Goal: Task Accomplishment & Management: Manage account settings

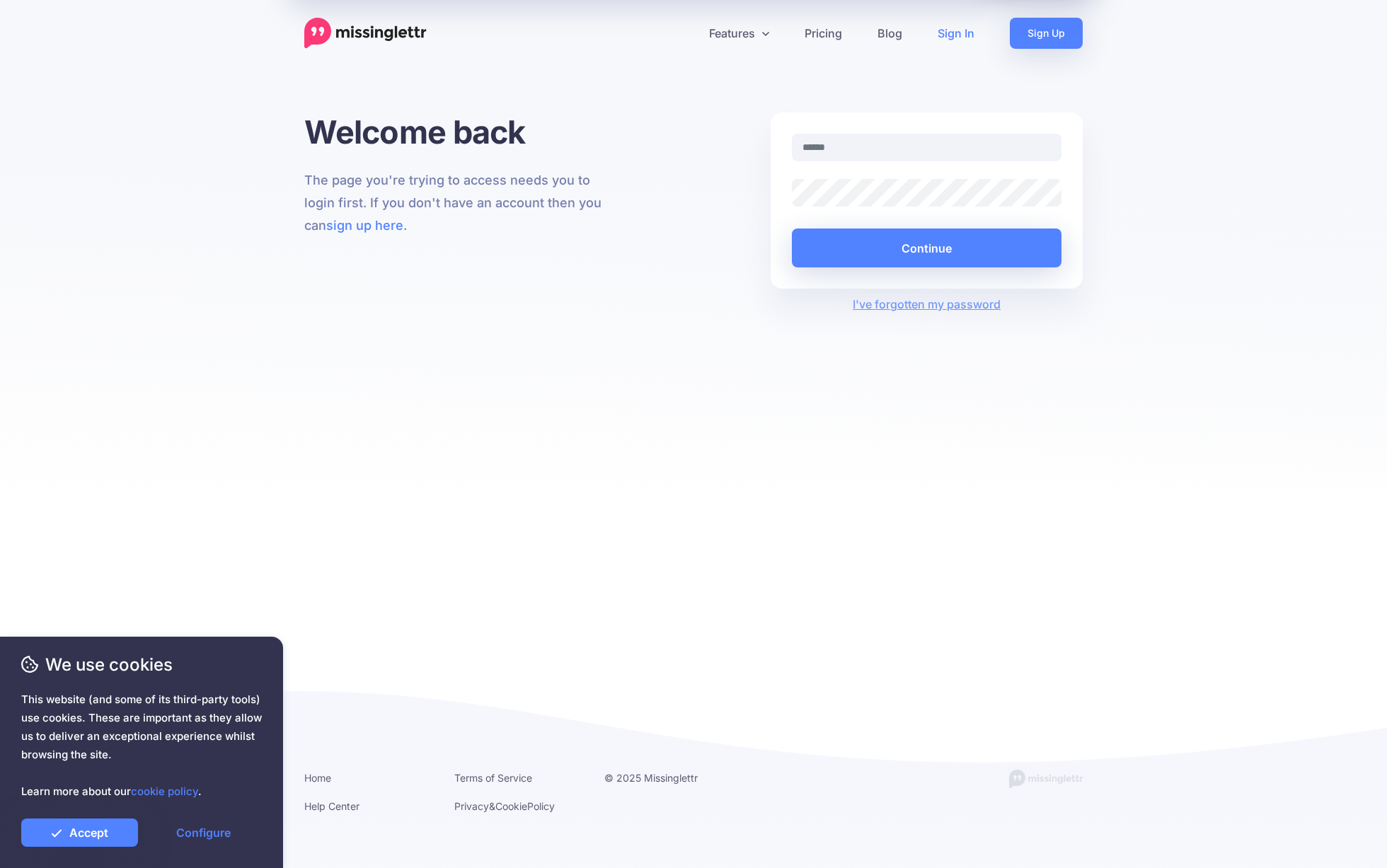
click at [960, 34] on link "Sign In" at bounding box center [956, 33] width 72 height 31
click at [48, 839] on link "Accept" at bounding box center [80, 832] width 117 height 28
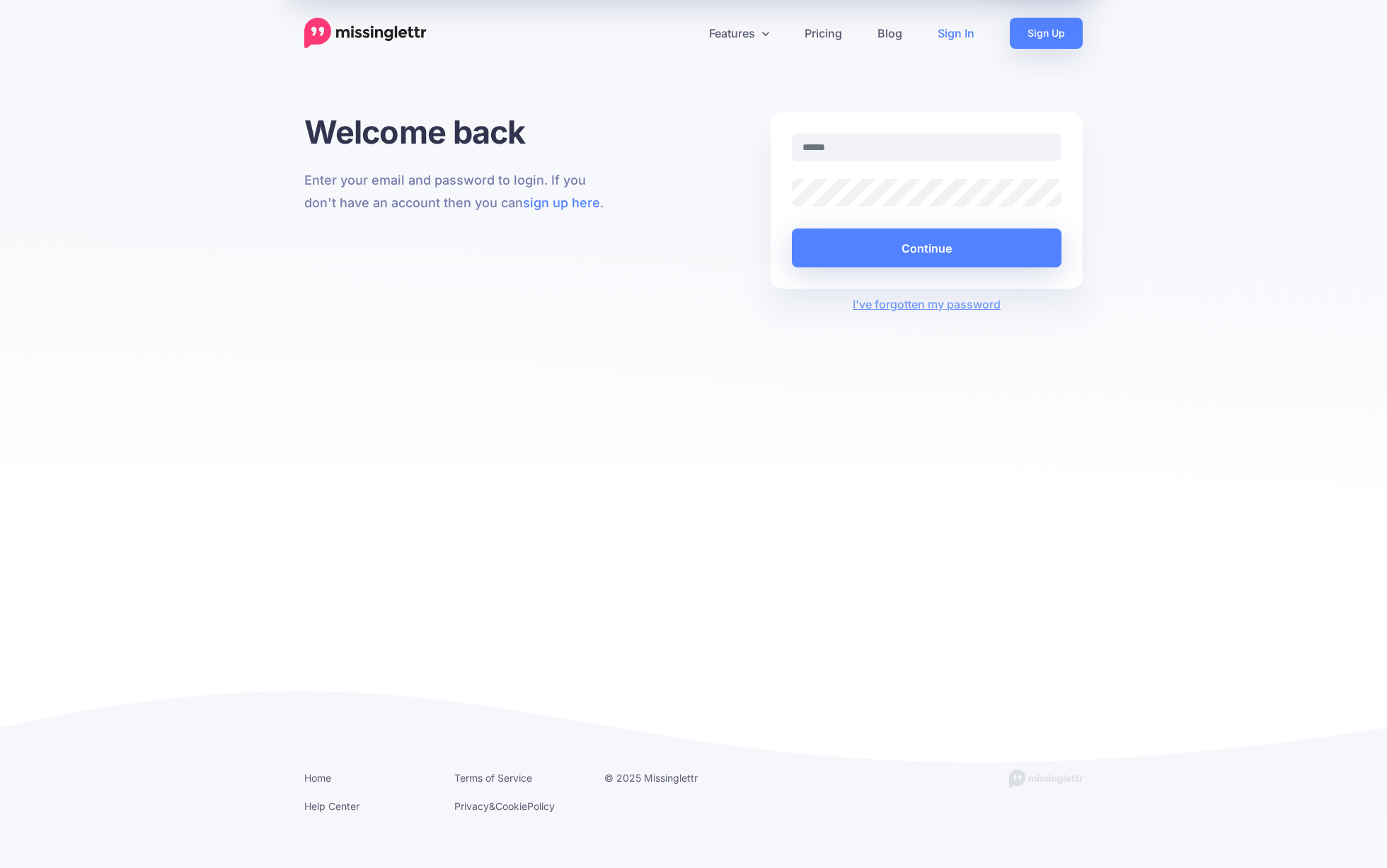
click at [960, 29] on link "Sign In" at bounding box center [956, 33] width 72 height 31
click at [928, 163] on div at bounding box center [927, 156] width 291 height 45
click at [928, 144] on input "text" at bounding box center [926, 147] width 269 height 27
type input "**********"
click at [927, 249] on button "Continue" at bounding box center [926, 248] width 269 height 39
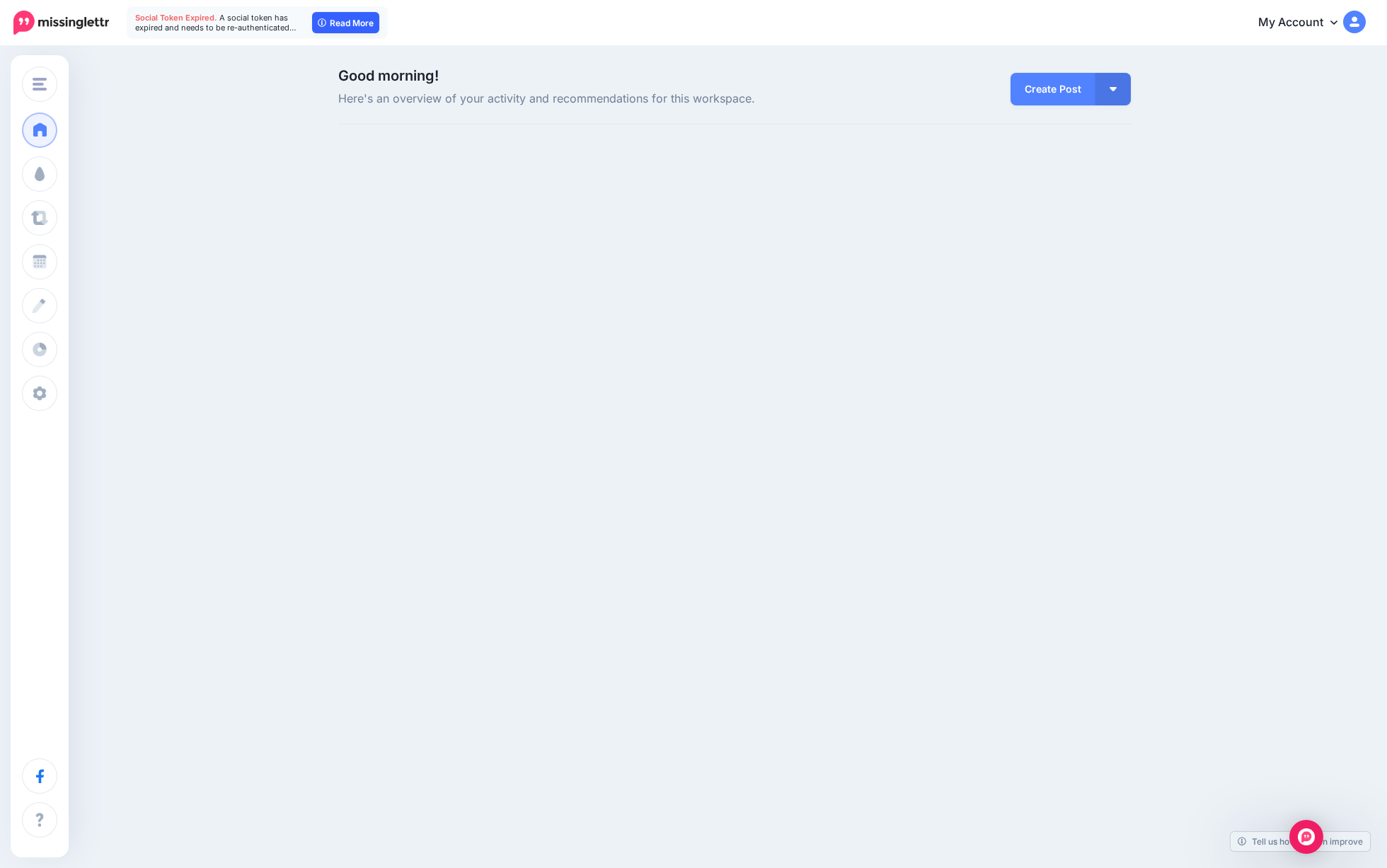
click at [338, 27] on link "Read More" at bounding box center [345, 23] width 68 height 22
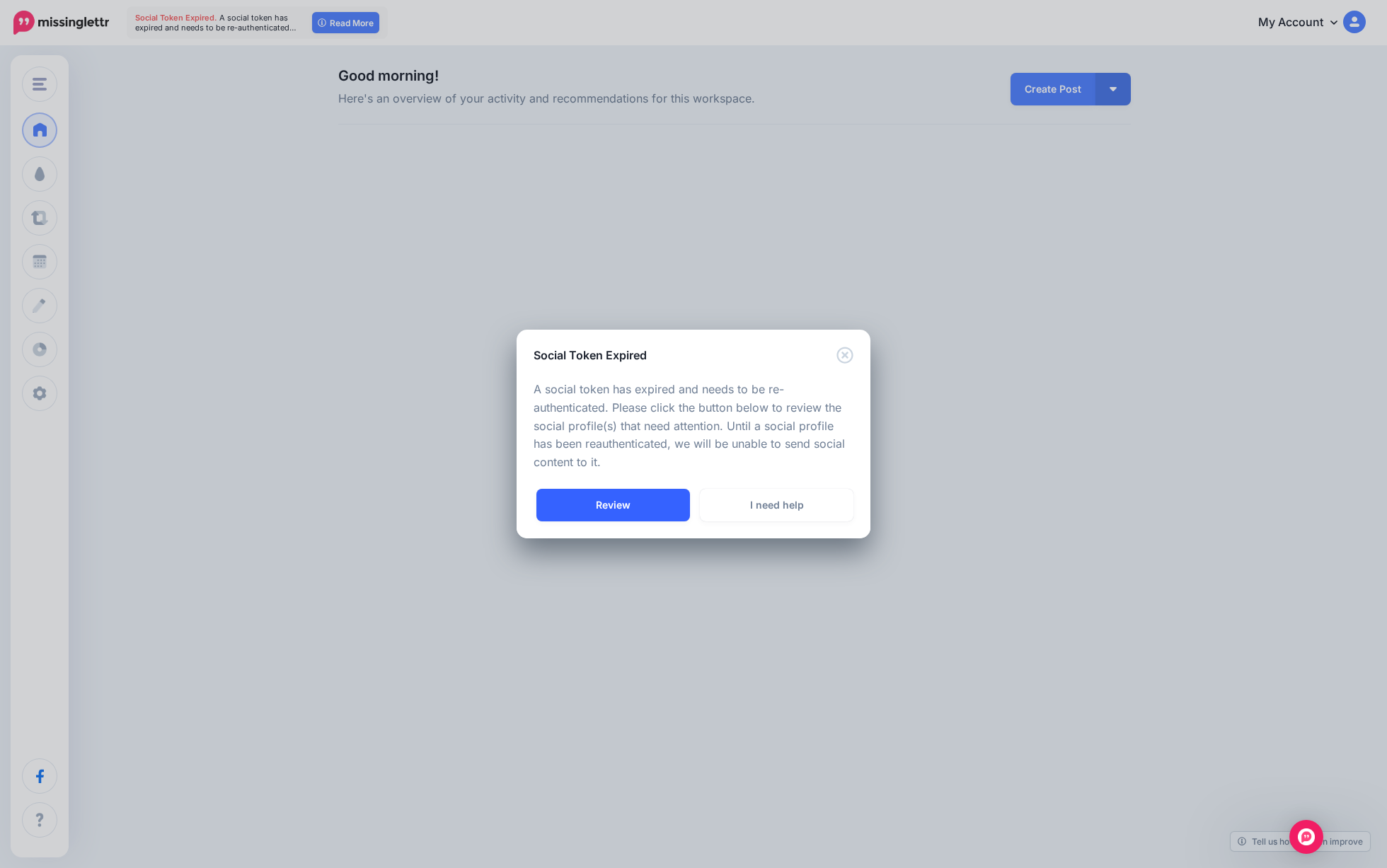
click at [619, 500] on link "Review" at bounding box center [613, 505] width 154 height 32
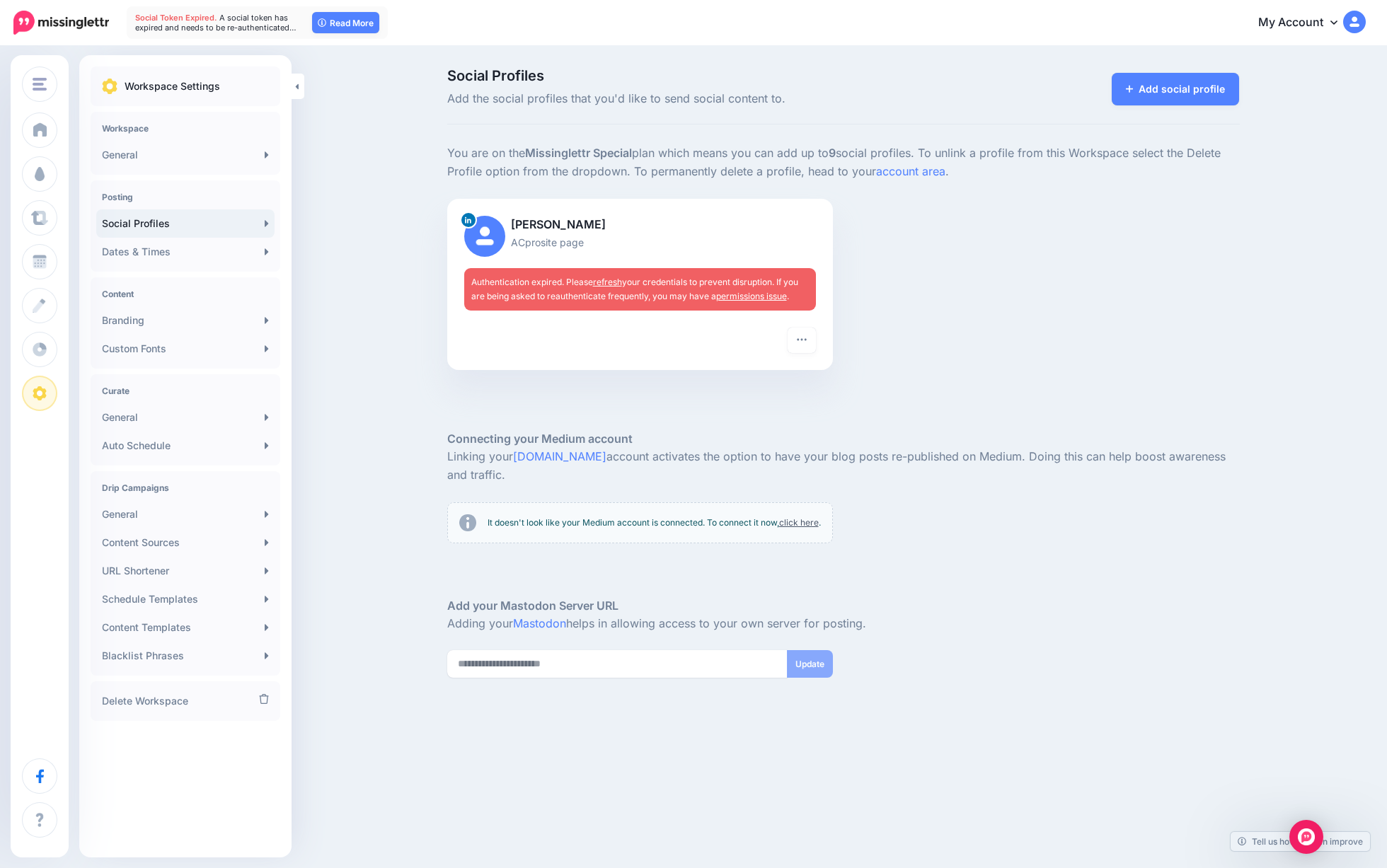
click at [682, 283] on span "Authentication expired. Please refresh your credentials to prevent disruption. …" at bounding box center [634, 289] width 327 height 24
click at [803, 339] on icon "button" at bounding box center [802, 340] width 11 height 11
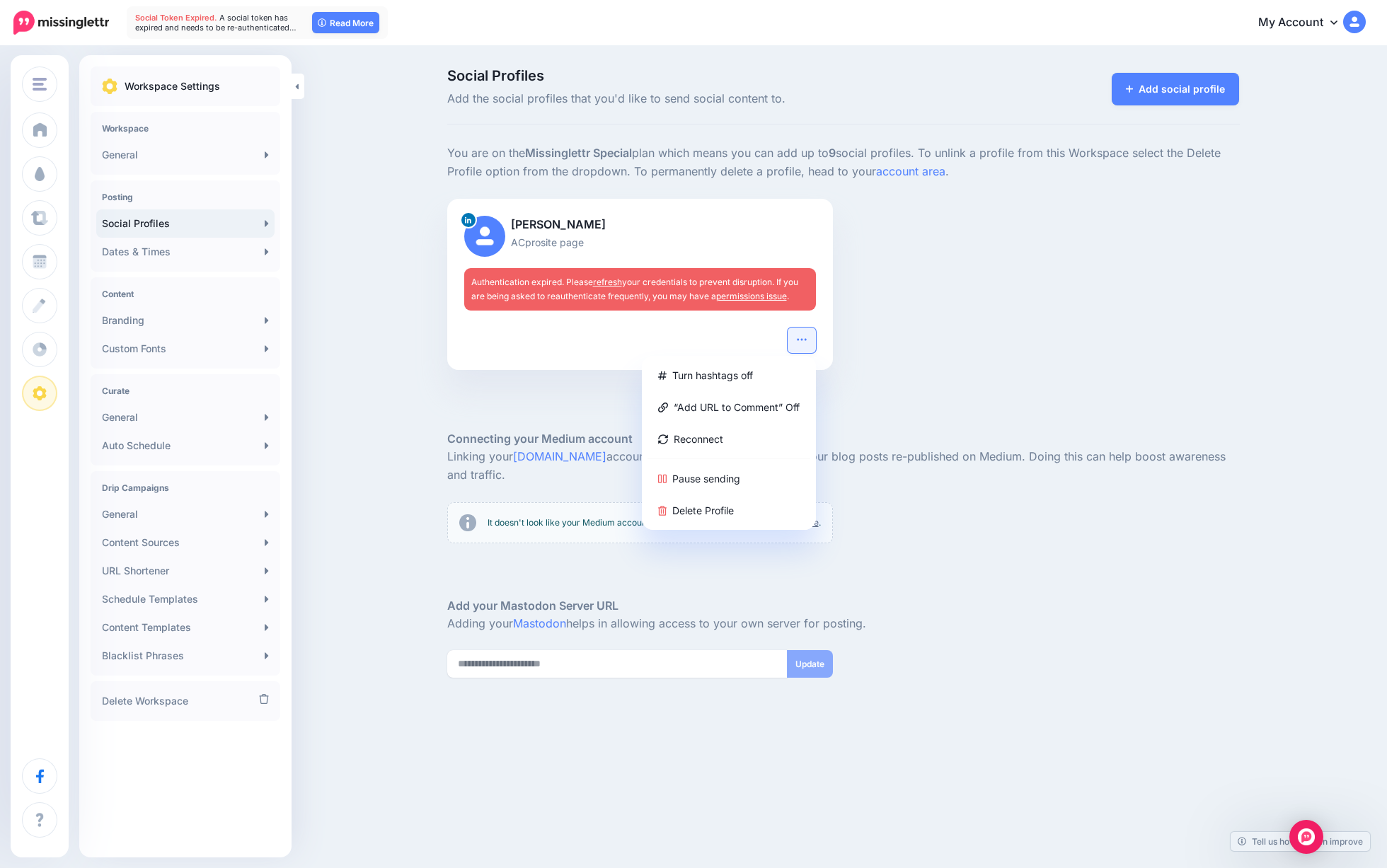
click at [614, 279] on link "refresh" at bounding box center [608, 281] width 29 height 11
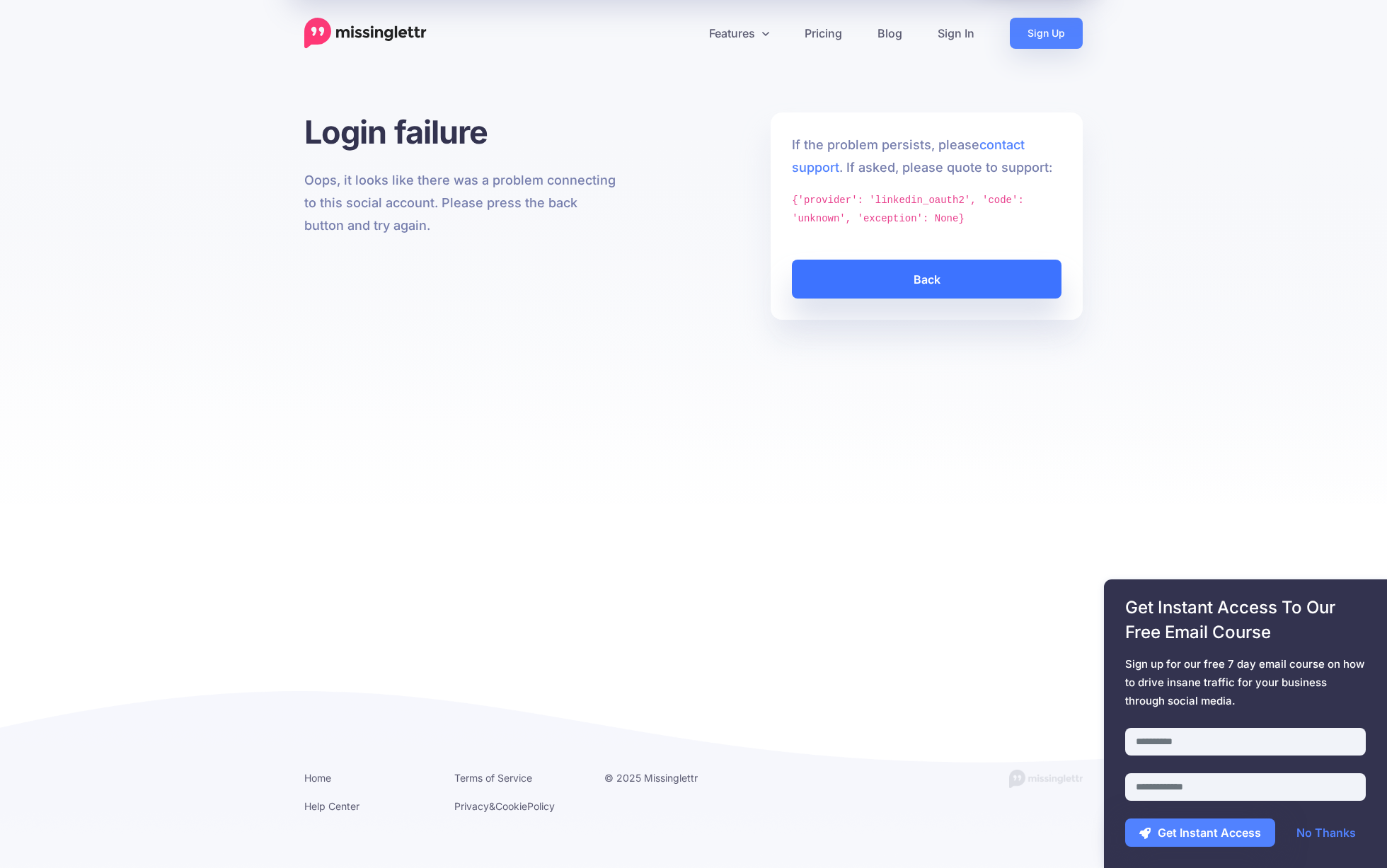
click at [815, 285] on link "Back" at bounding box center [926, 279] width 269 height 39
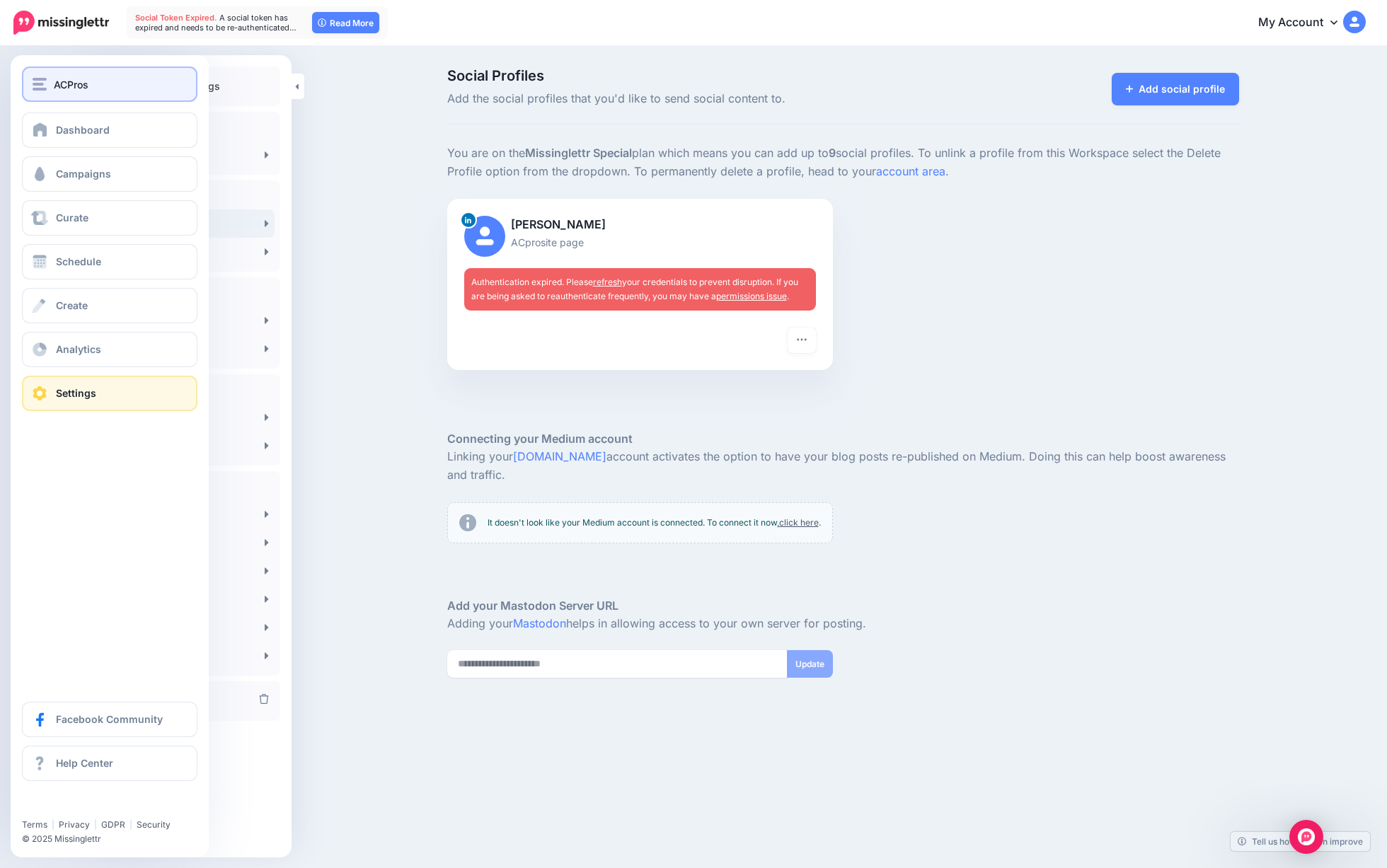
click at [52, 97] on button "ACPros" at bounding box center [110, 84] width 175 height 35
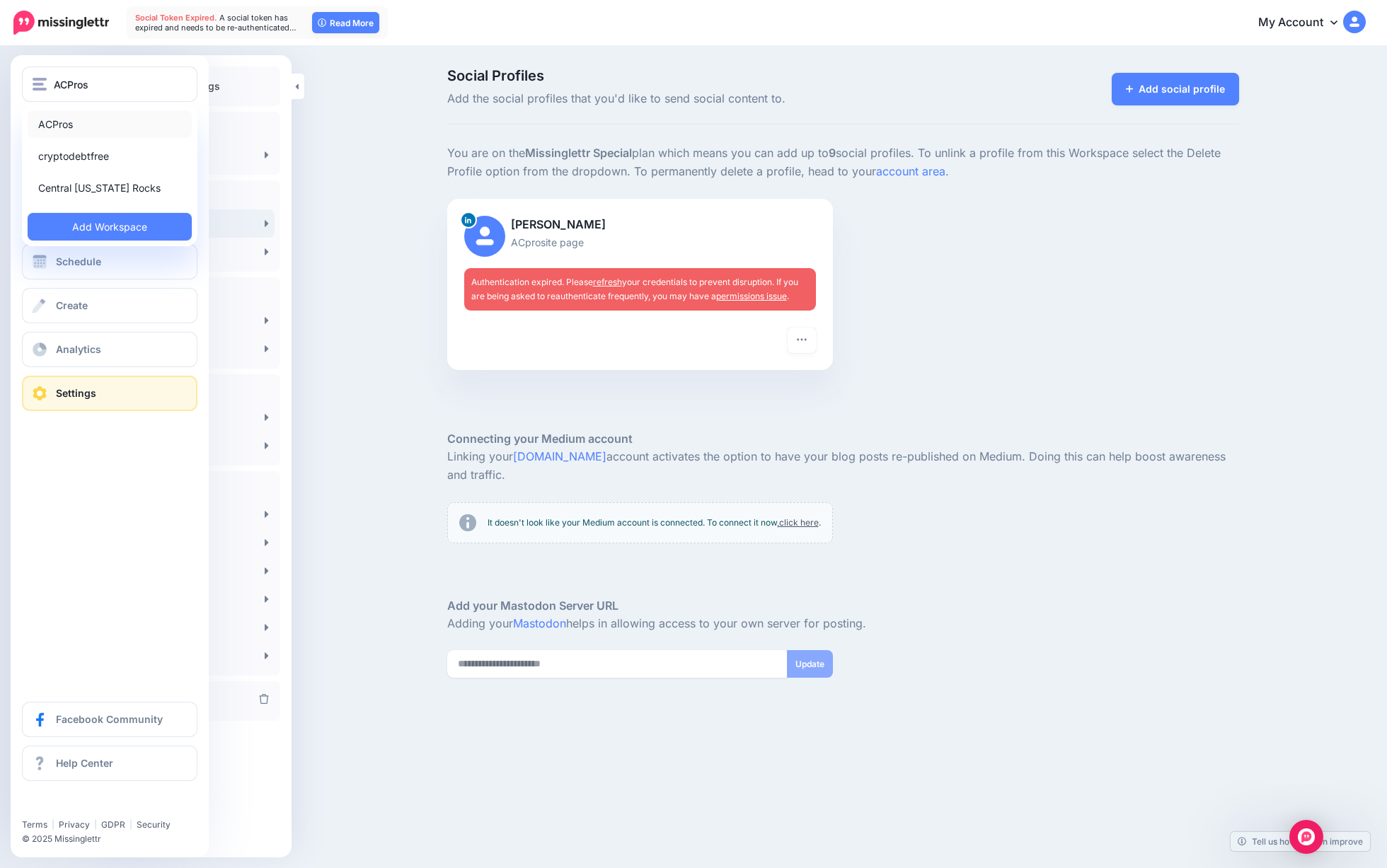
click at [53, 122] on link "ACPros" at bounding box center [109, 124] width 164 height 27
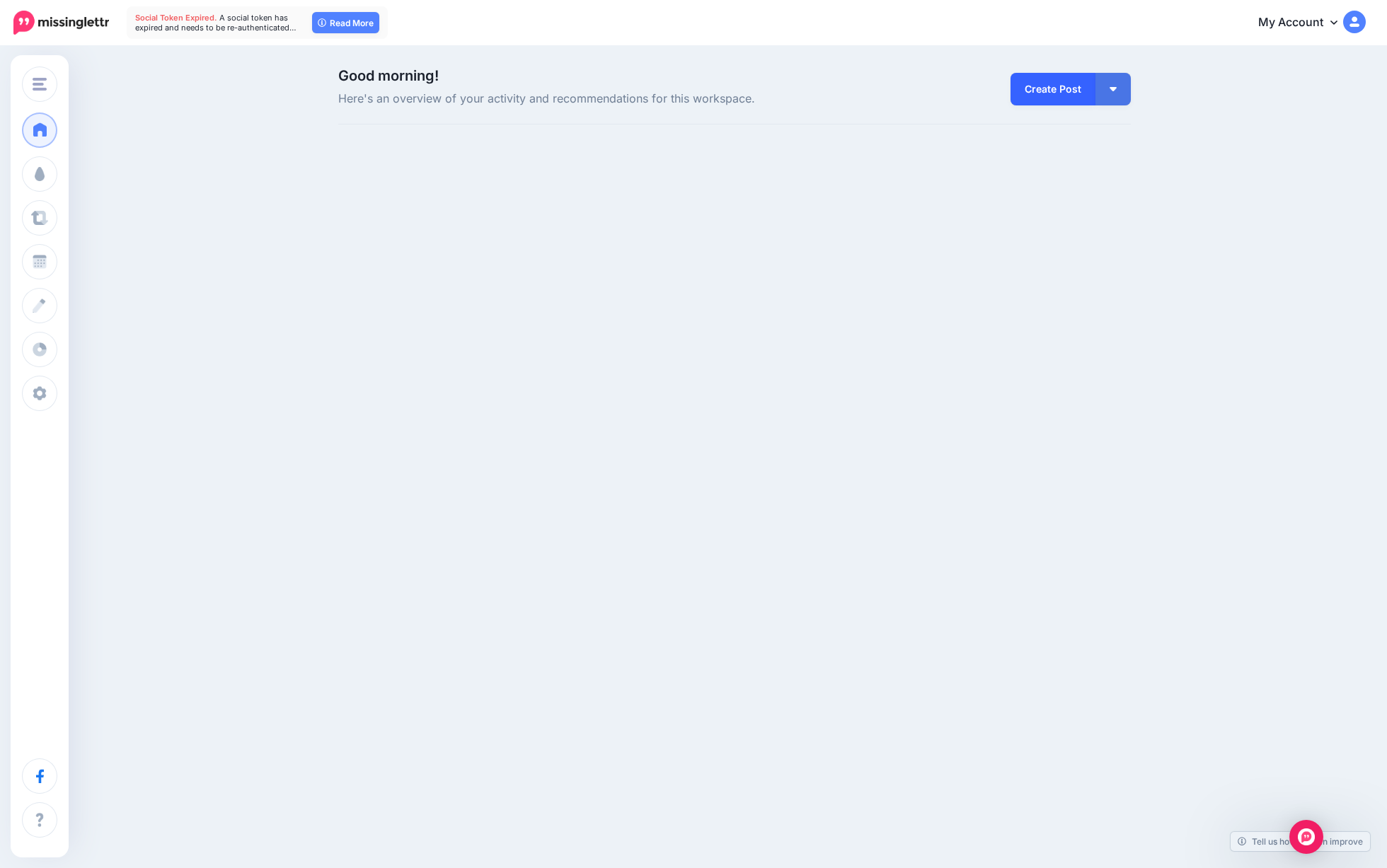
click at [1057, 87] on link "Create Post" at bounding box center [1053, 88] width 85 height 32
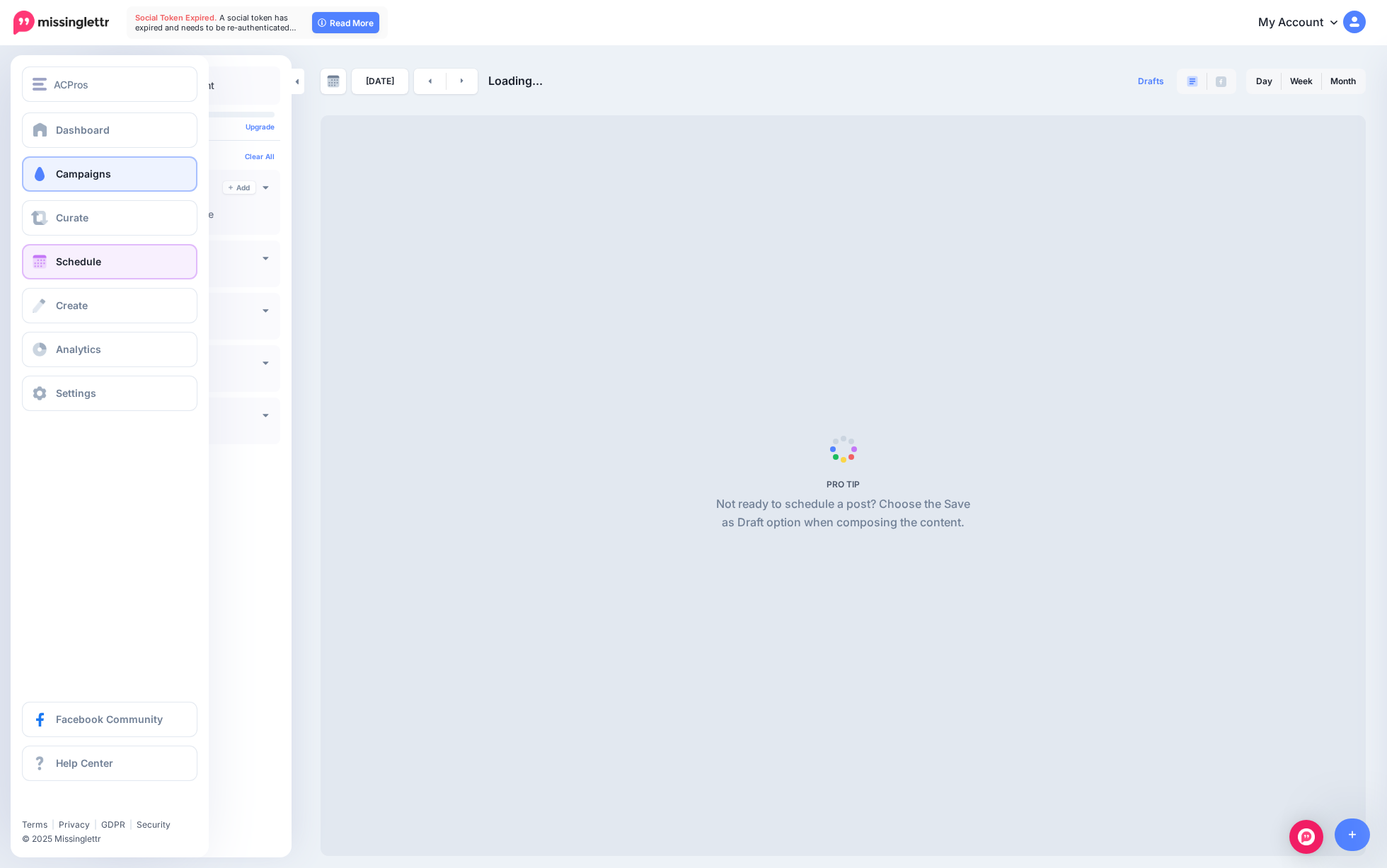
click at [71, 165] on link "Campaigns" at bounding box center [110, 174] width 175 height 35
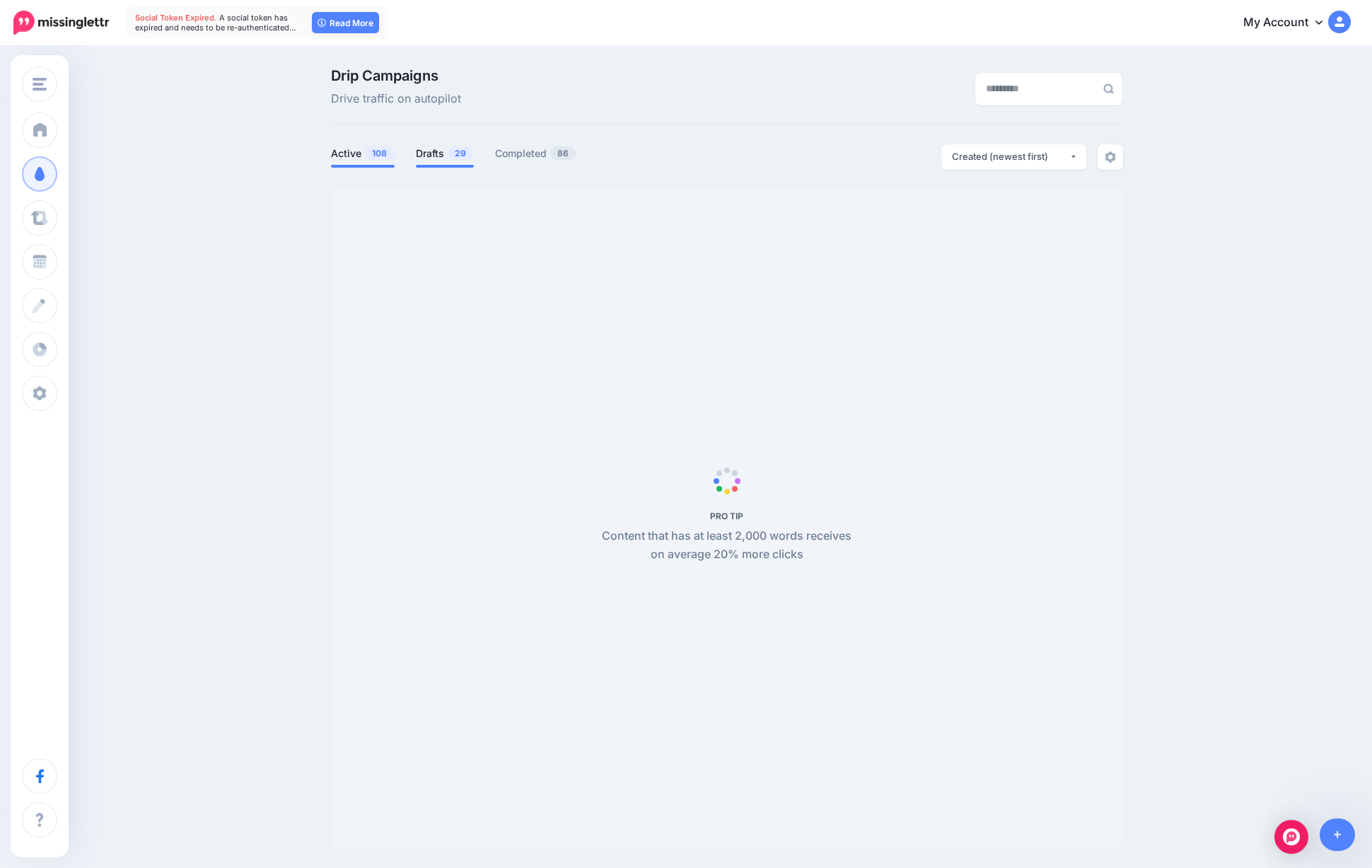
click at [461, 163] on li "Drafts 29" at bounding box center [444, 156] width 58 height 24
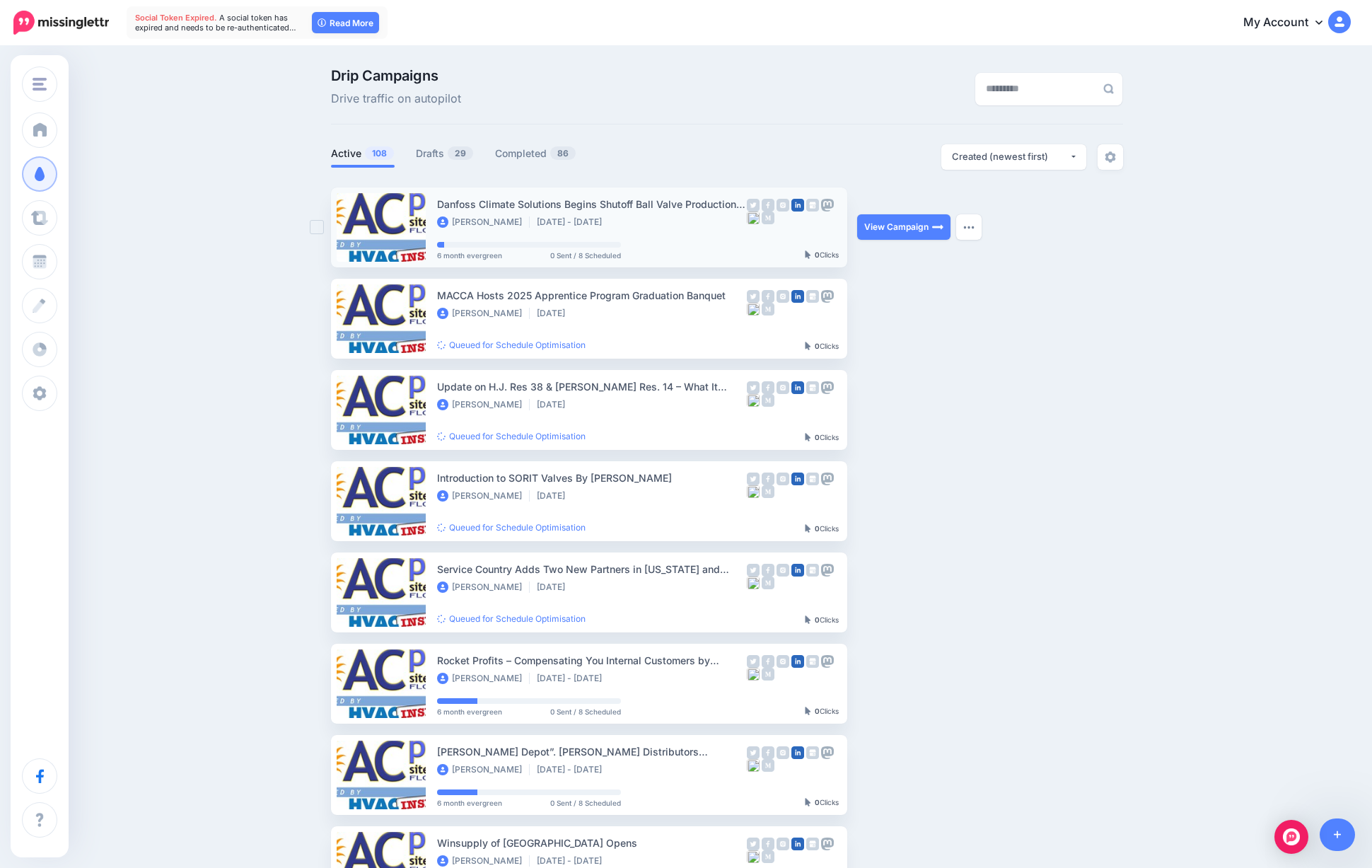
click at [724, 228] on div "Sal Hamidi Oct 20 2026 - Apr 19 2027" at bounding box center [592, 223] width 309 height 13
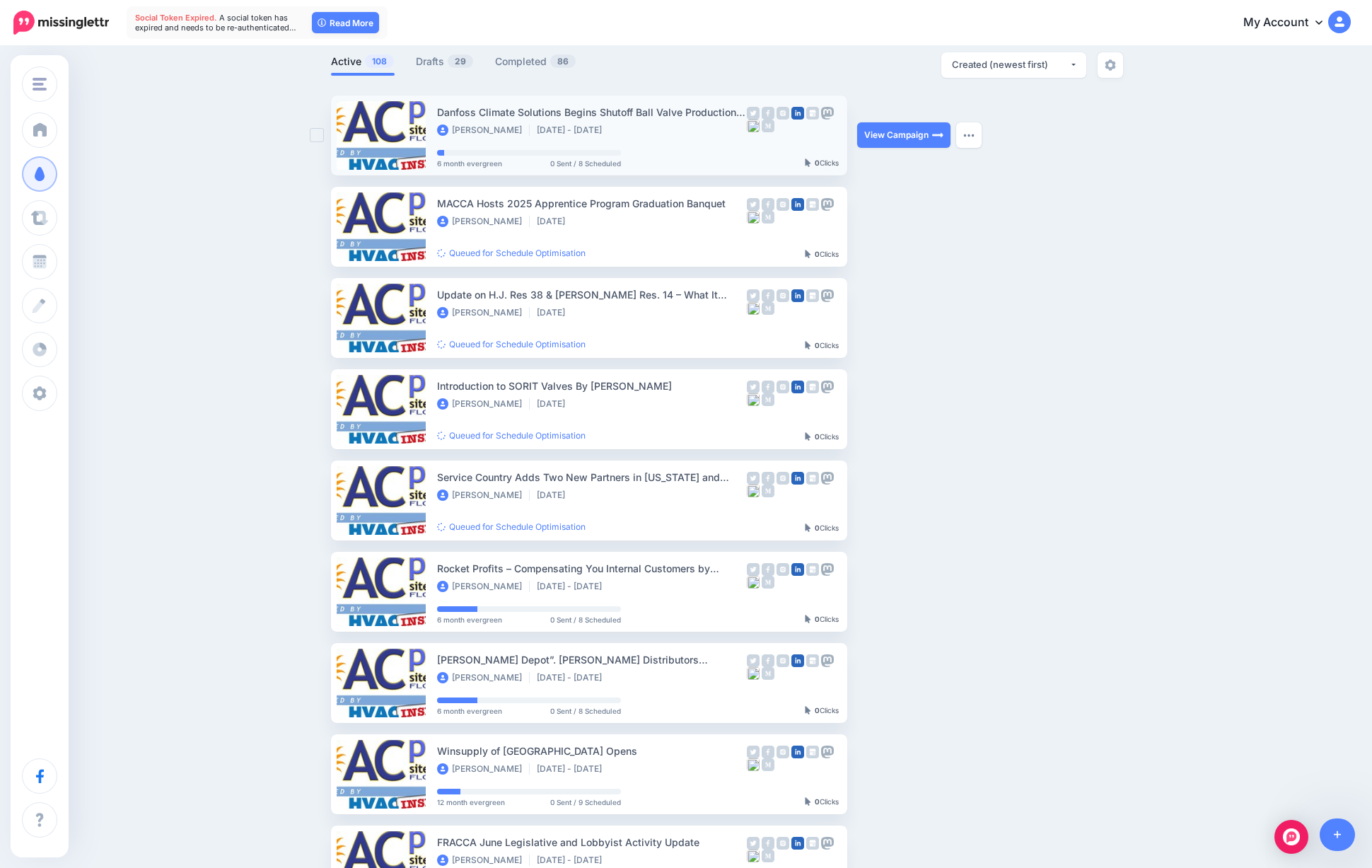
scroll to position [98, 0]
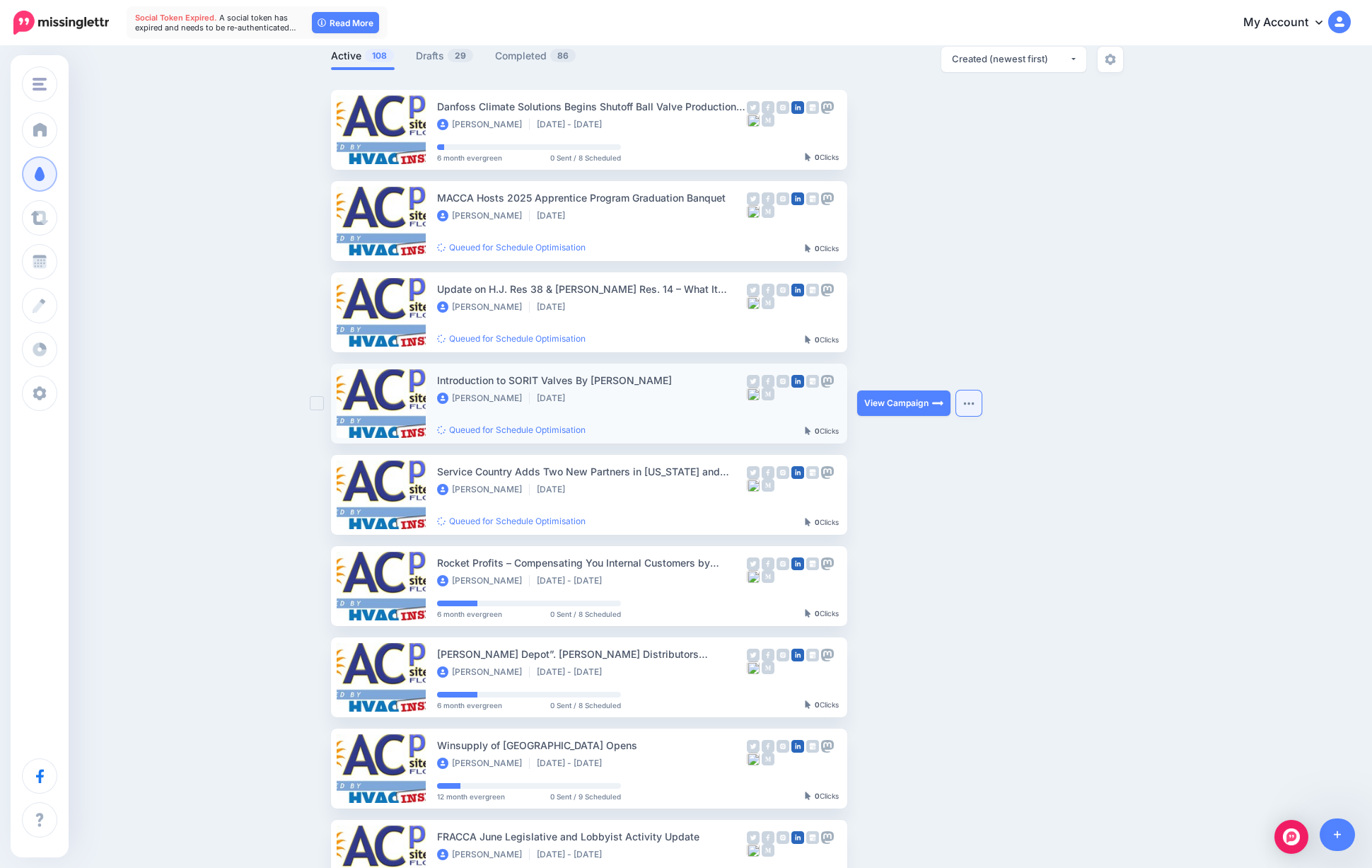
click at [974, 410] on button "button" at bounding box center [969, 403] width 25 height 25
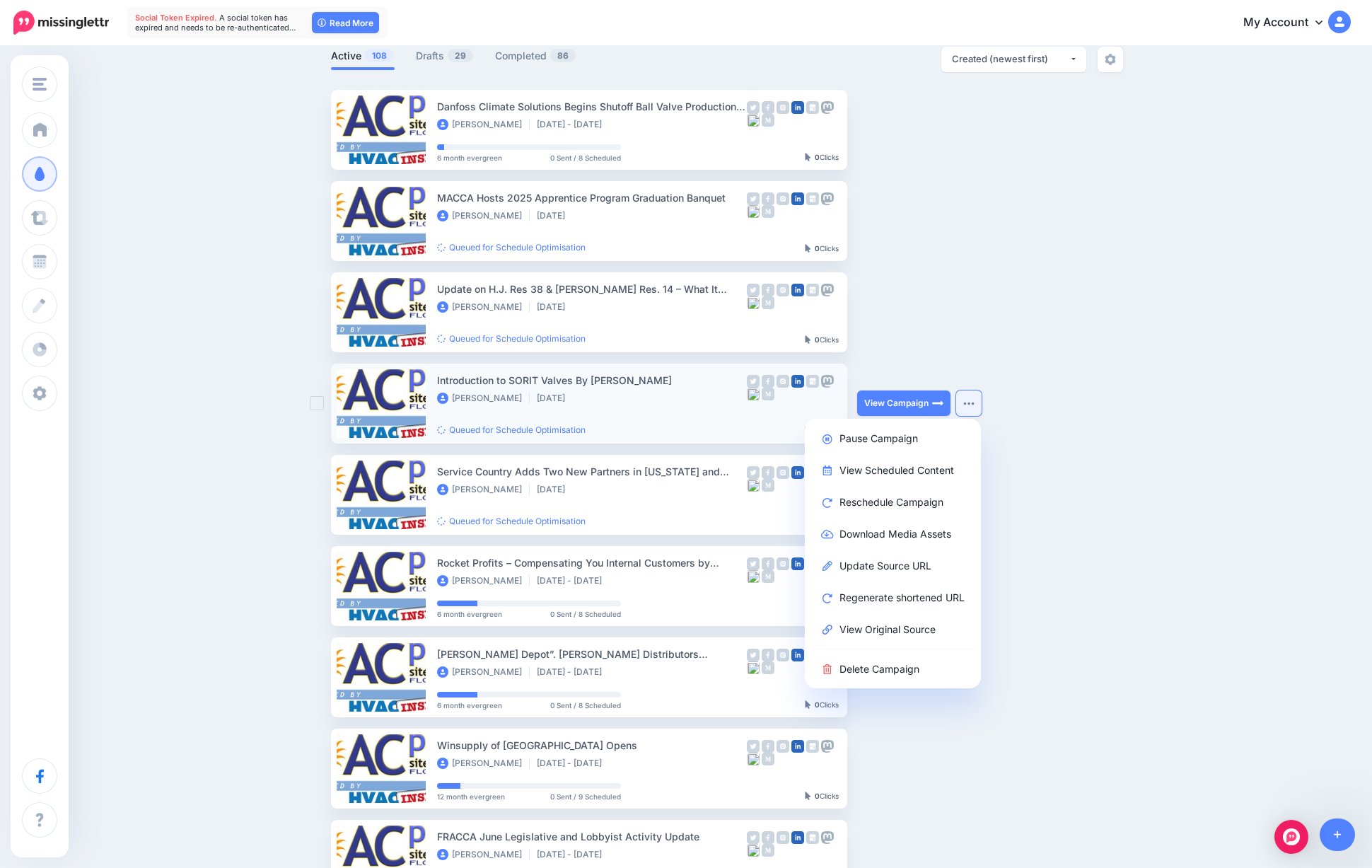
click at [974, 410] on button "button" at bounding box center [969, 403] width 25 height 25
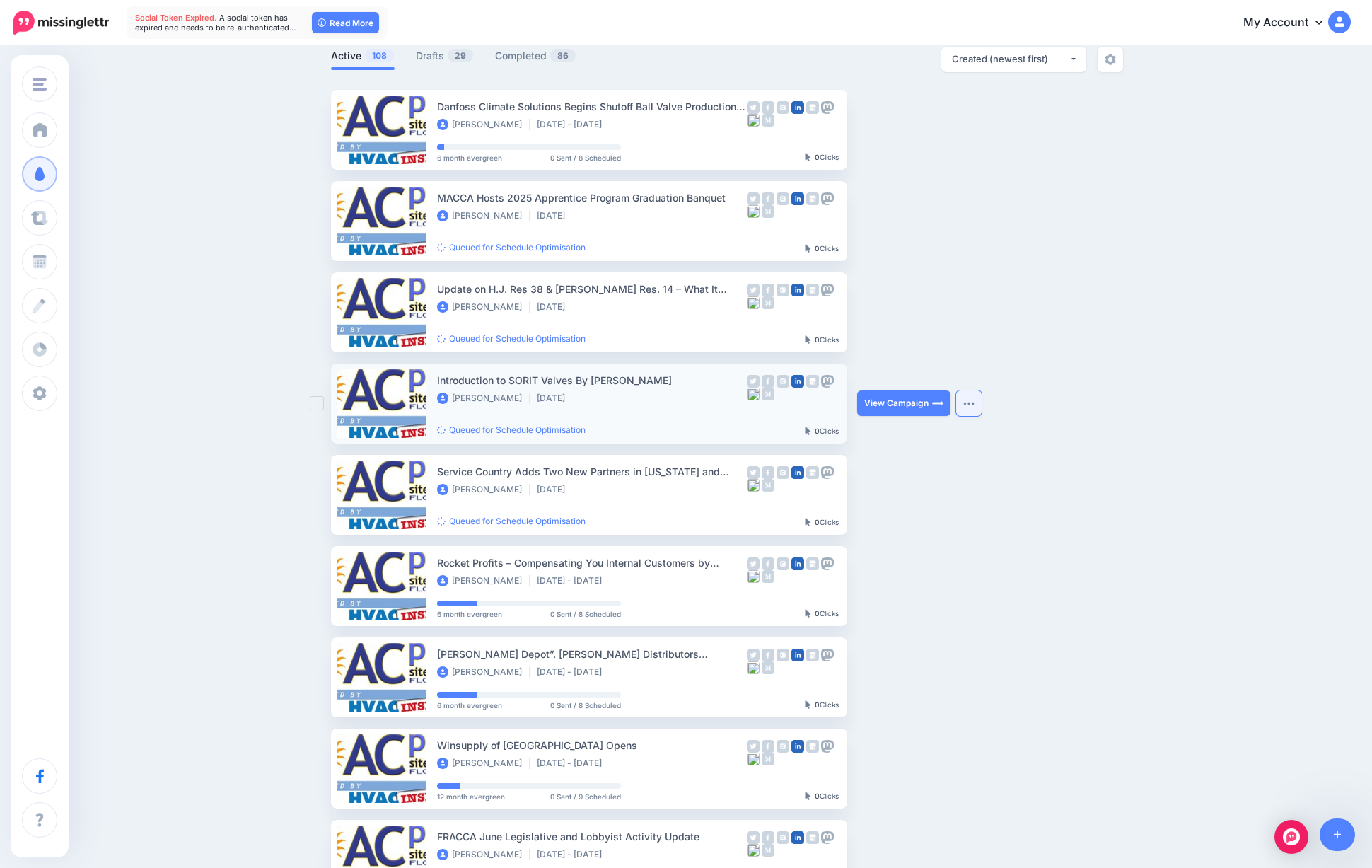
click at [974, 410] on button "button" at bounding box center [969, 403] width 25 height 25
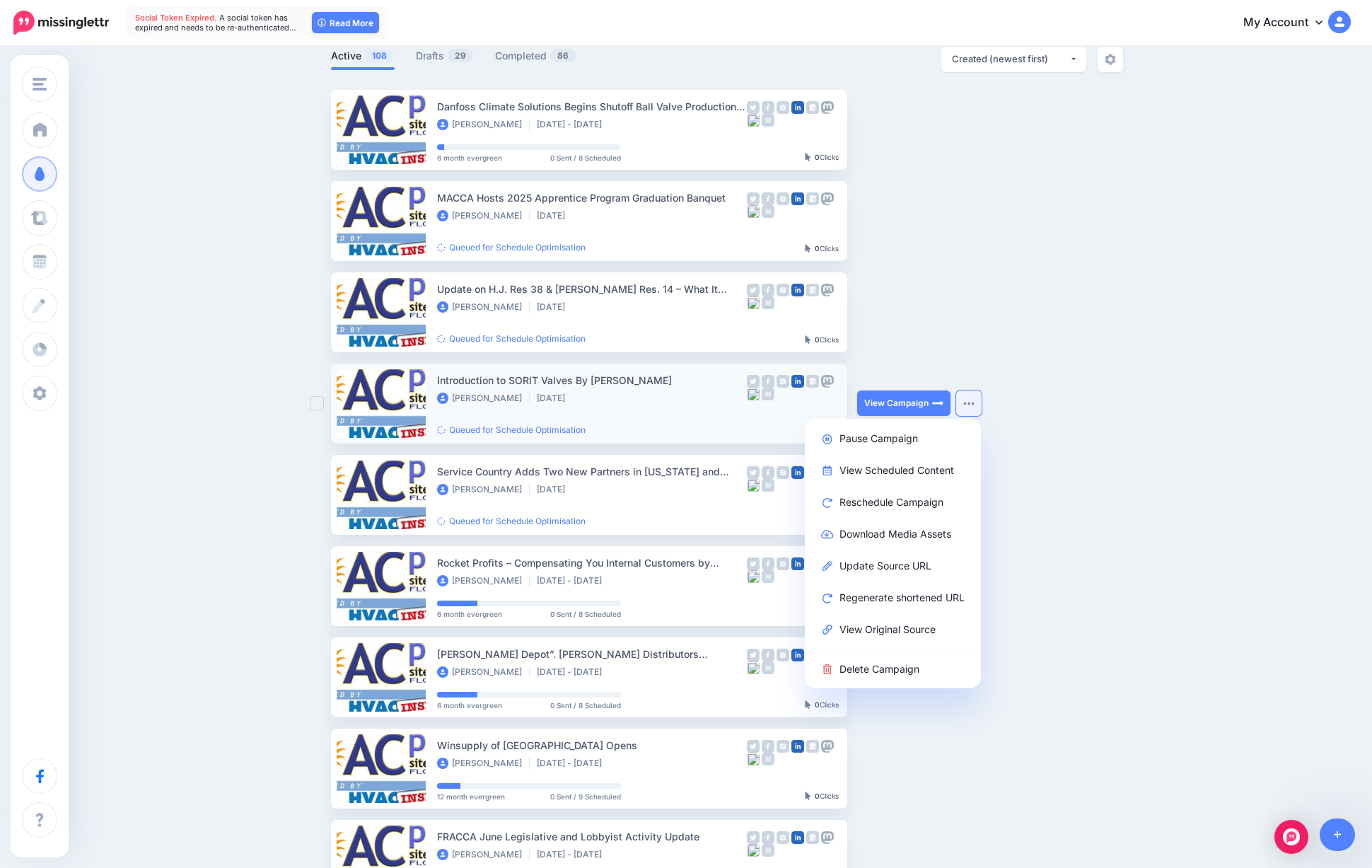
click at [974, 410] on button "button" at bounding box center [969, 403] width 25 height 25
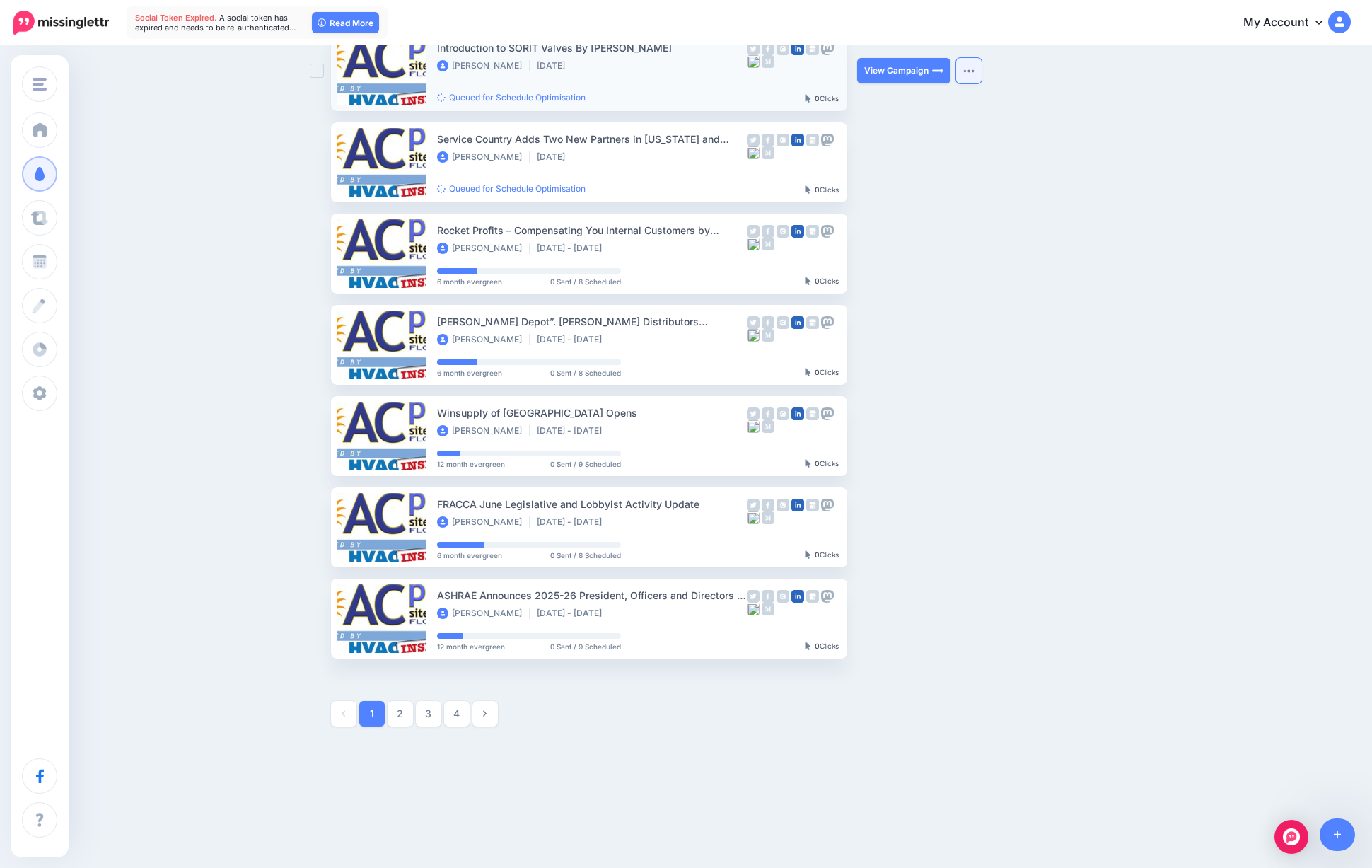
scroll to position [0, 0]
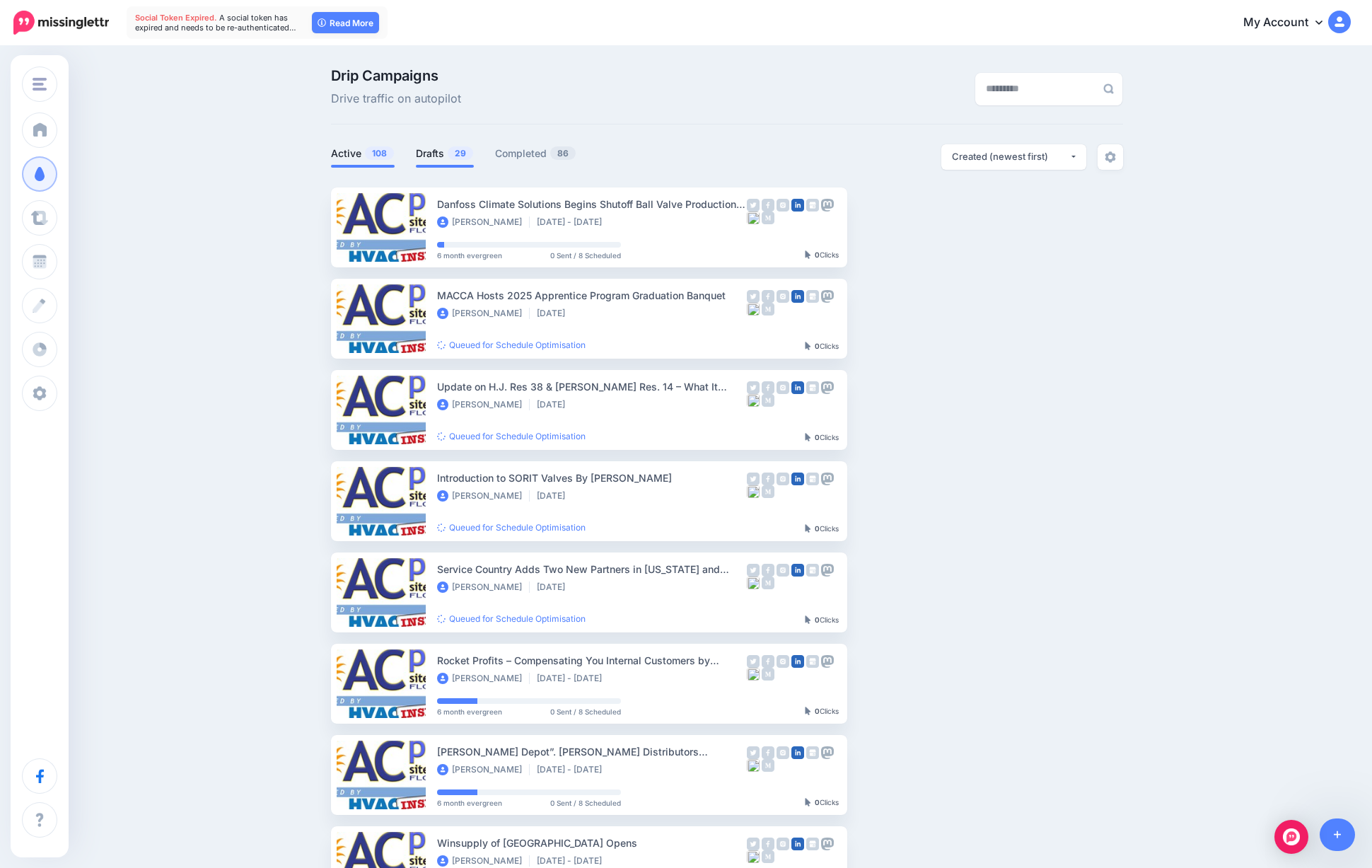
click at [424, 151] on link "Drafts 29" at bounding box center [444, 154] width 58 height 17
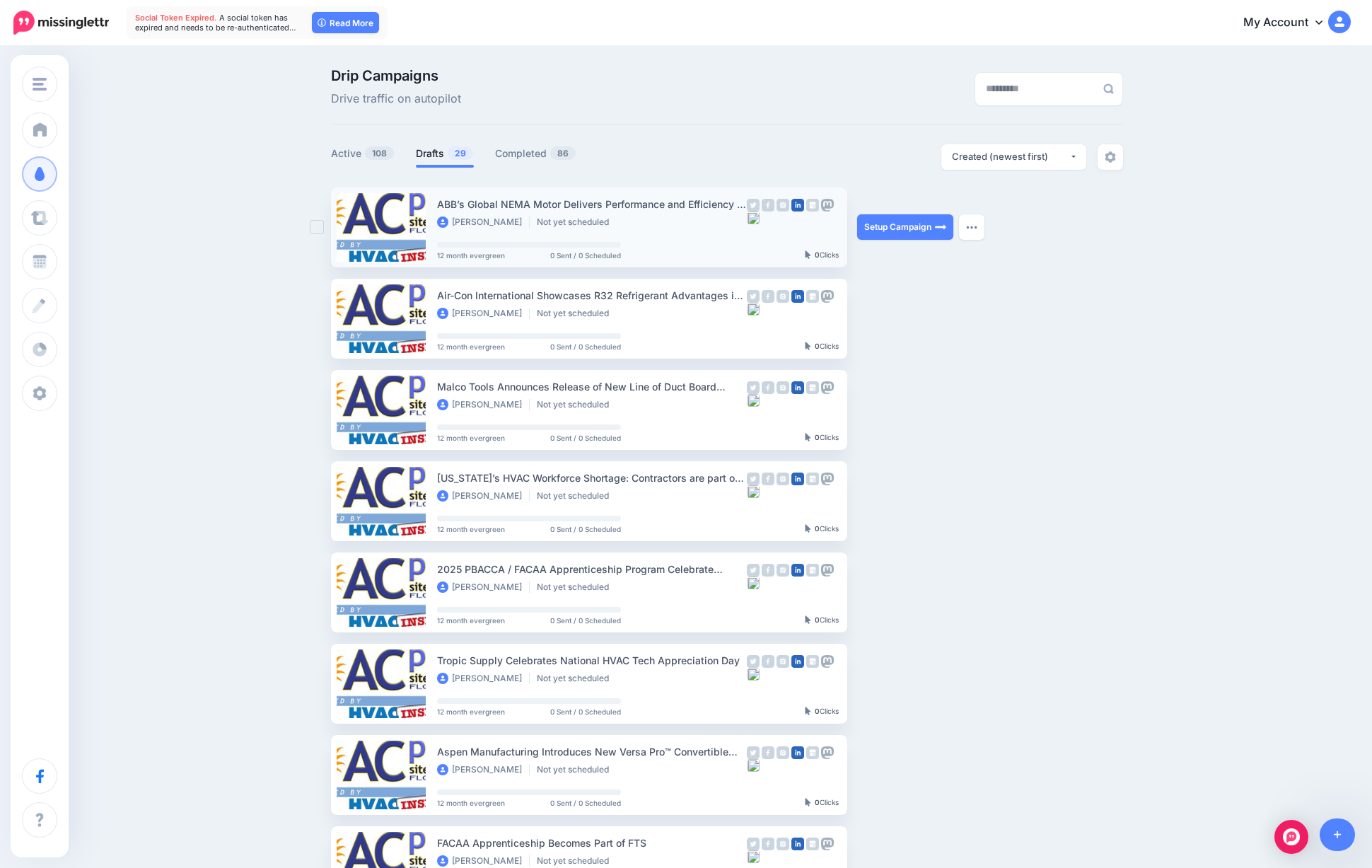
click at [799, 244] on div "0" at bounding box center [793, 228] width 92 height 63
click at [600, 214] on div "ABB’s Global NEMA Motor Delivers Performance and Efficiency to Meet the Needs o…" at bounding box center [592, 213] width 309 height 33
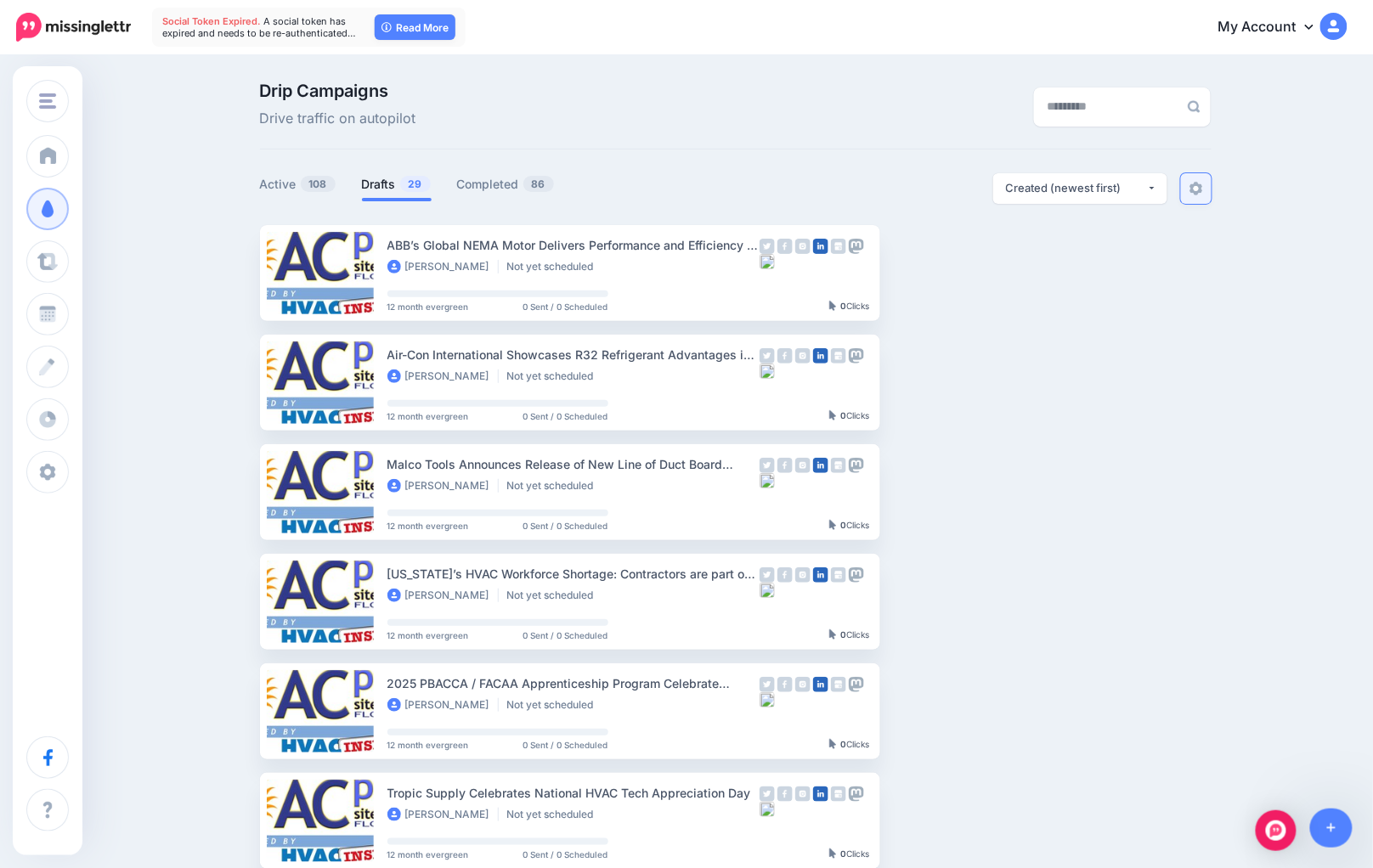
click at [1203, 189] on img at bounding box center [1196, 189] width 14 height 14
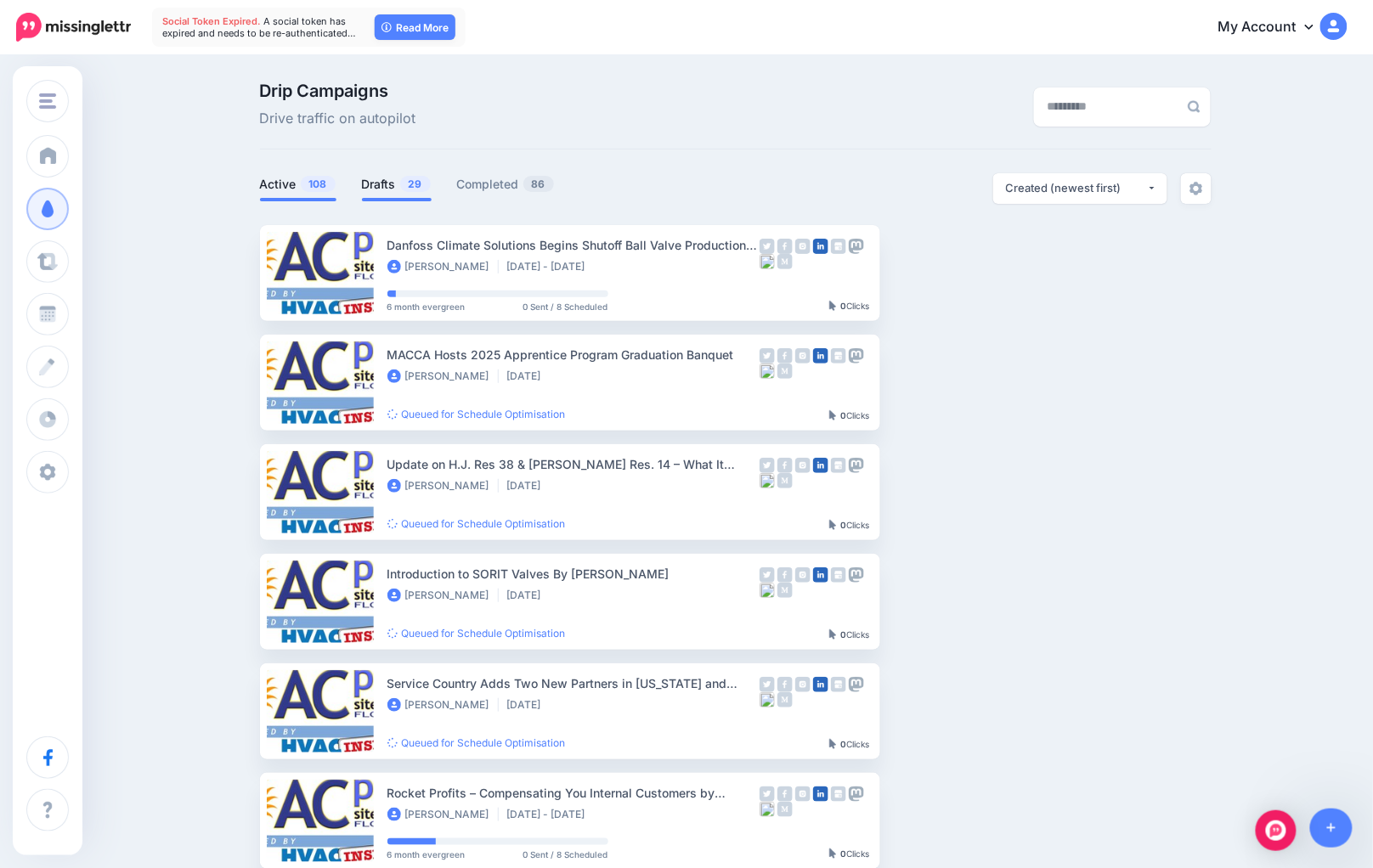
click at [385, 187] on link "Drafts 29" at bounding box center [397, 184] width 70 height 21
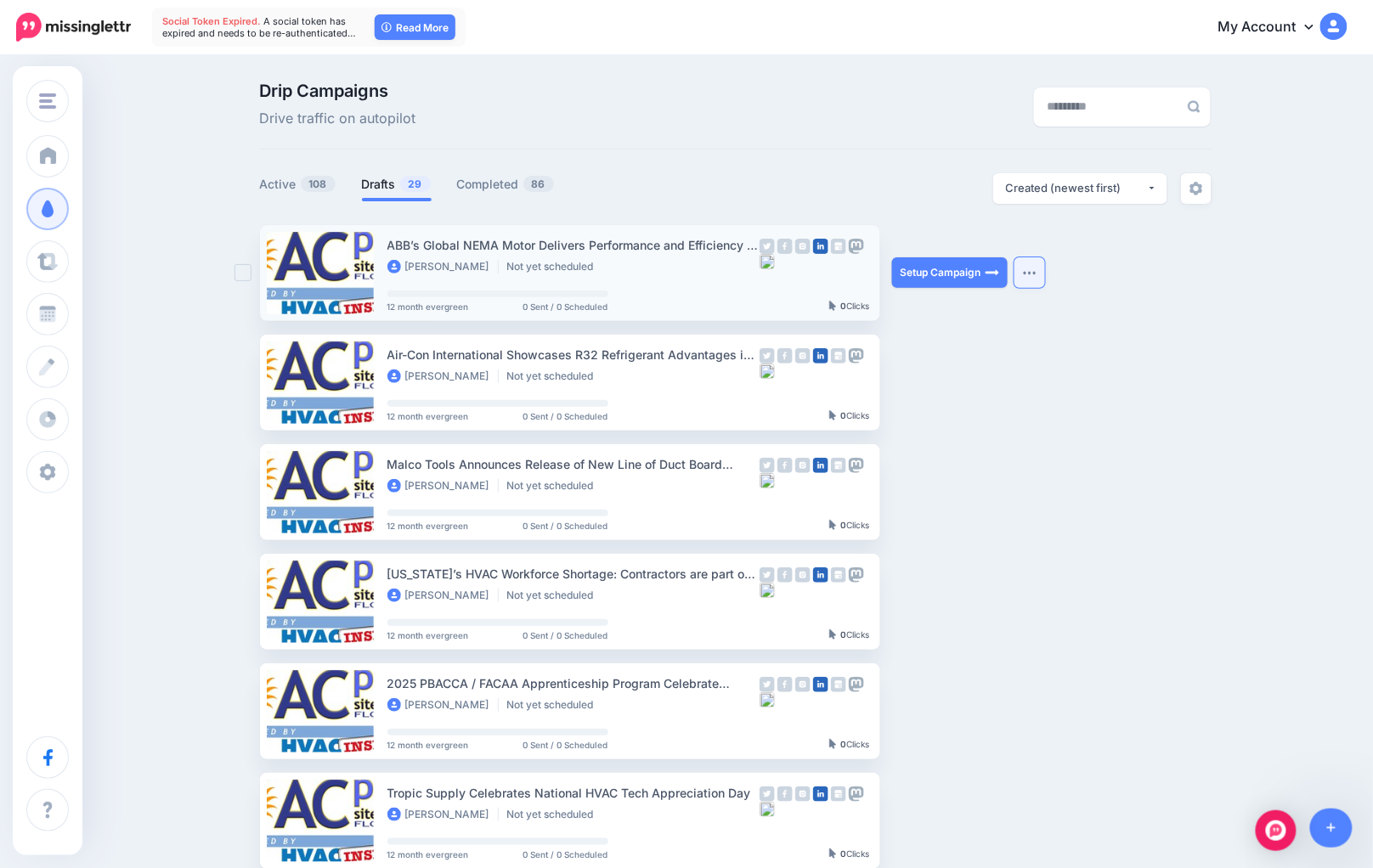
click at [1035, 272] on img "button" at bounding box center [1030, 272] width 14 height 5
click at [1154, 348] on ul "ABB’s Global NEMA Motor Delivers Performance and Efficiency to Meet the Needs o…" at bounding box center [735, 804] width 951 height 1158
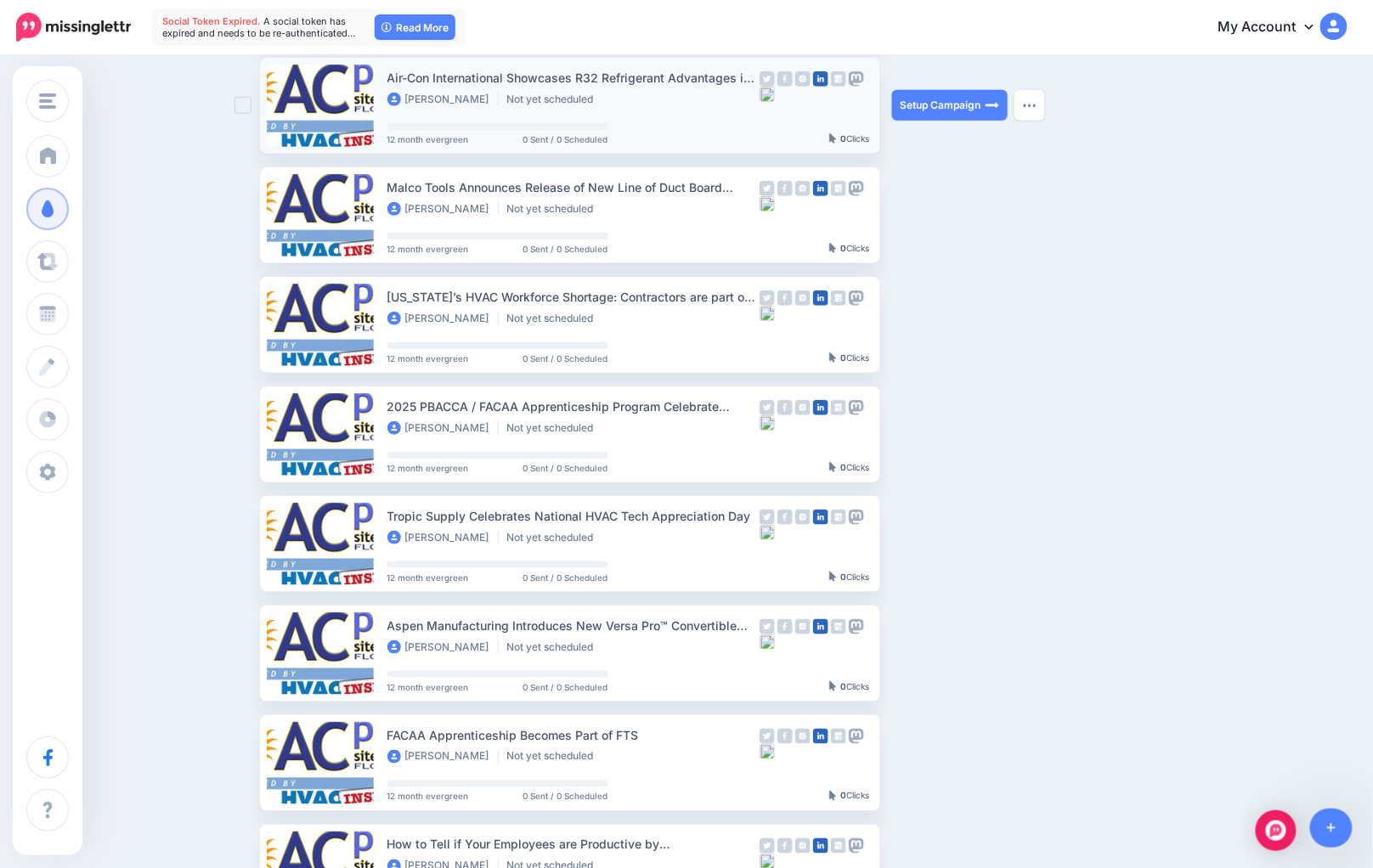
scroll to position [297, 0]
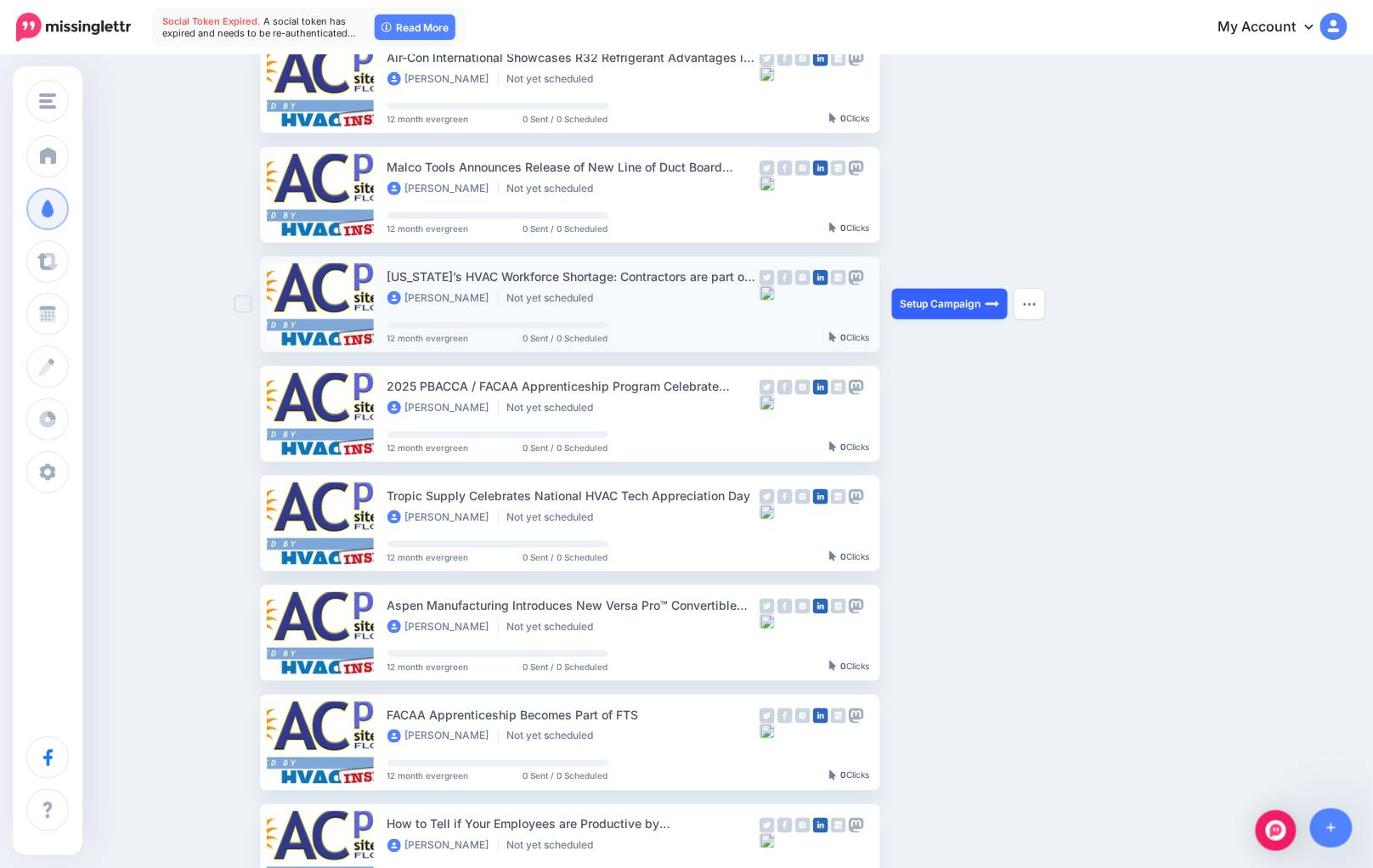
click at [924, 305] on link "Setup Campaign" at bounding box center [950, 303] width 116 height 30
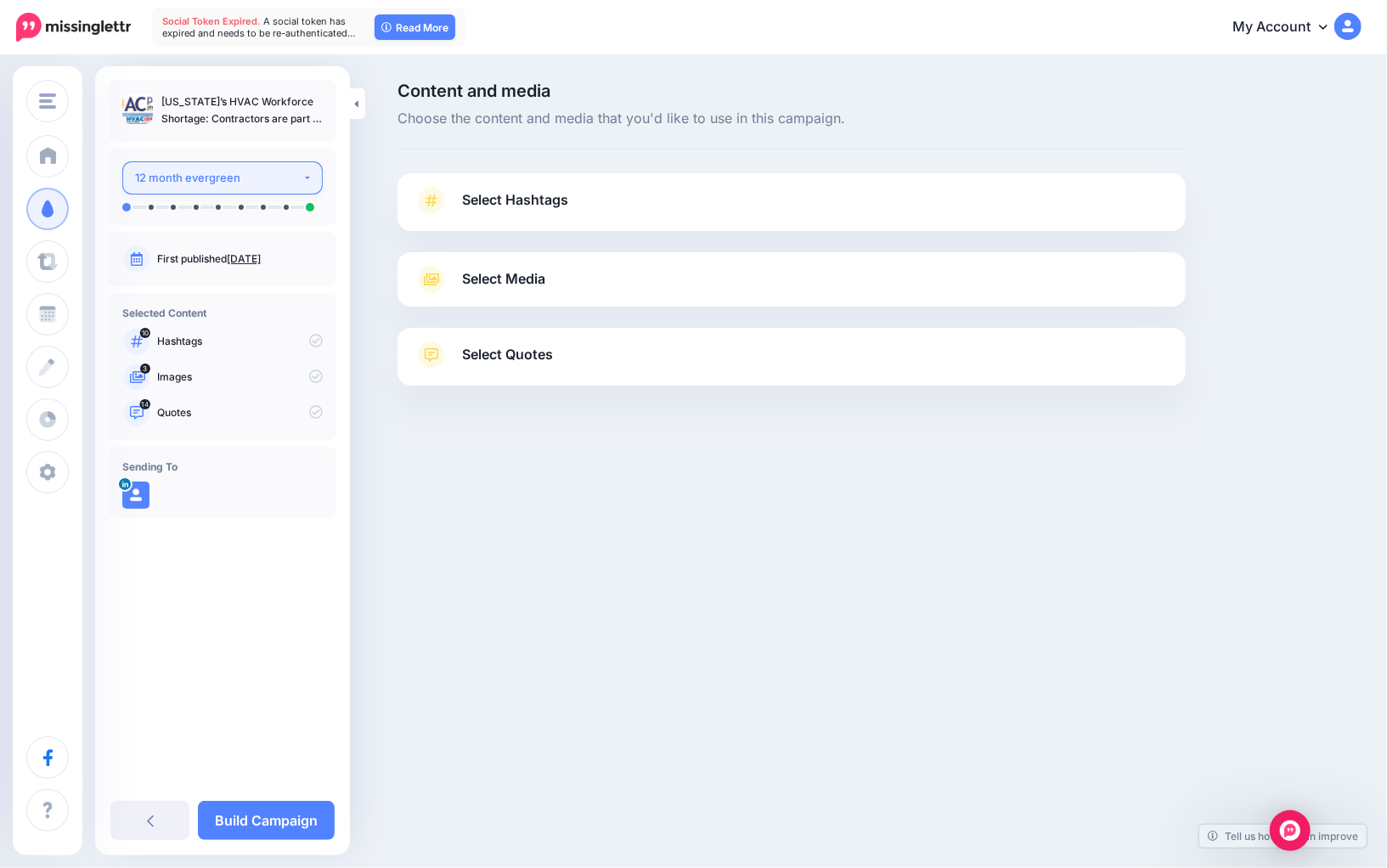
click at [283, 184] on div "12 month evergreen" at bounding box center [219, 178] width 167 height 20
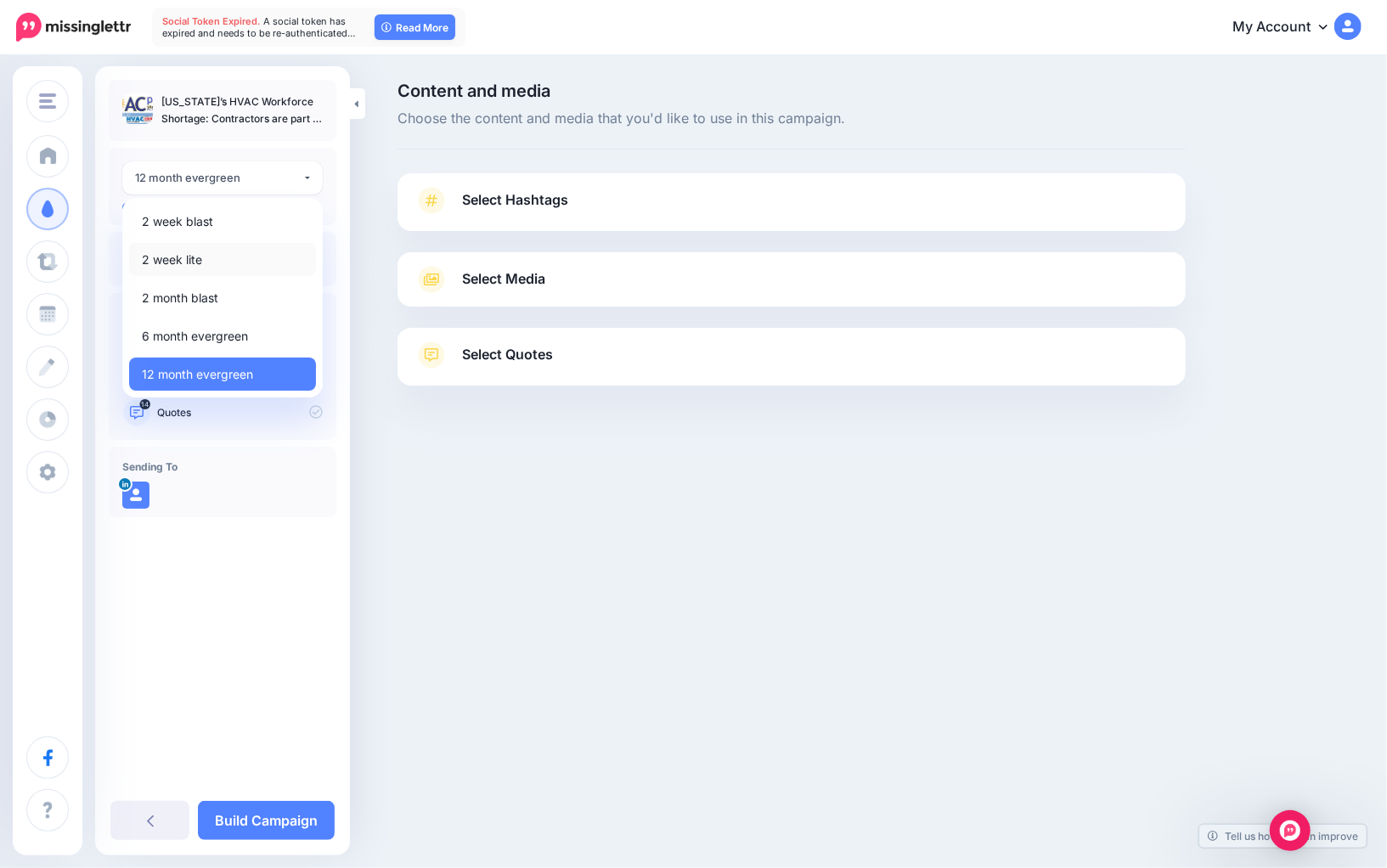
click at [264, 257] on link "2 week lite" at bounding box center [222, 259] width 187 height 33
select select "******"
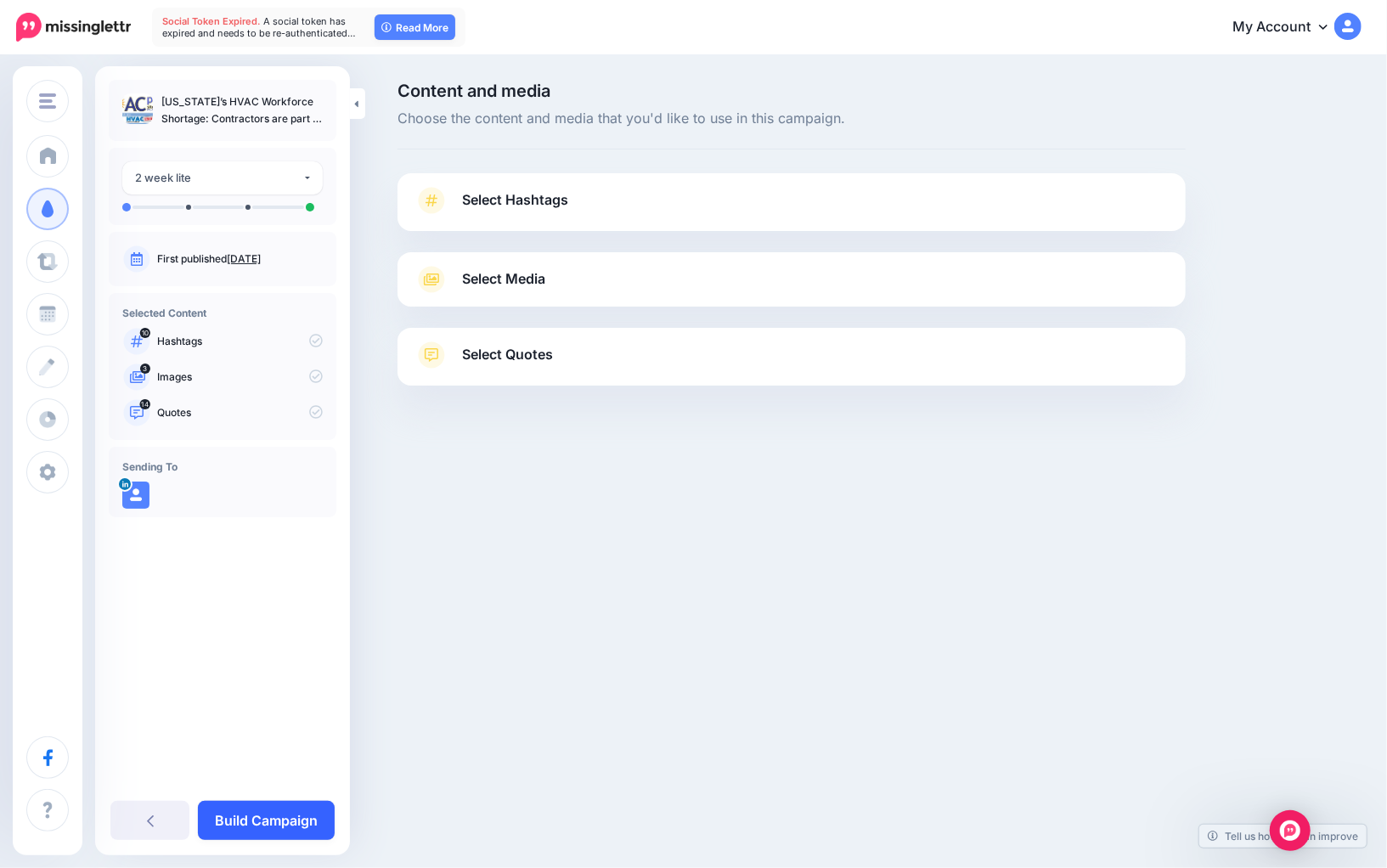
click at [295, 807] on link "Build Campaign" at bounding box center [266, 820] width 137 height 39
click at [295, 807] on link at bounding box center [280, 820] width 108 height 39
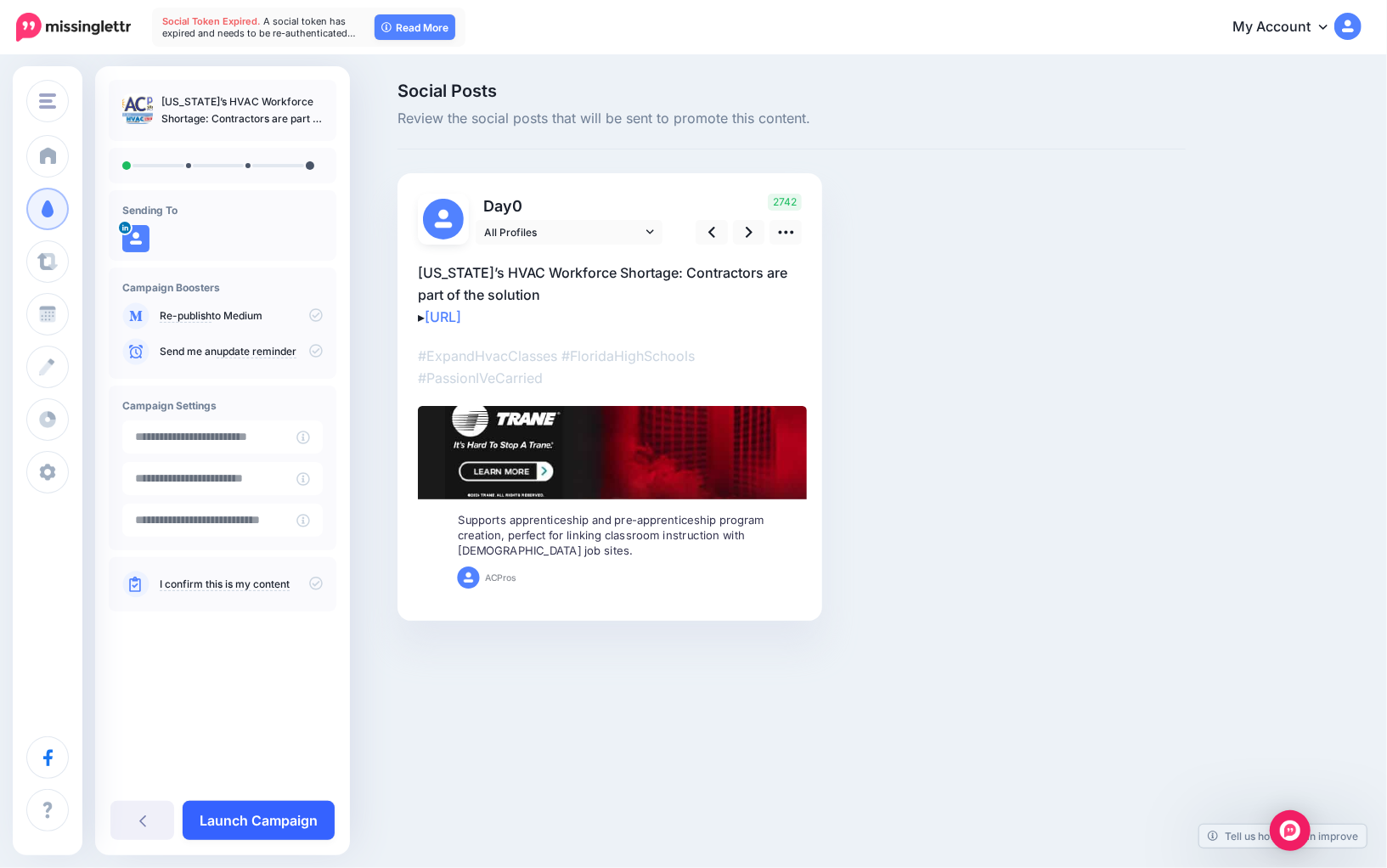
click at [257, 822] on link "Launch Campaign" at bounding box center [259, 820] width 152 height 39
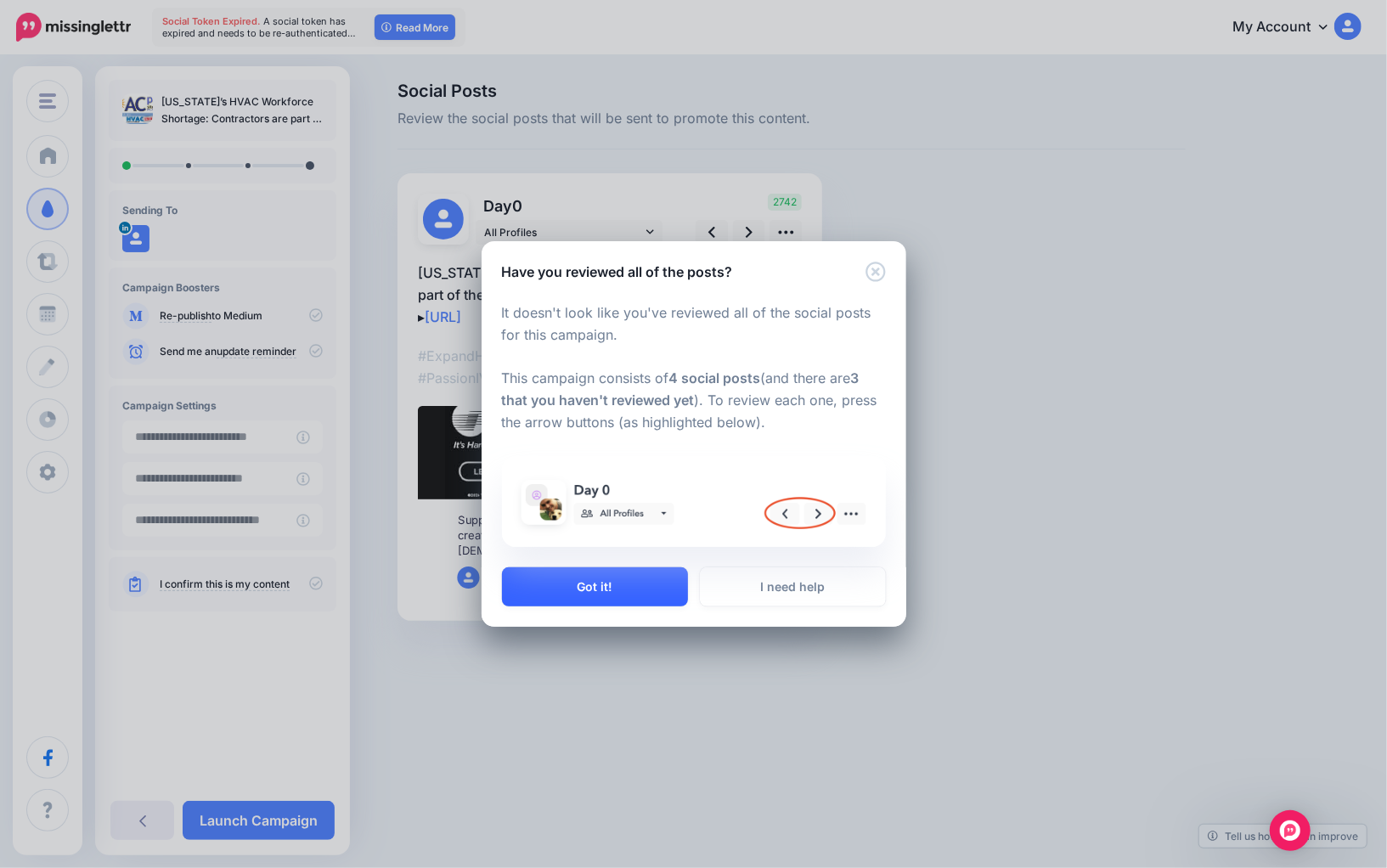
click at [599, 596] on button "Got it!" at bounding box center [595, 586] width 186 height 39
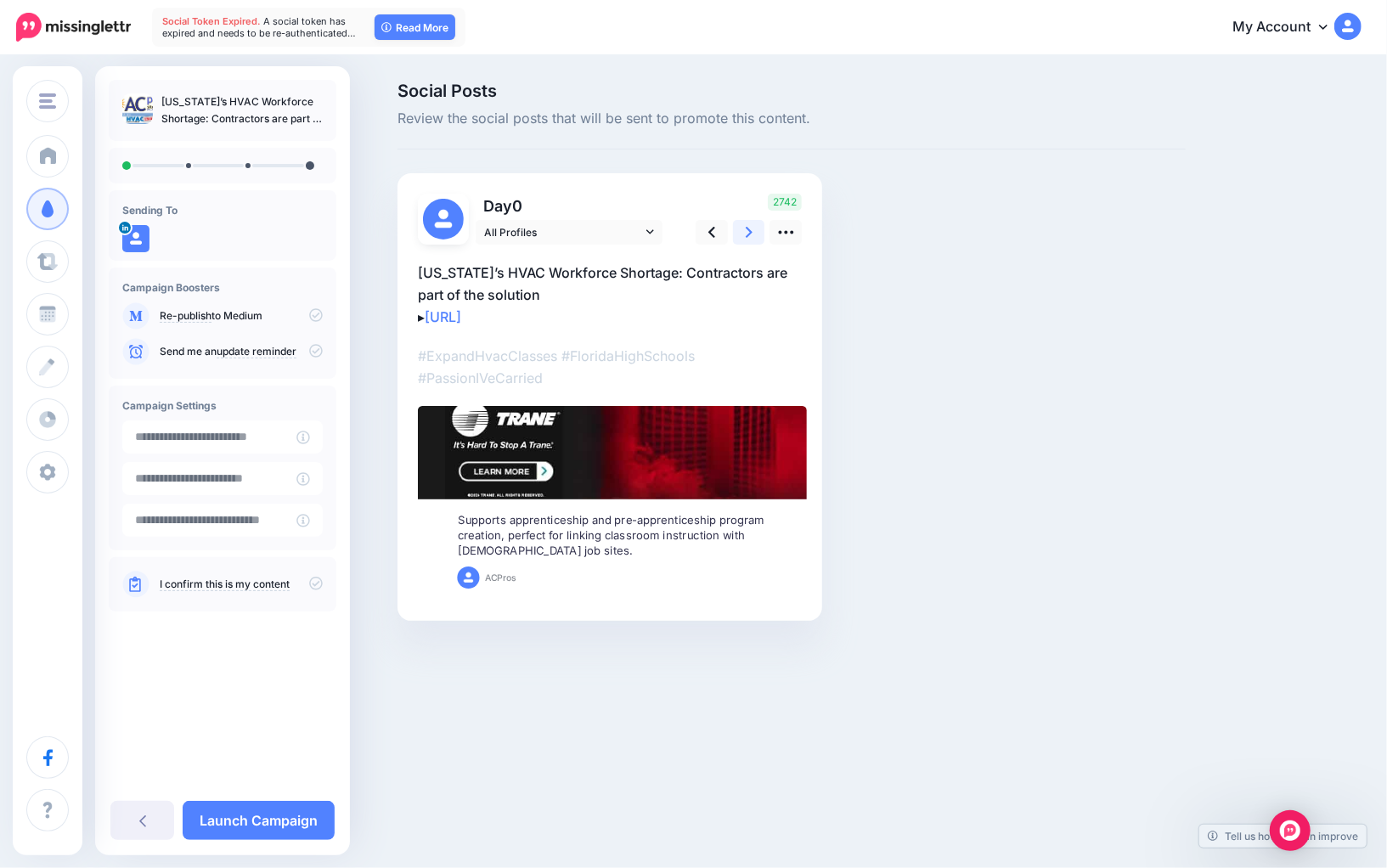
click at [758, 229] on link at bounding box center [748, 232] width 32 height 25
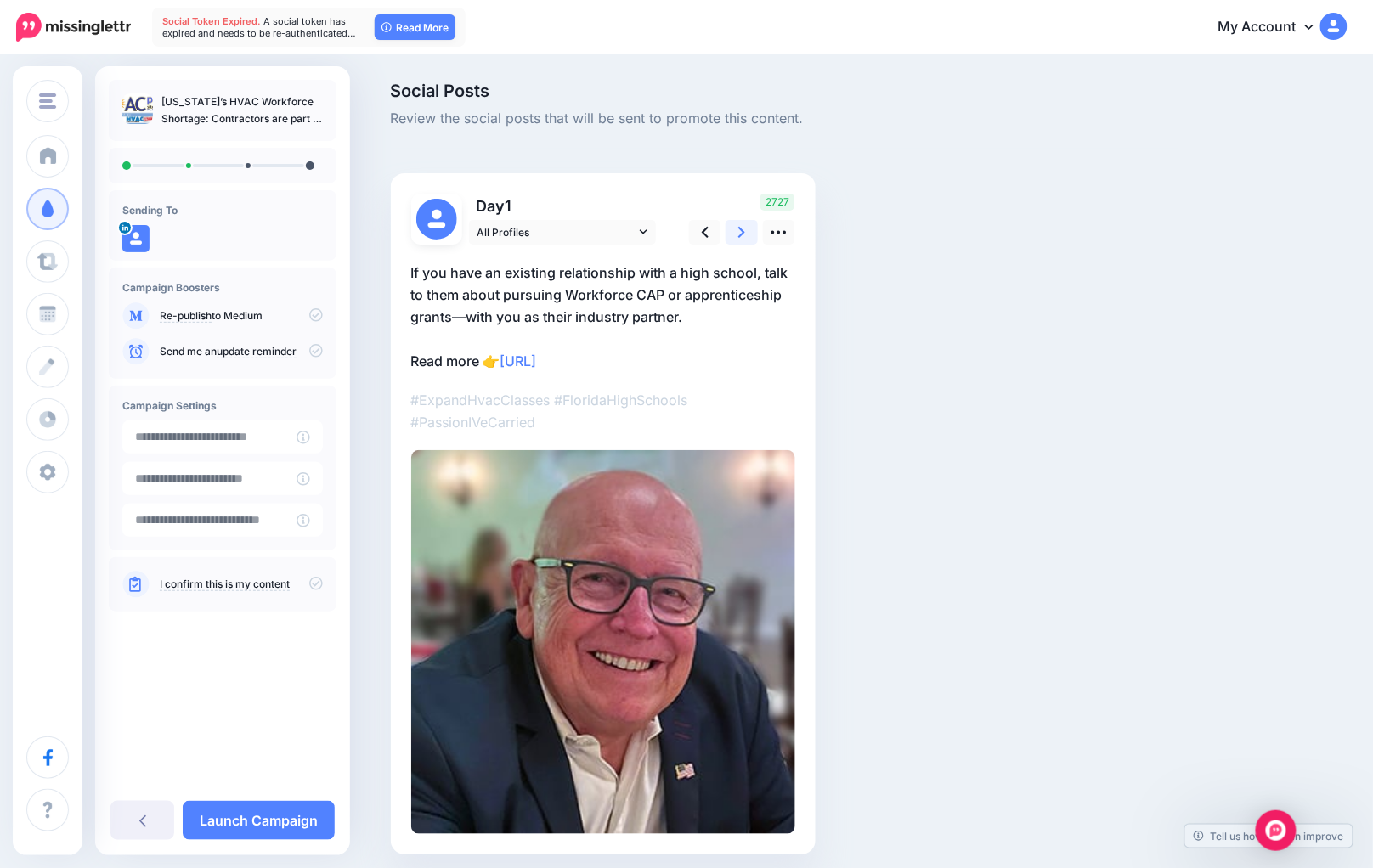
click at [758, 229] on link at bounding box center [741, 232] width 32 height 25
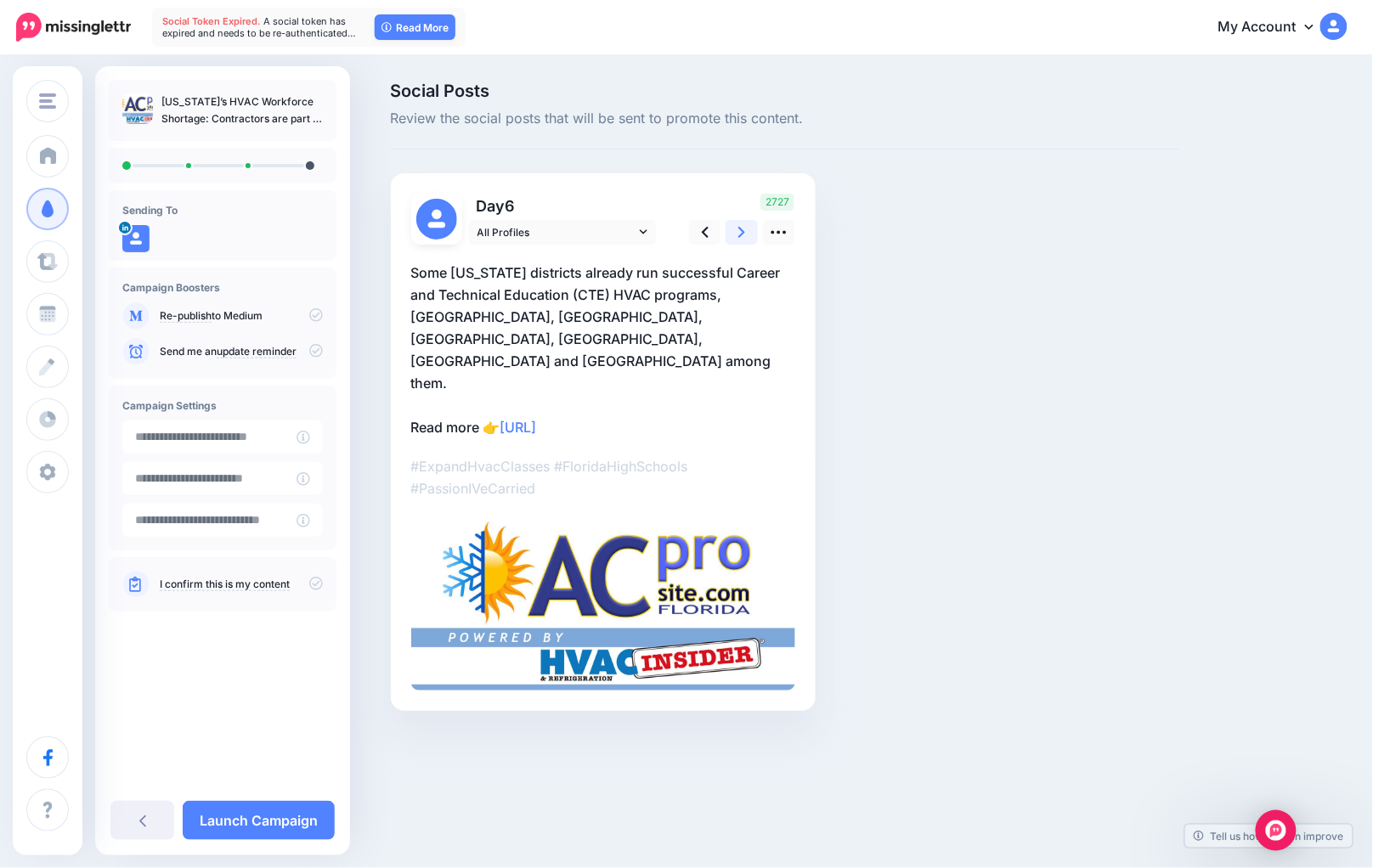
click at [758, 229] on link at bounding box center [741, 232] width 32 height 25
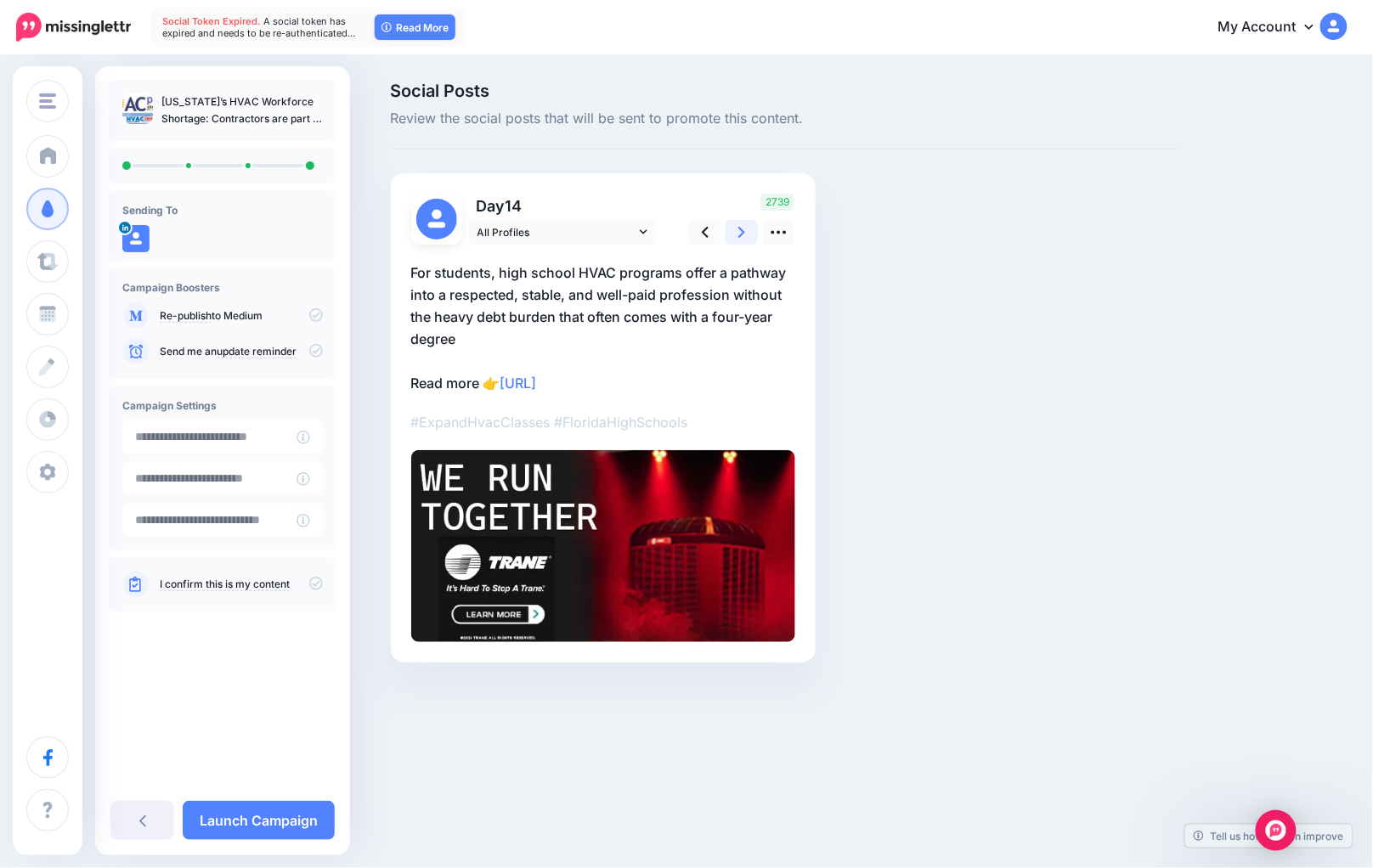
click at [758, 229] on link at bounding box center [741, 232] width 32 height 25
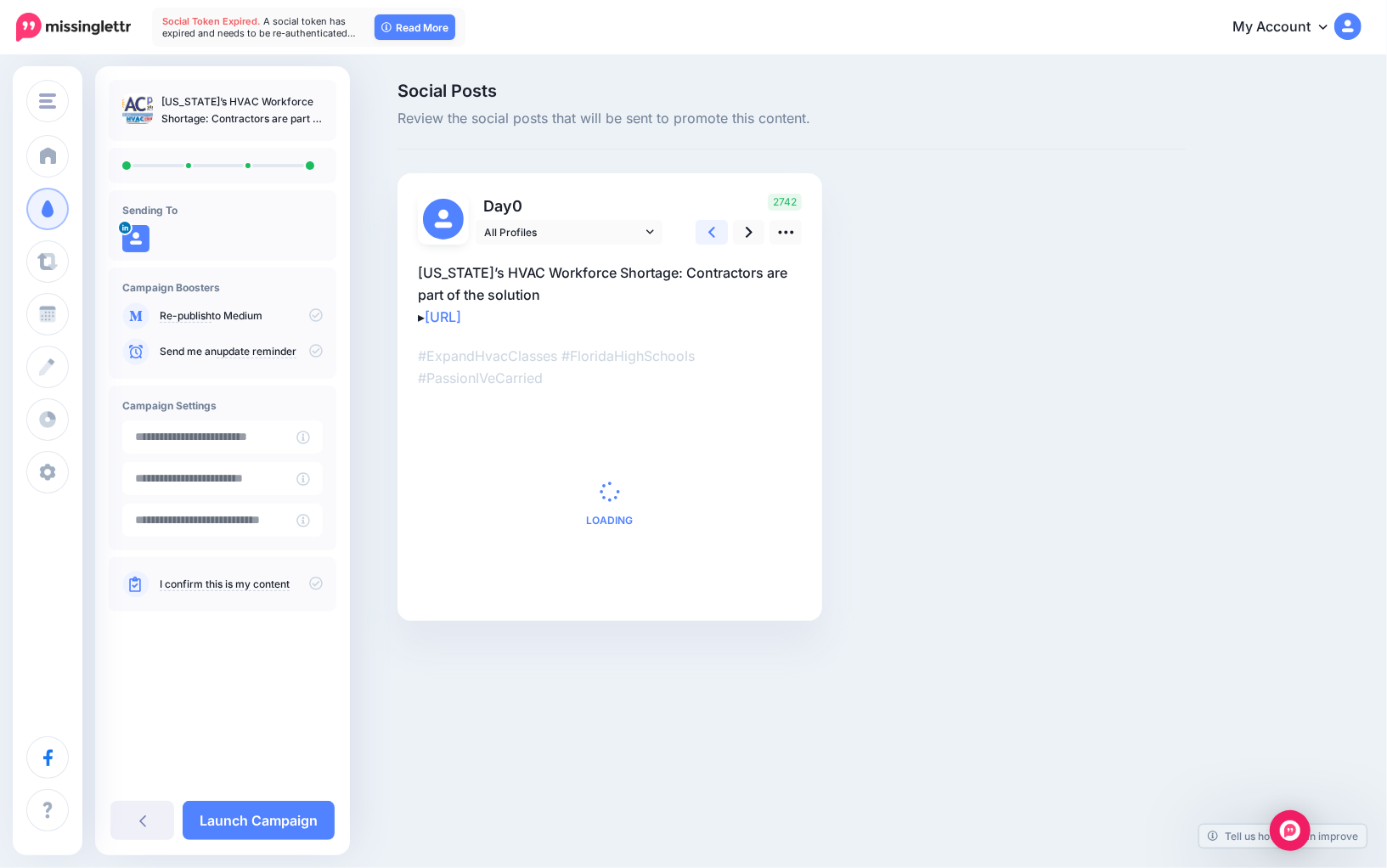
click at [710, 229] on icon at bounding box center [712, 232] width 7 height 18
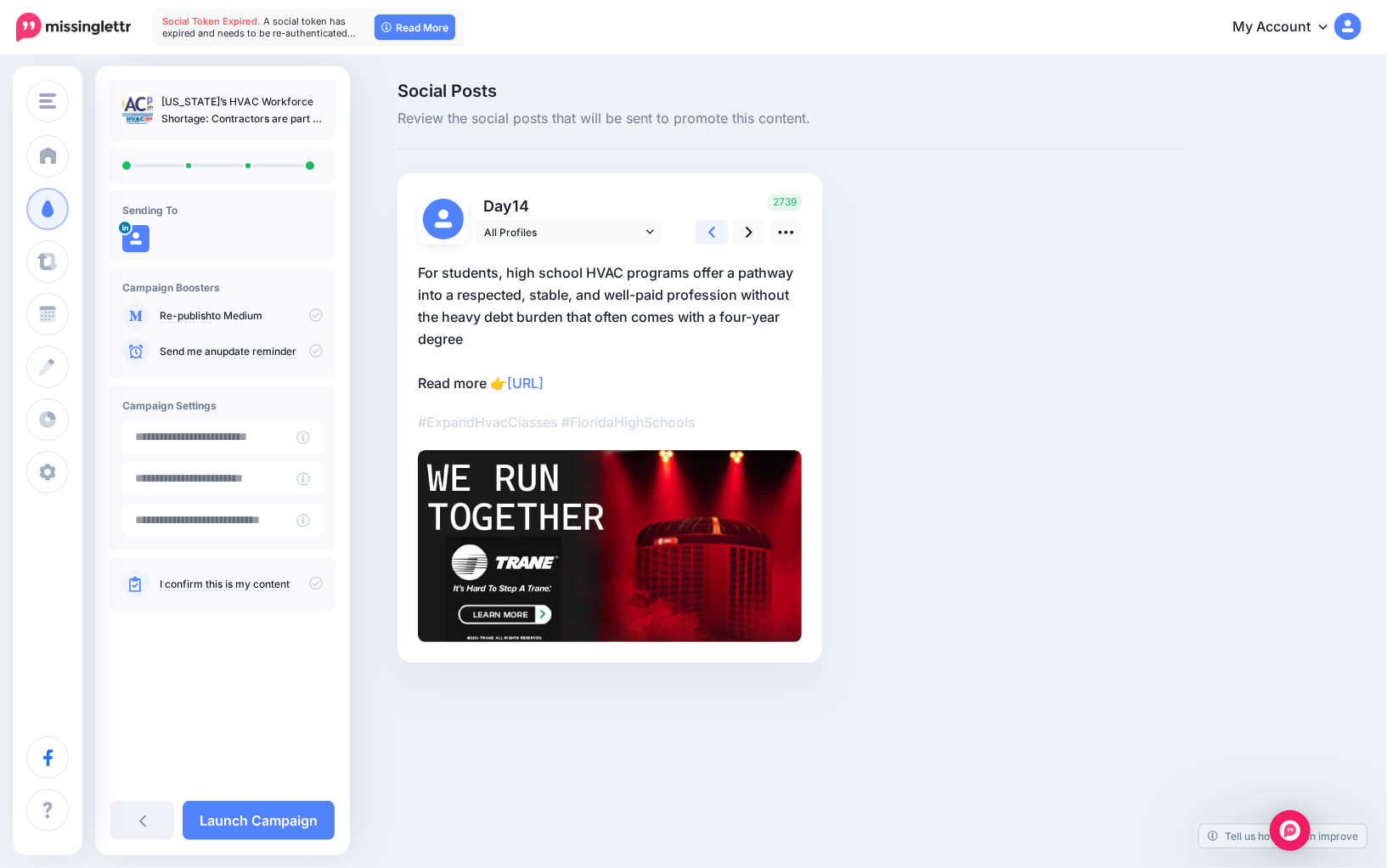
click at [710, 229] on icon at bounding box center [712, 232] width 7 height 18
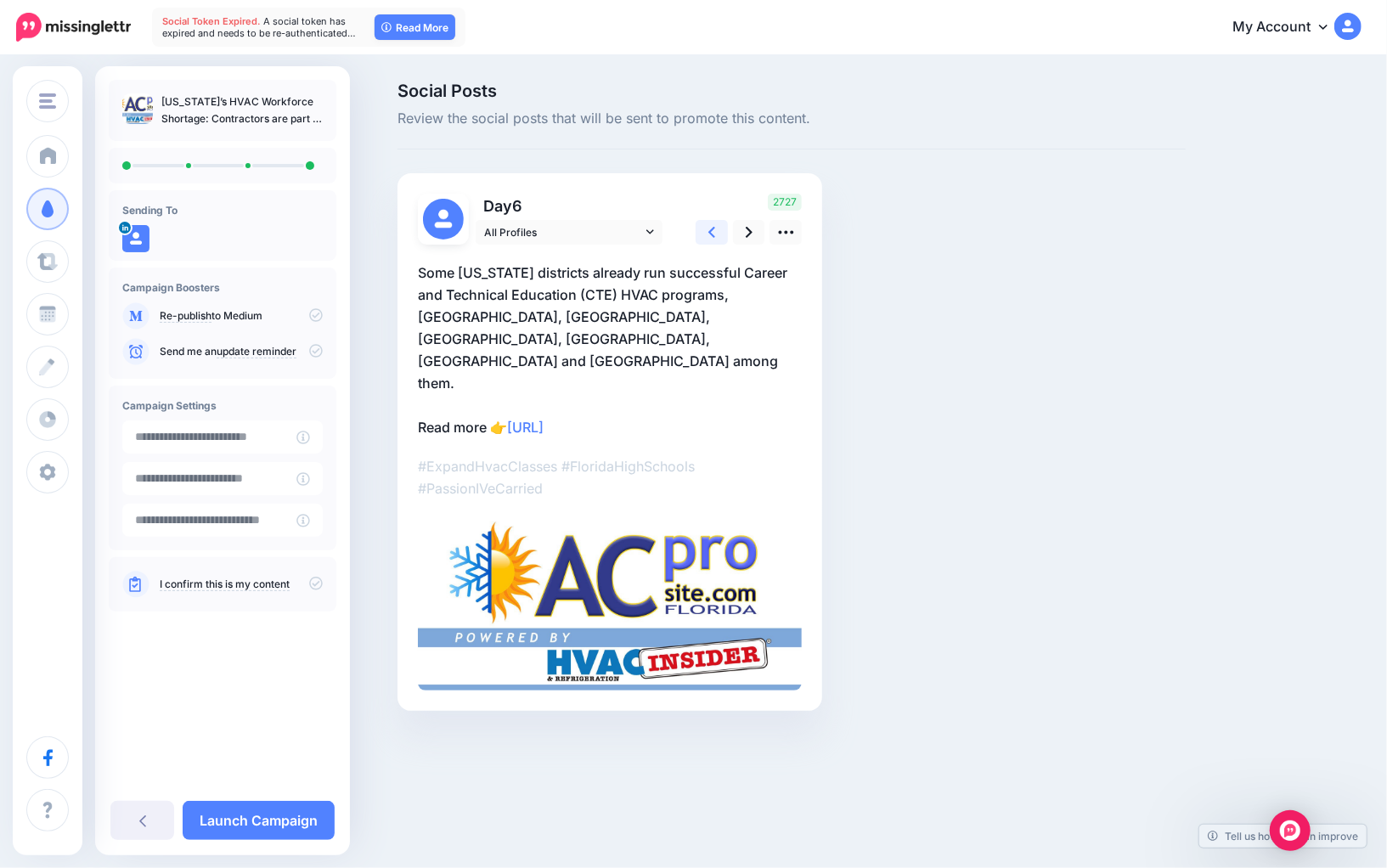
click at [710, 229] on icon at bounding box center [712, 232] width 7 height 18
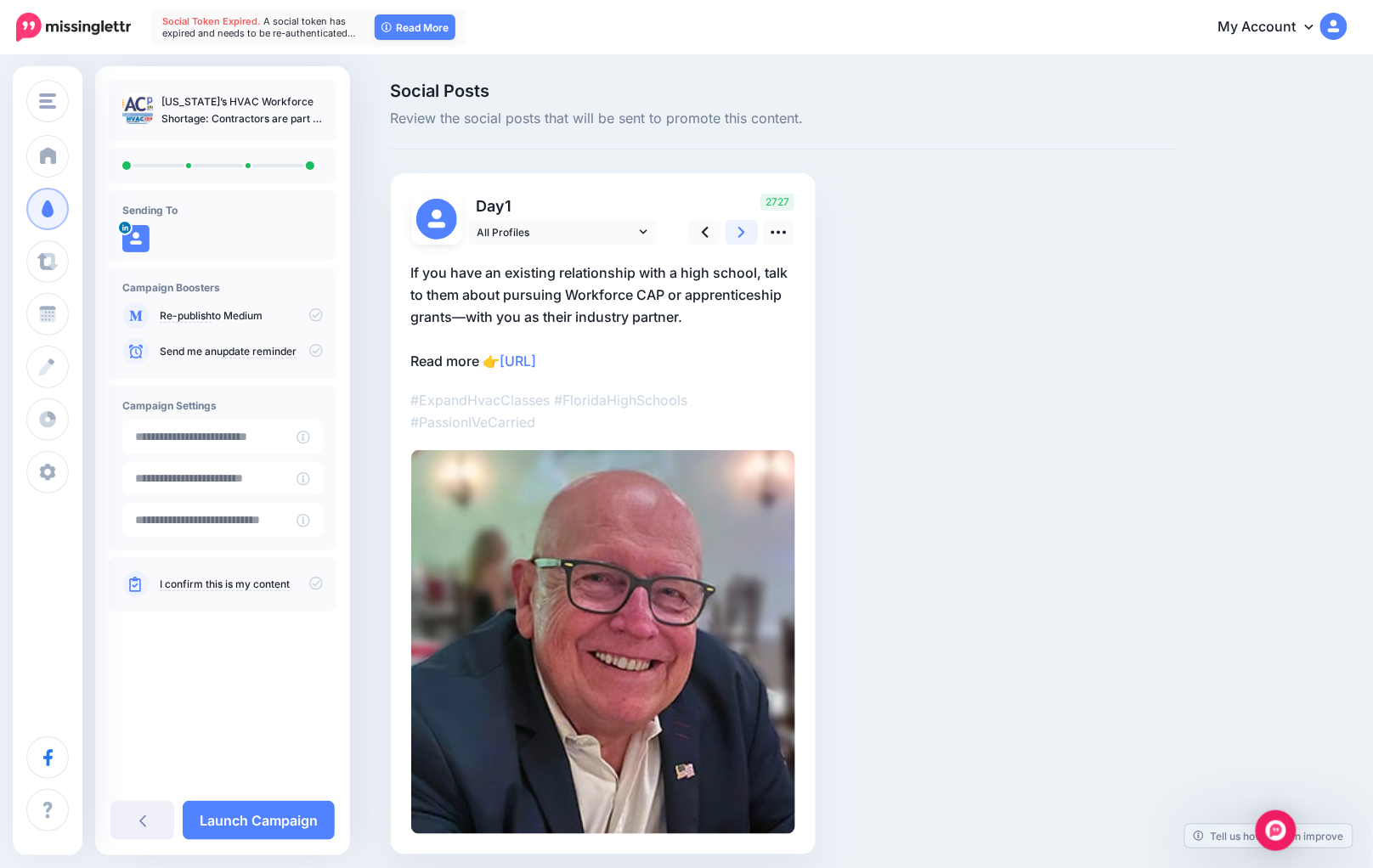
click at [745, 239] on icon at bounding box center [742, 232] width 7 height 18
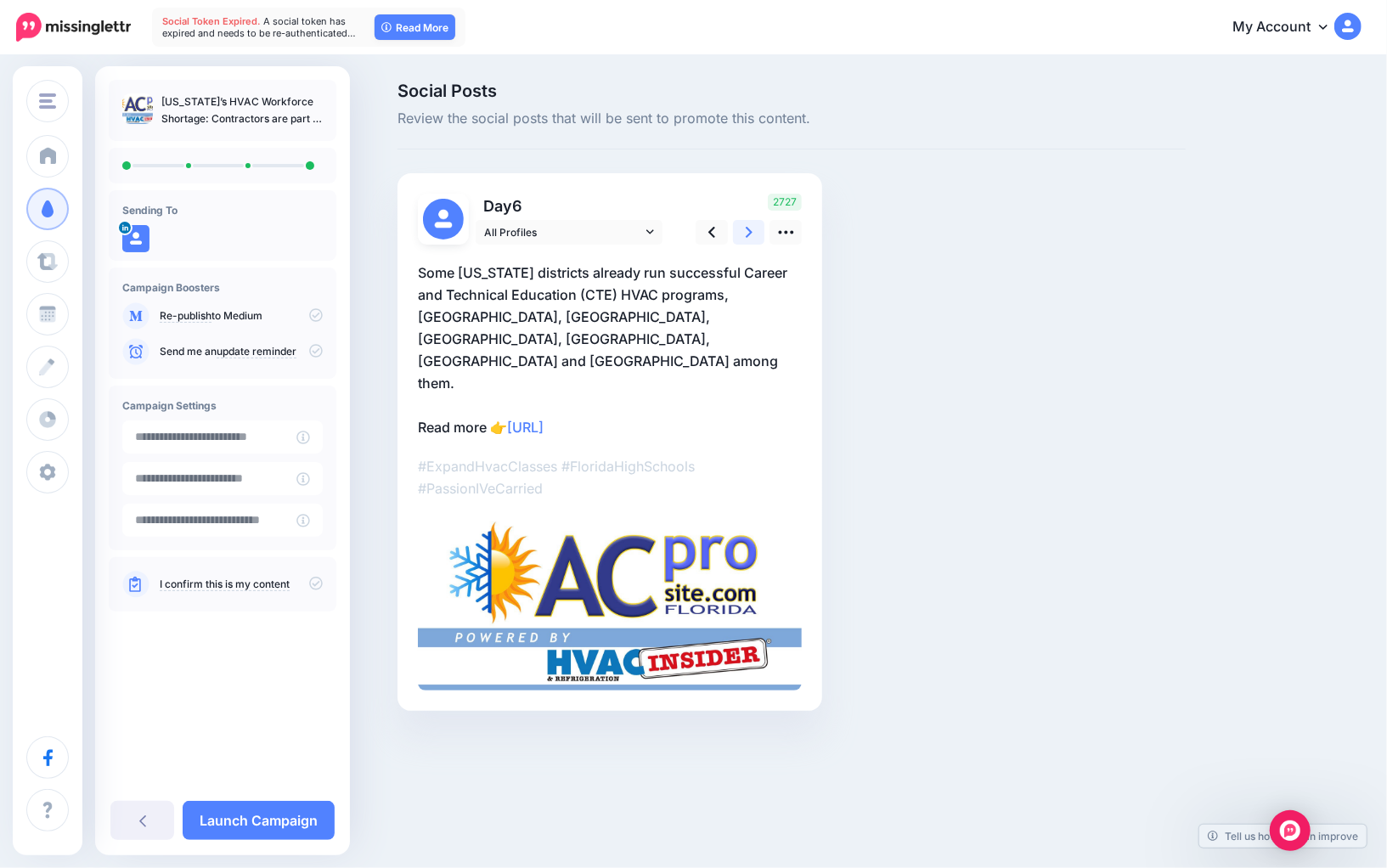
click at [747, 239] on icon at bounding box center [749, 232] width 7 height 18
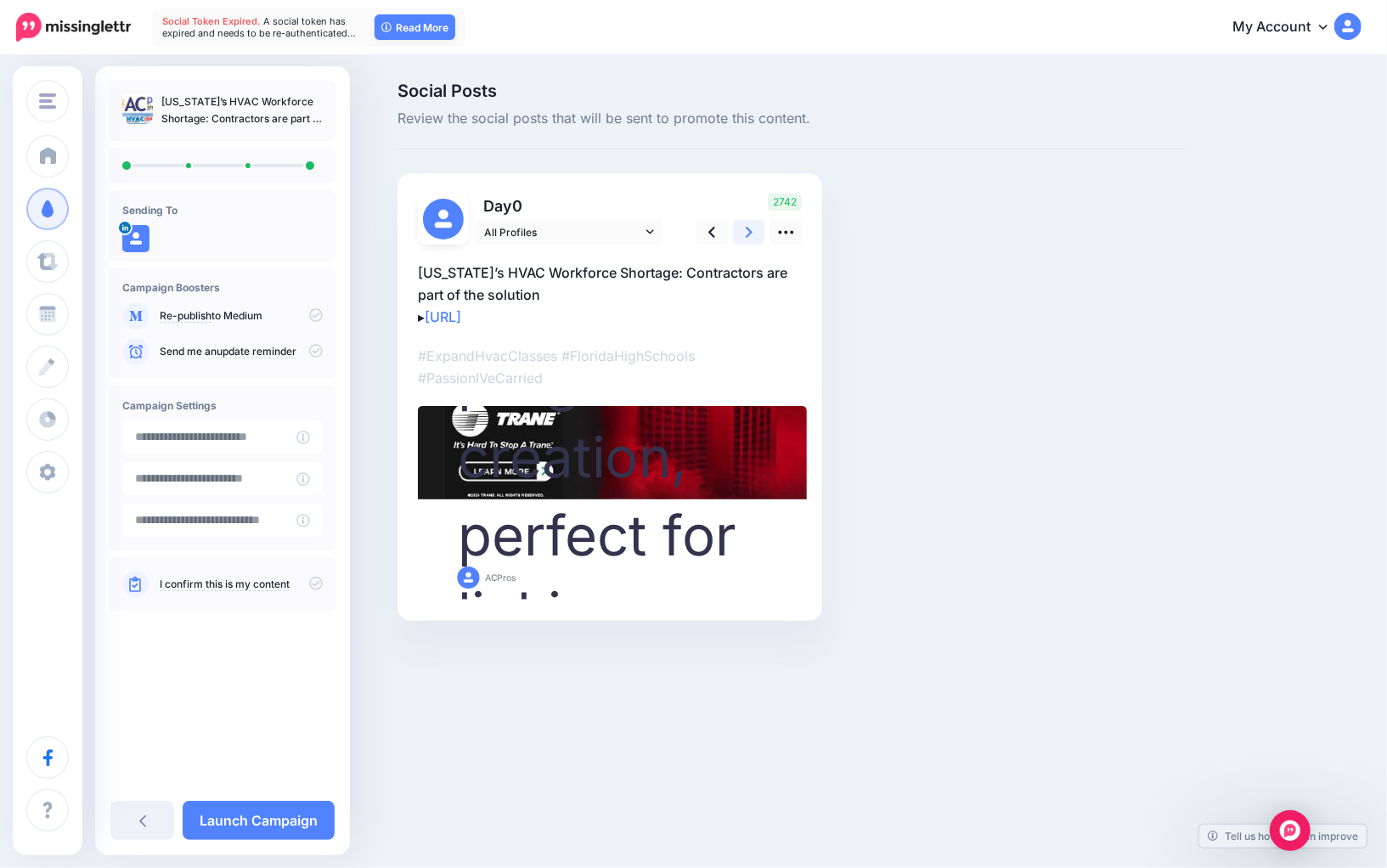
click at [747, 239] on icon at bounding box center [749, 232] width 7 height 18
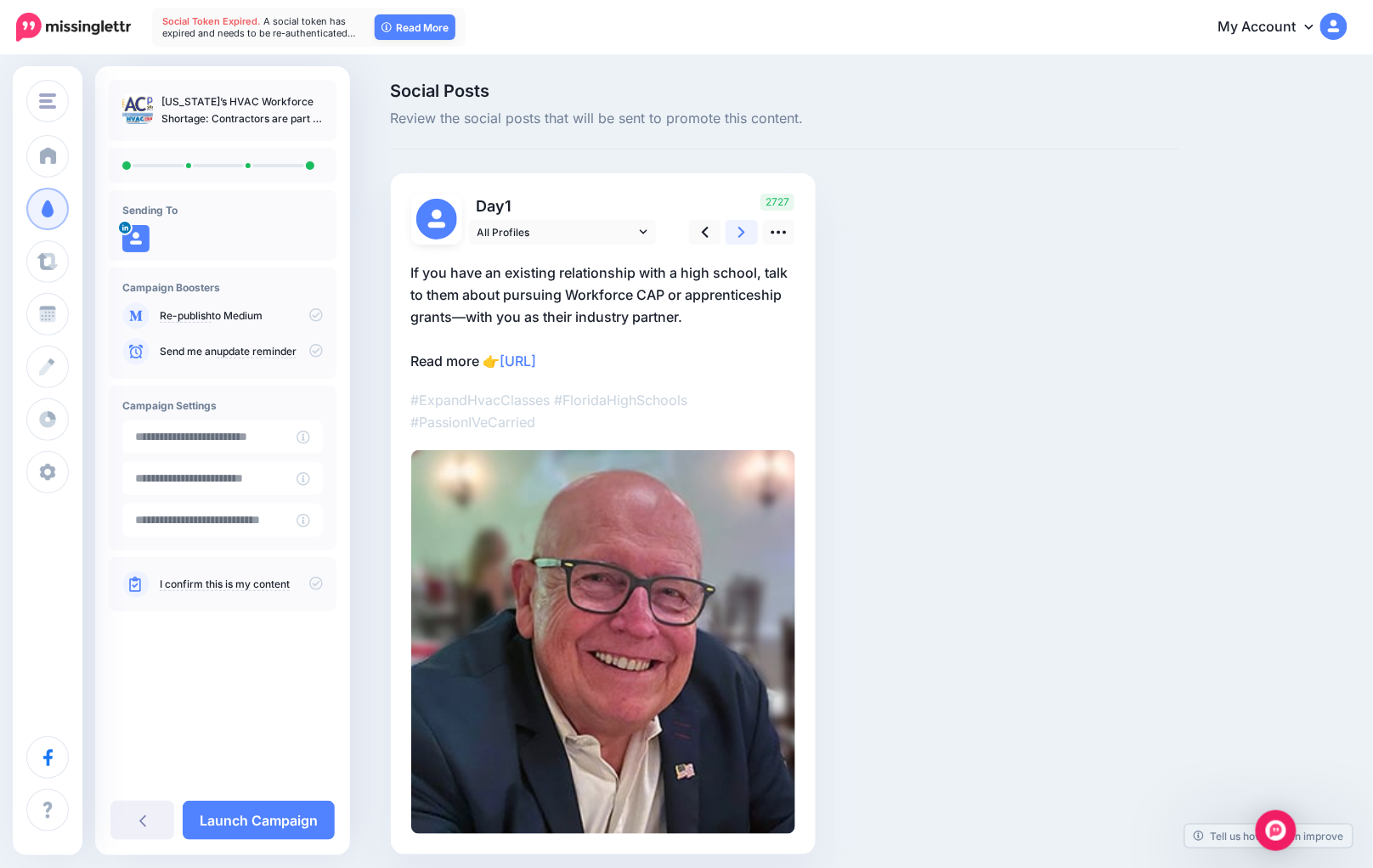
click at [745, 239] on icon at bounding box center [742, 232] width 7 height 18
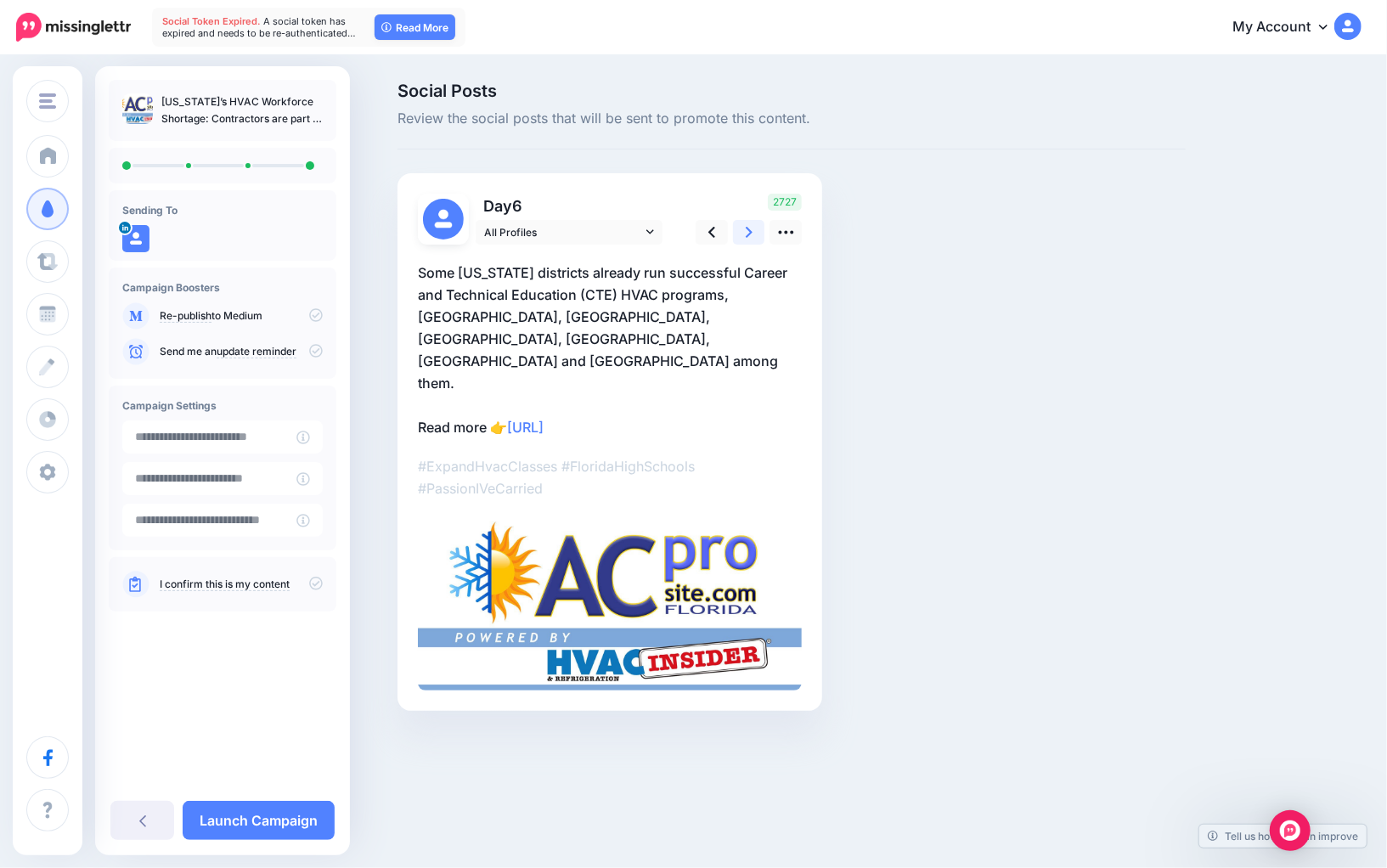
click at [747, 239] on icon at bounding box center [749, 232] width 7 height 18
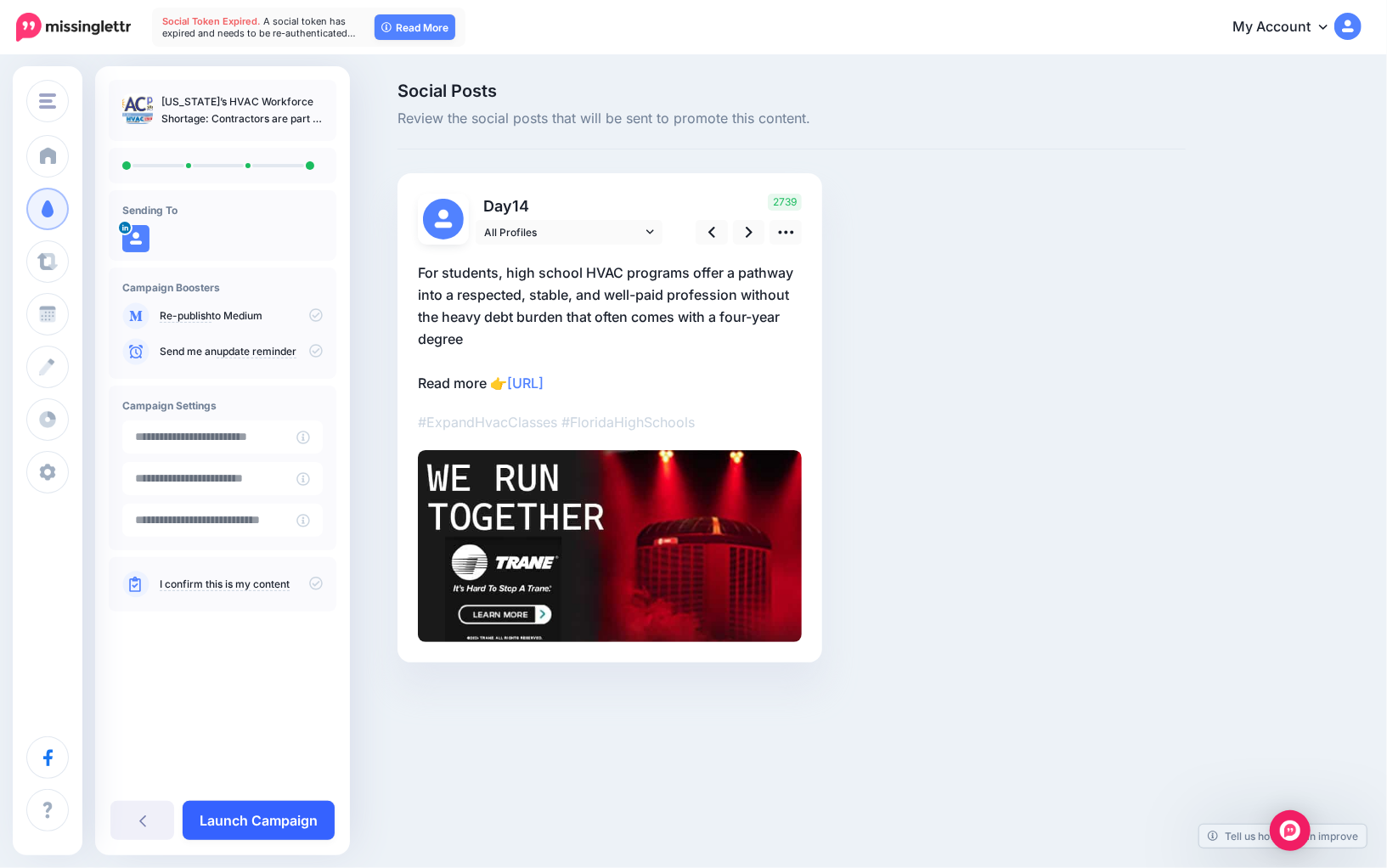
click at [299, 821] on link "Launch Campaign" at bounding box center [259, 820] width 152 height 39
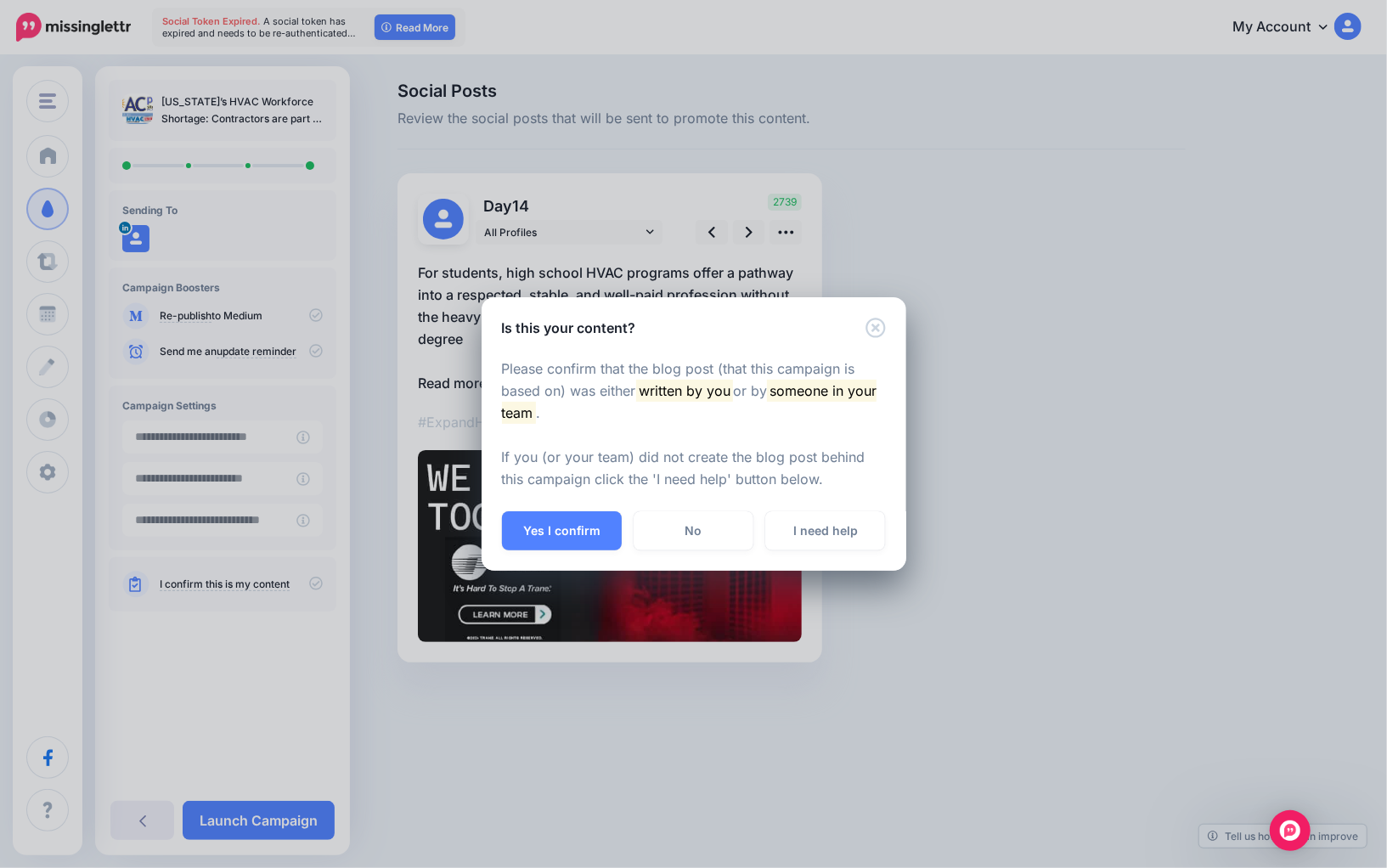
click at [546, 561] on div "Yes I confirm No I need help" at bounding box center [694, 540] width 425 height 59
click at [546, 550] on div "Yes I confirm No I need help" at bounding box center [694, 540] width 425 height 59
click at [546, 543] on button "Yes I confirm" at bounding box center [561, 530] width 120 height 39
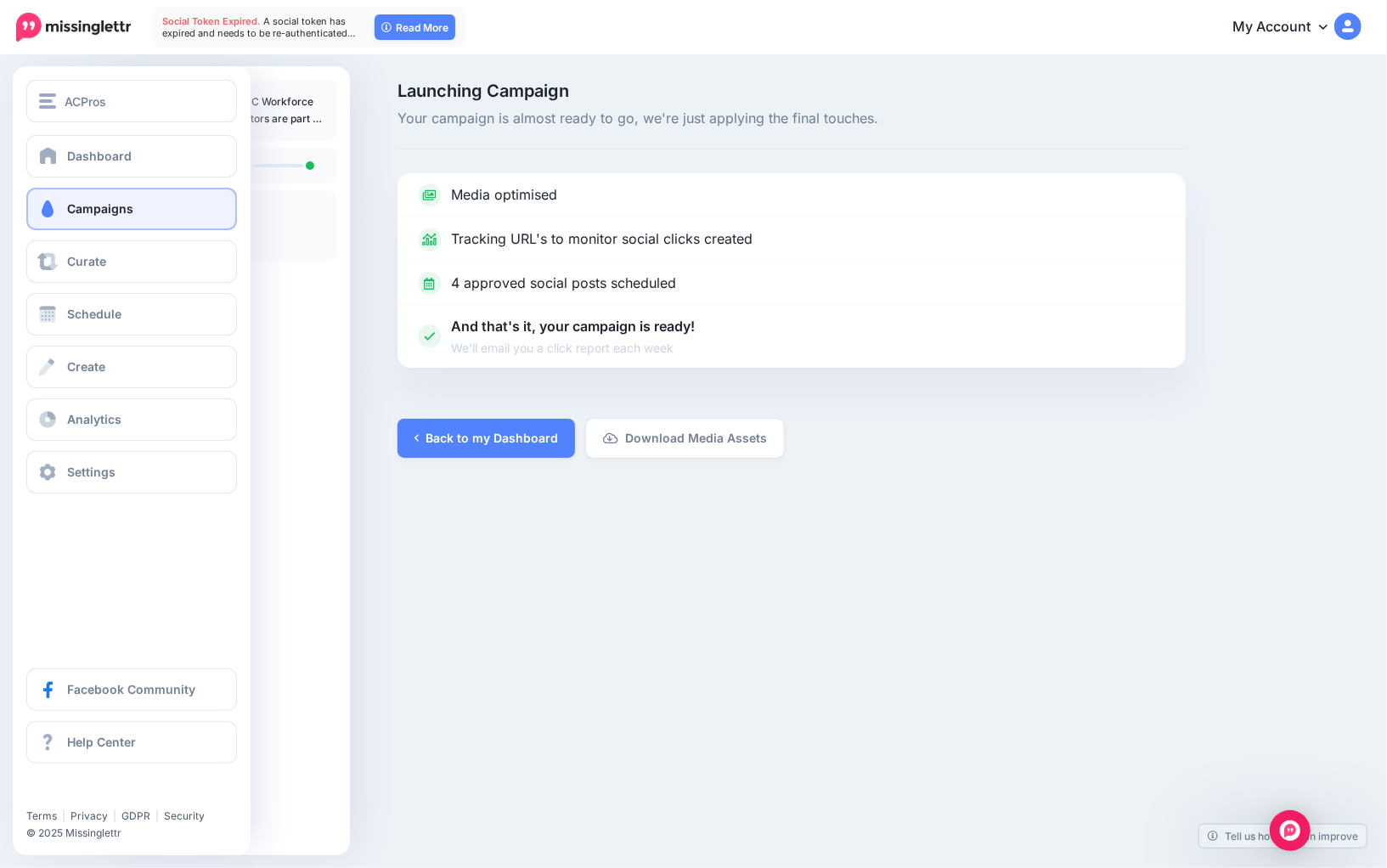
click at [87, 210] on span "Campaigns" at bounding box center [100, 208] width 66 height 15
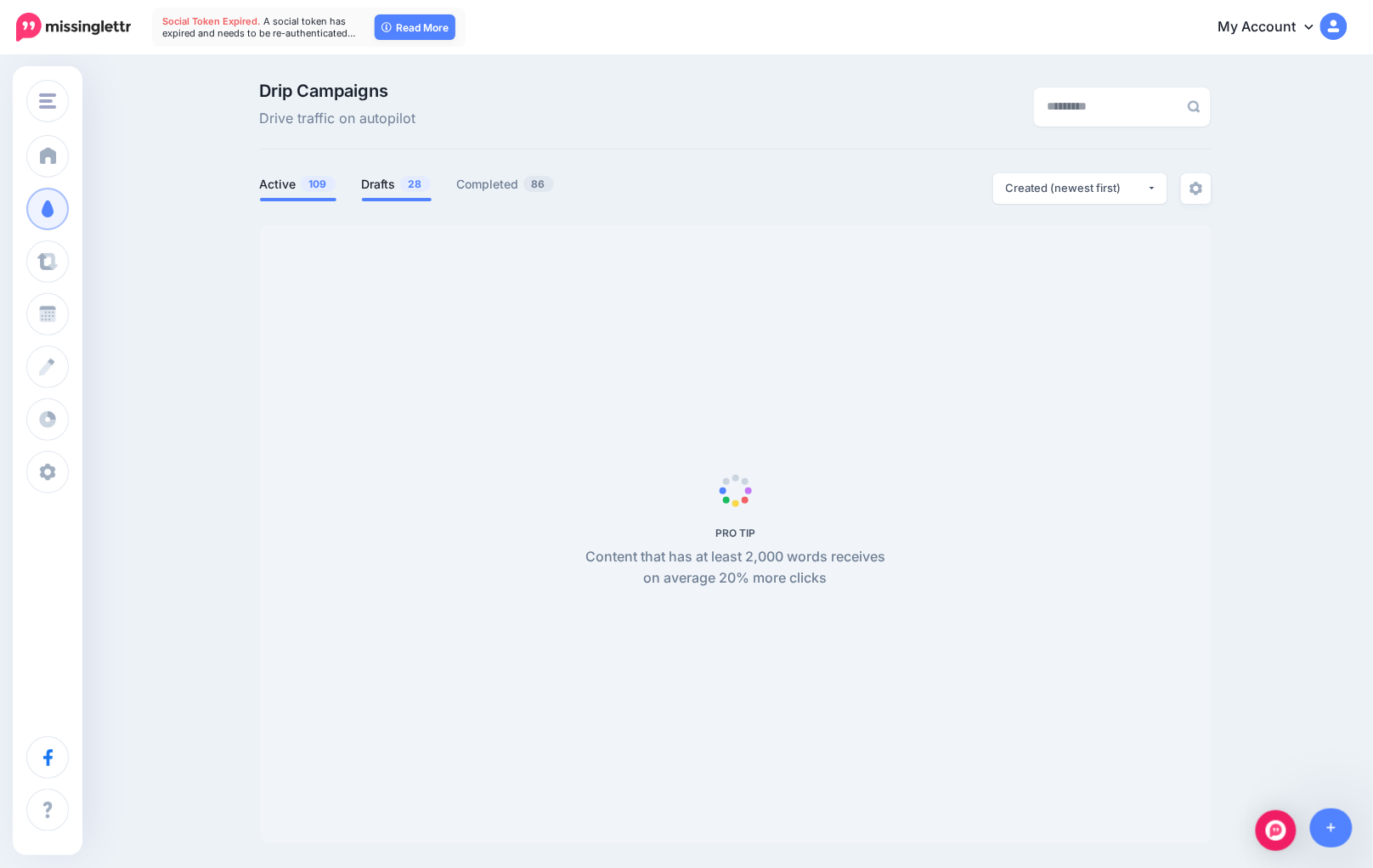
click at [408, 181] on span "28" at bounding box center [415, 184] width 30 height 16
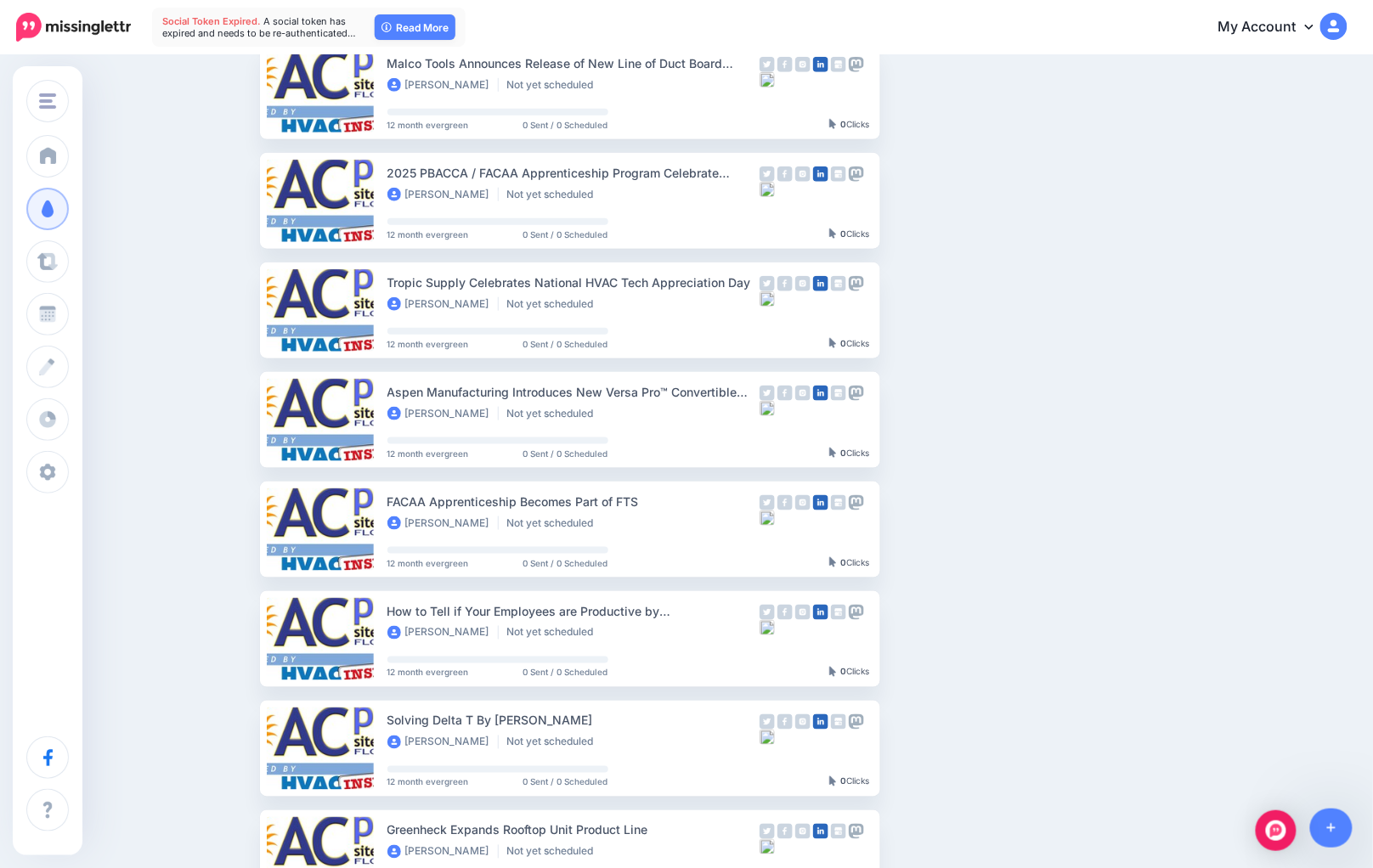
scroll to position [403, 0]
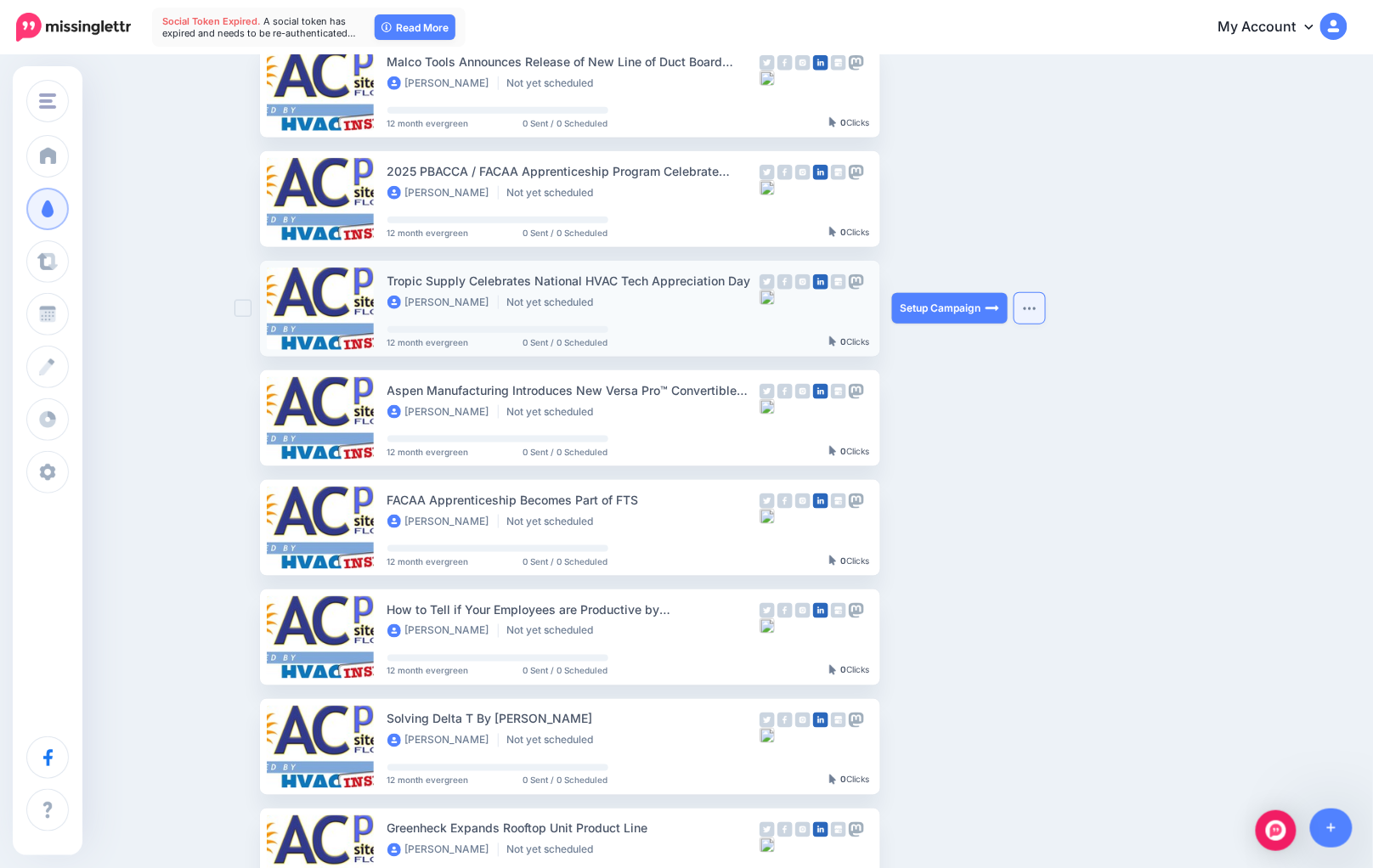
click at [1043, 313] on button "button" at bounding box center [1029, 308] width 30 height 30
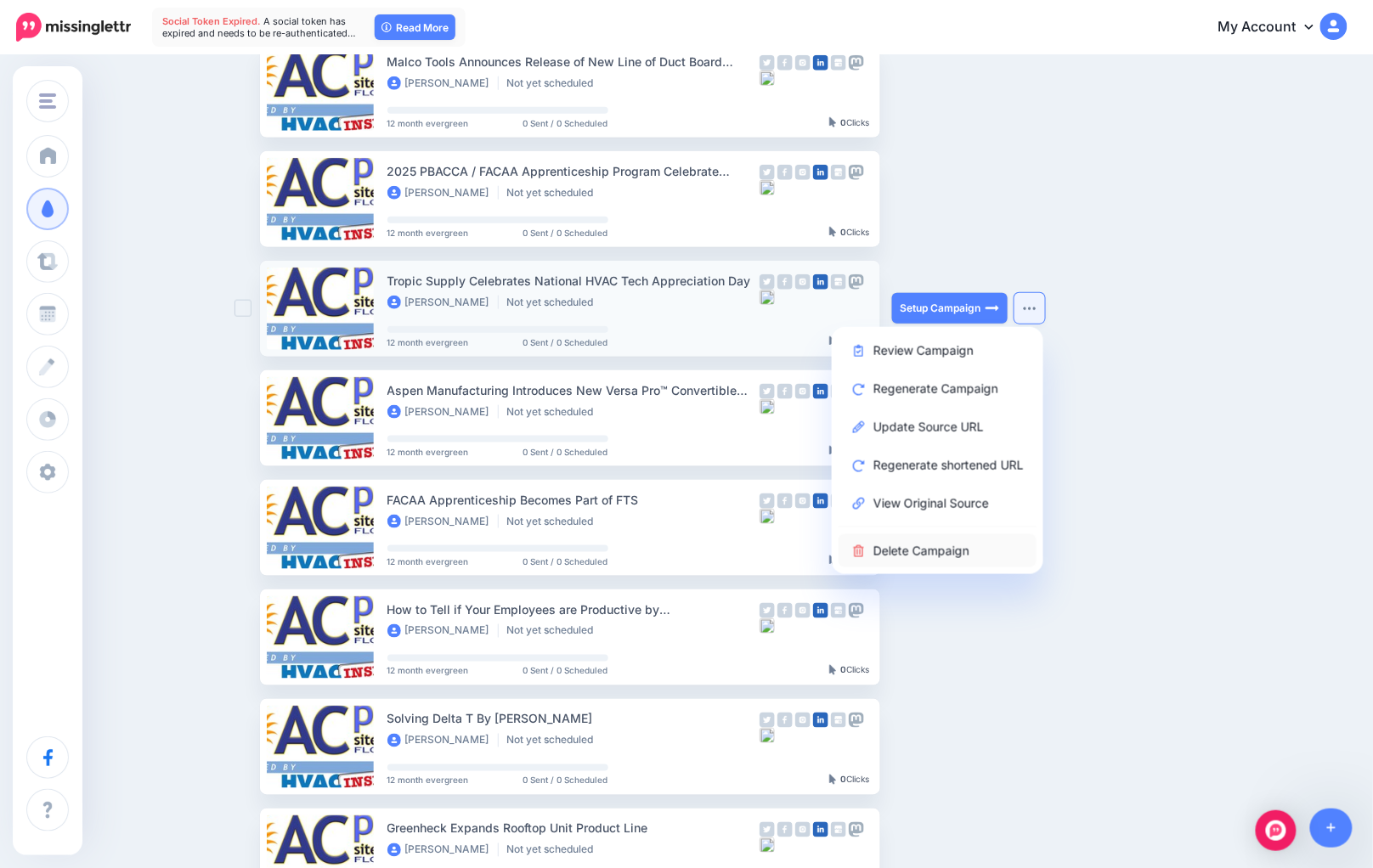
click at [1007, 546] on link "Delete Campaign" at bounding box center [937, 551] width 198 height 33
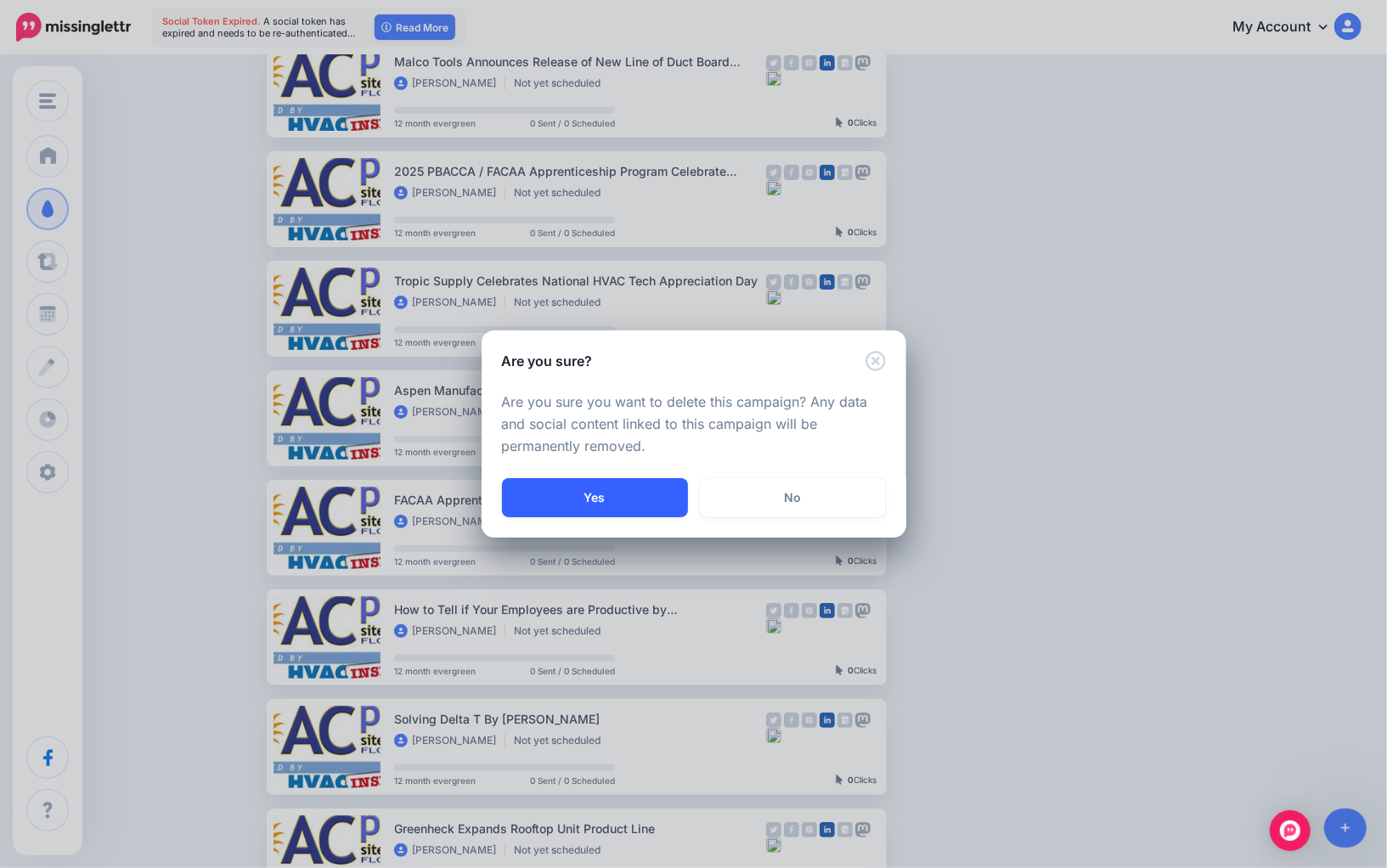
click at [642, 511] on button "Yes" at bounding box center [595, 497] width 186 height 39
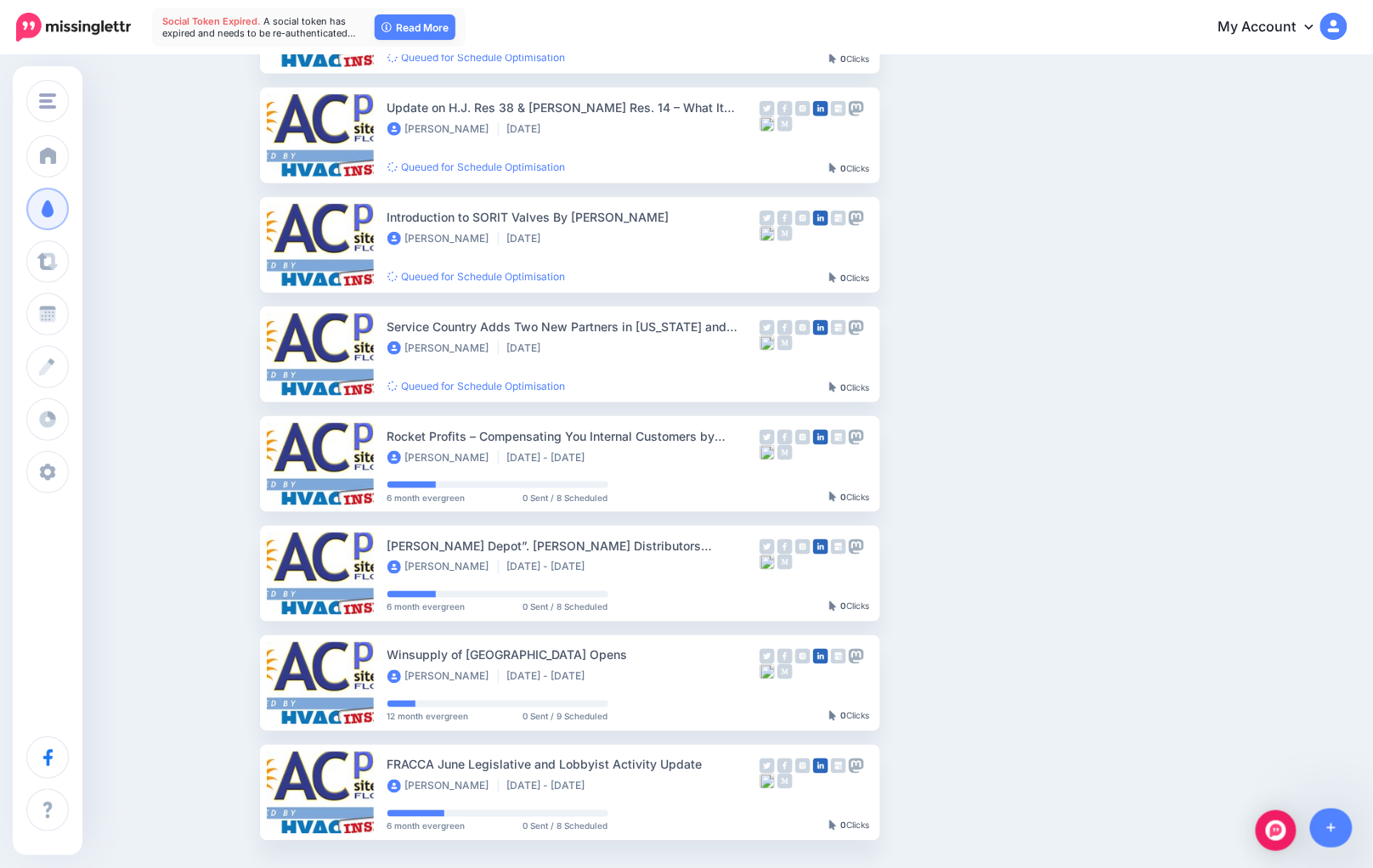
scroll to position [503, 0]
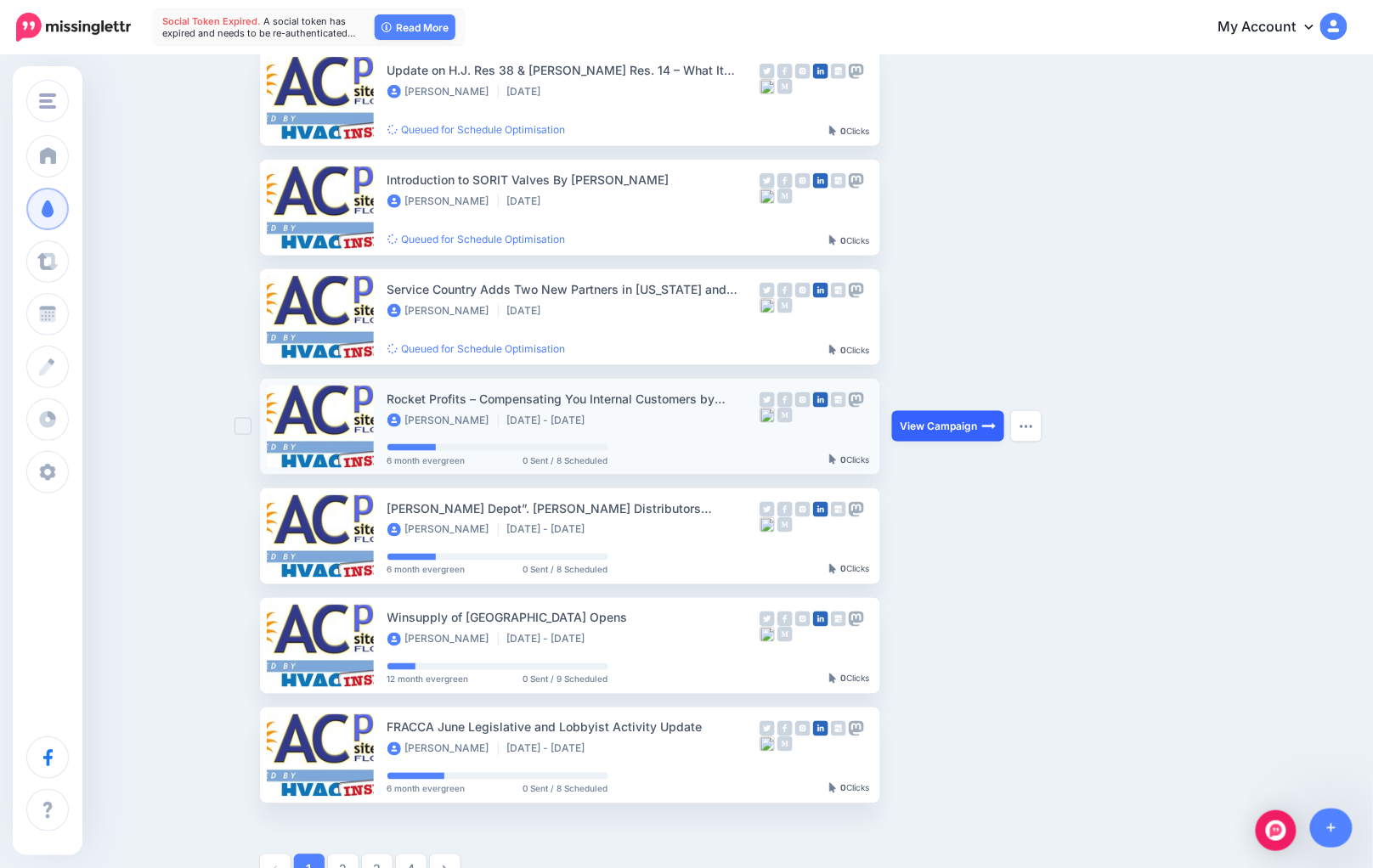
click at [918, 428] on link "View Campaign" at bounding box center [948, 426] width 112 height 30
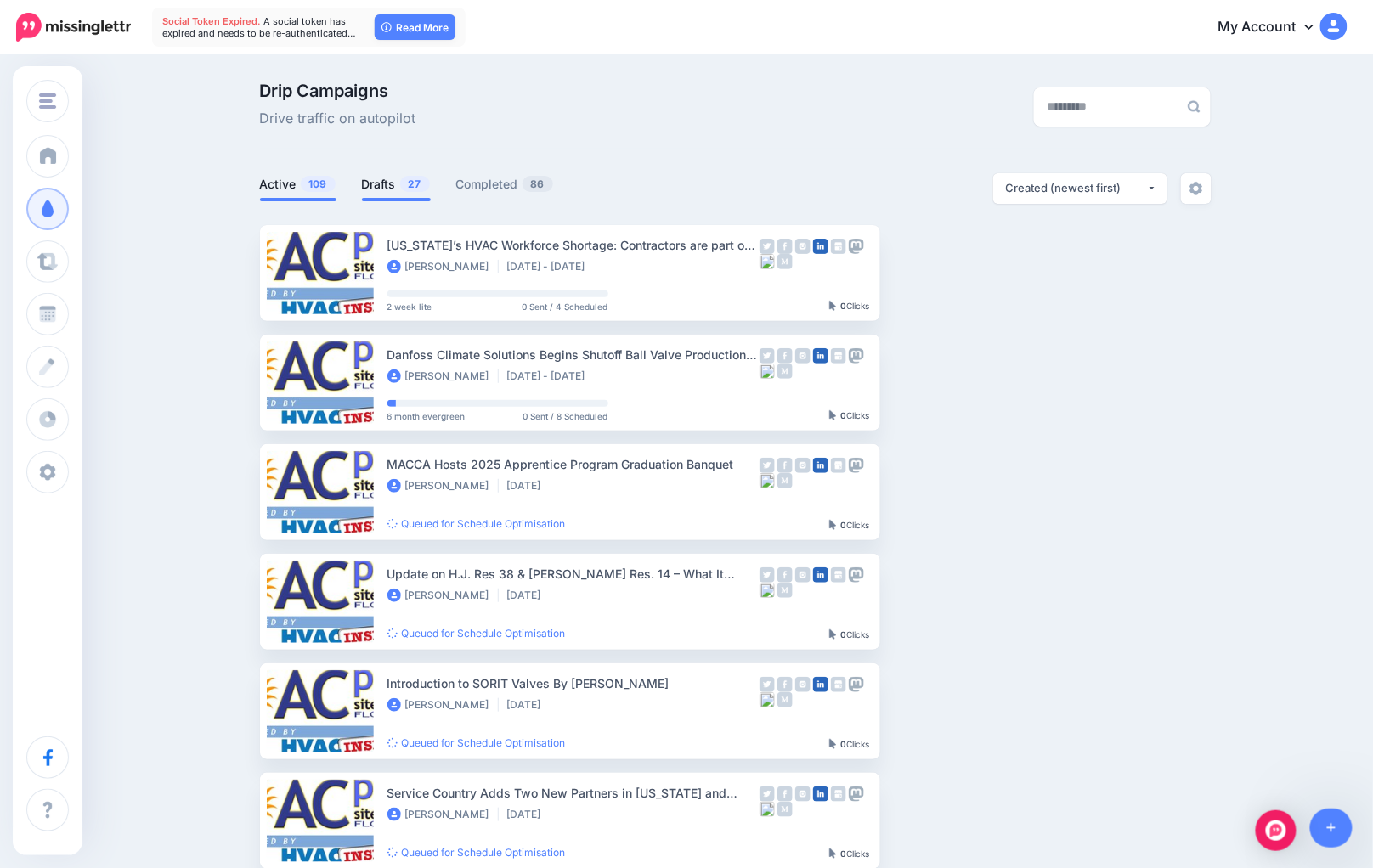
click at [390, 185] on link "Drafts 27" at bounding box center [397, 184] width 69 height 21
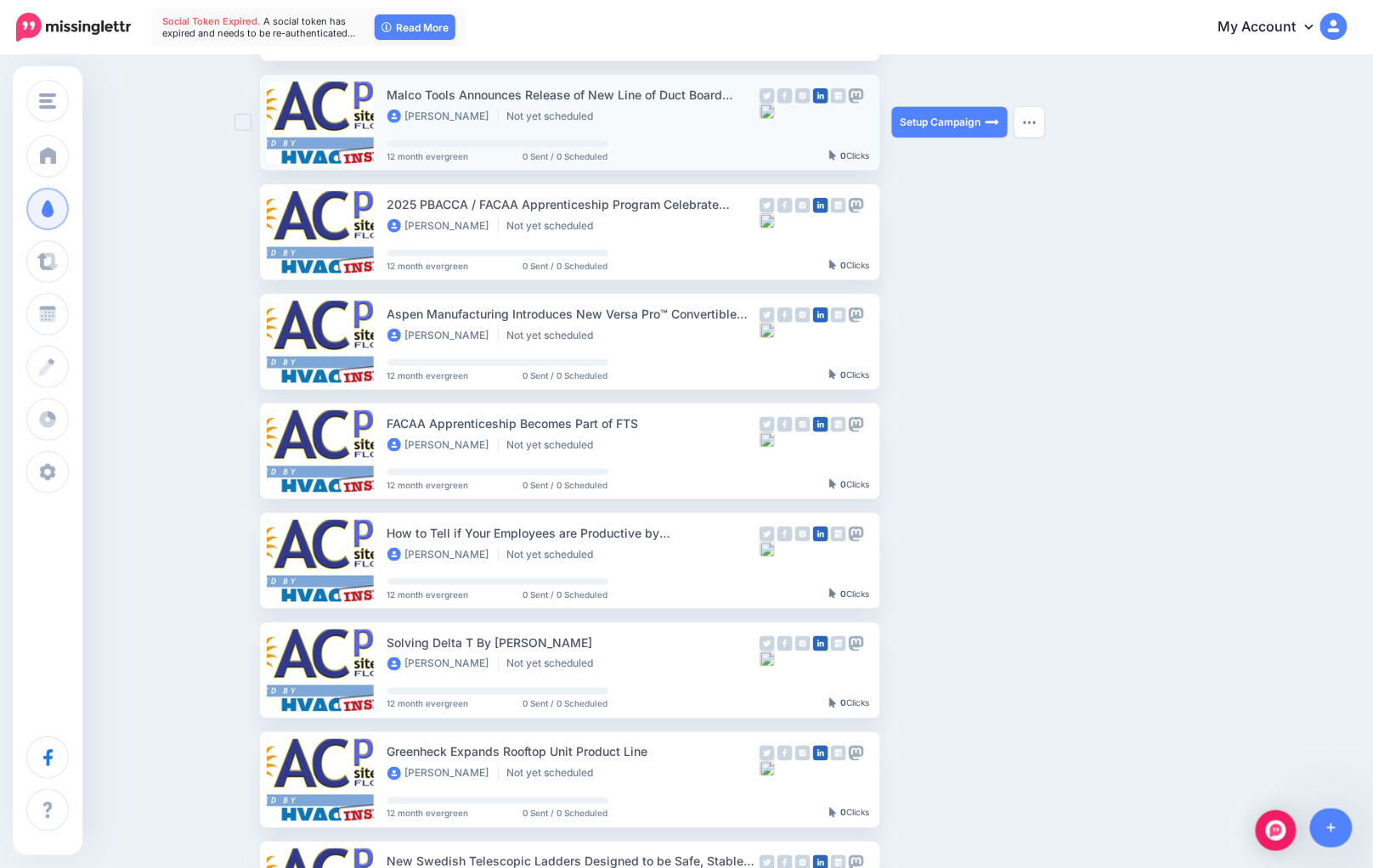
scroll to position [372, 0]
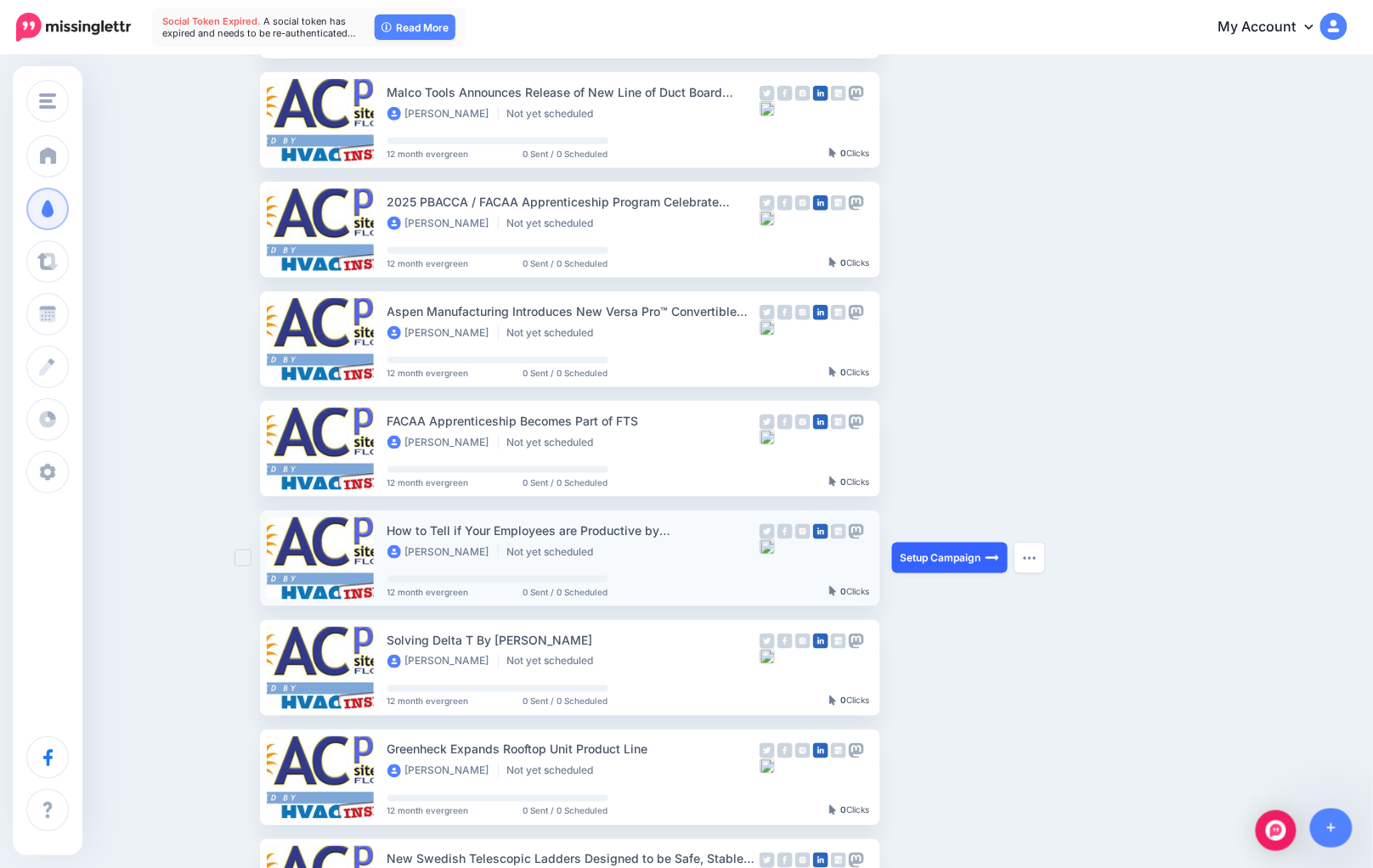
click at [918, 542] on link "Setup Campaign" at bounding box center [950, 557] width 116 height 30
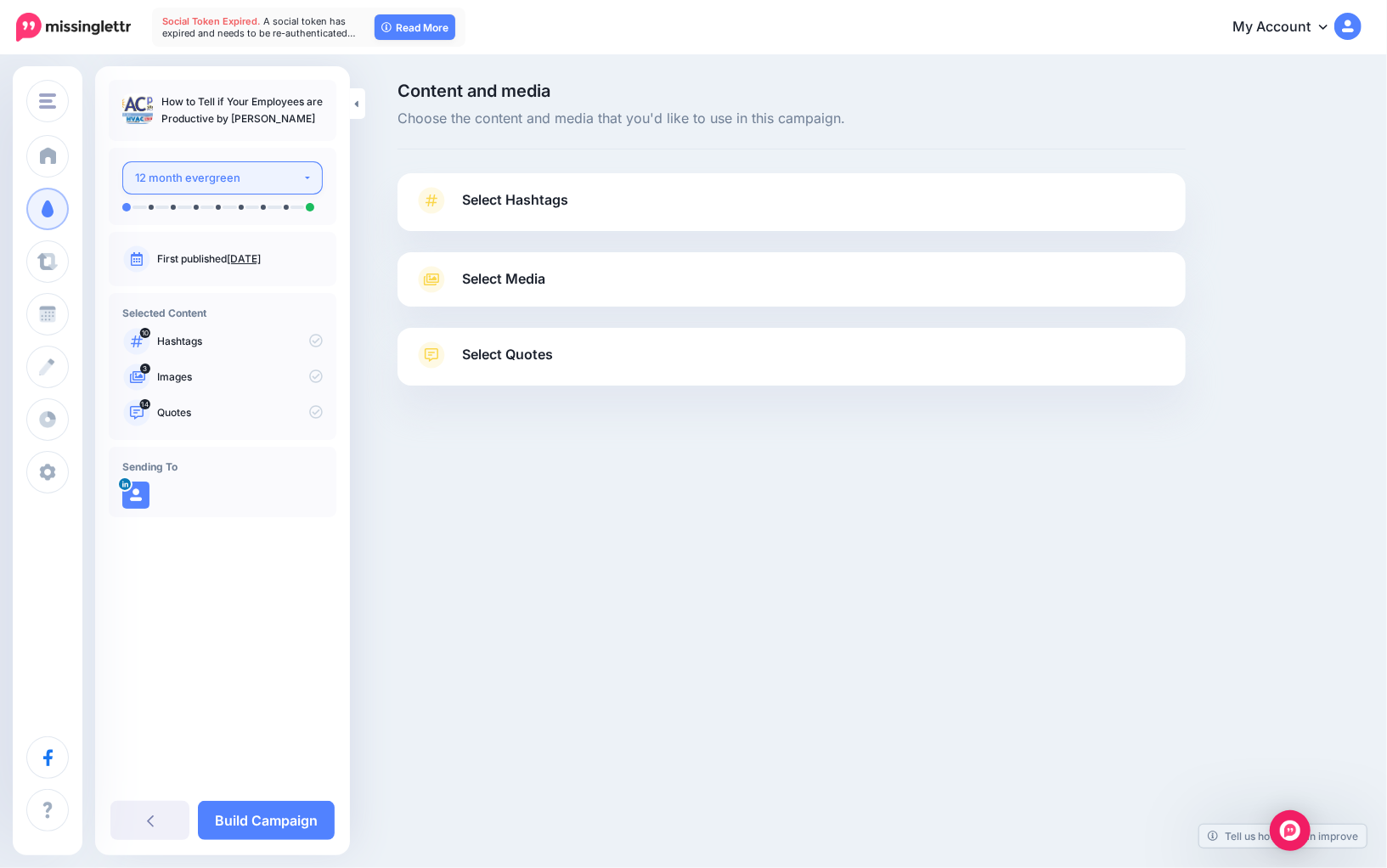
click at [278, 175] on div "12 month evergreen" at bounding box center [219, 178] width 167 height 20
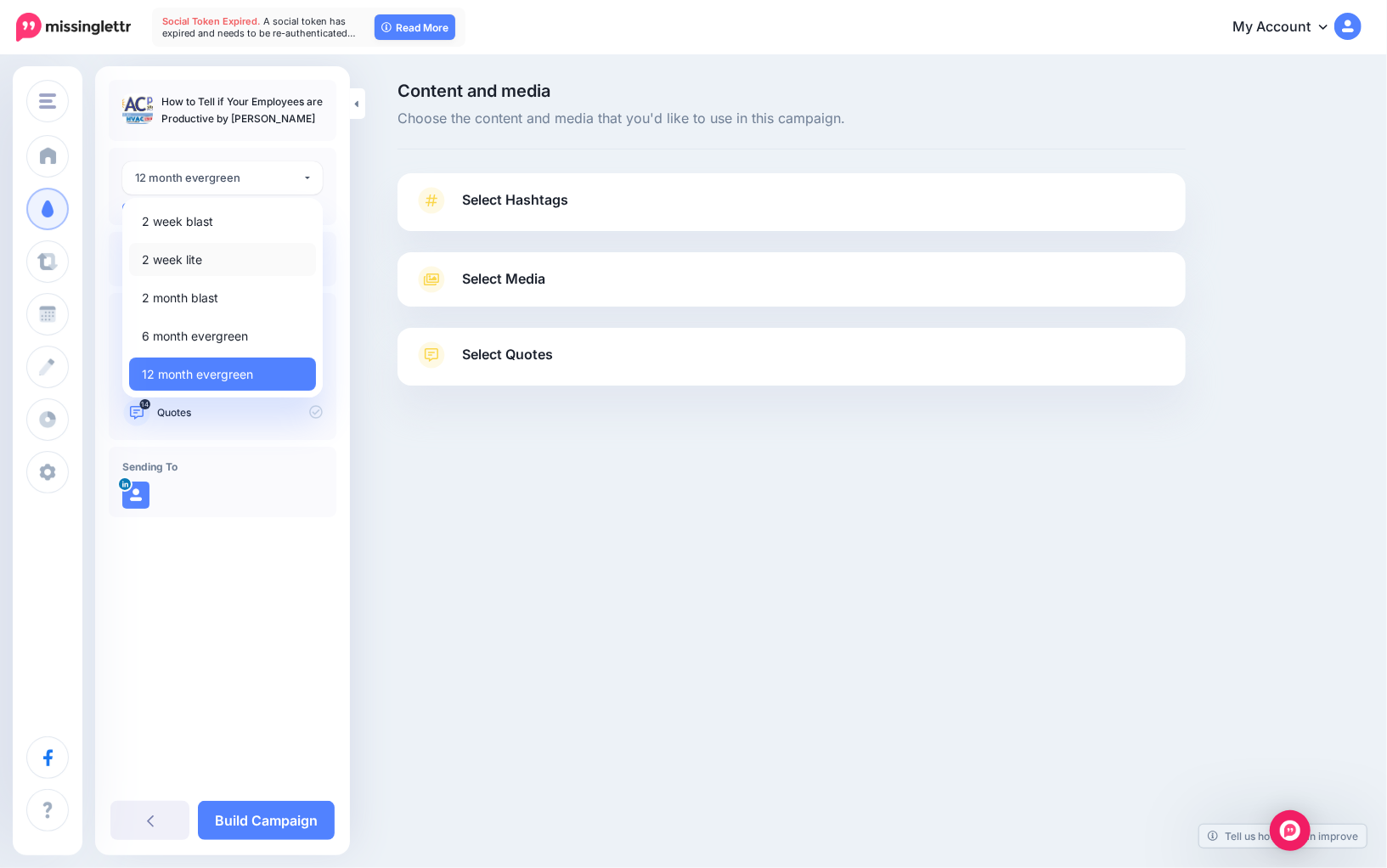
click at [253, 266] on link "2 week lite" at bounding box center [222, 259] width 187 height 33
select select "******"
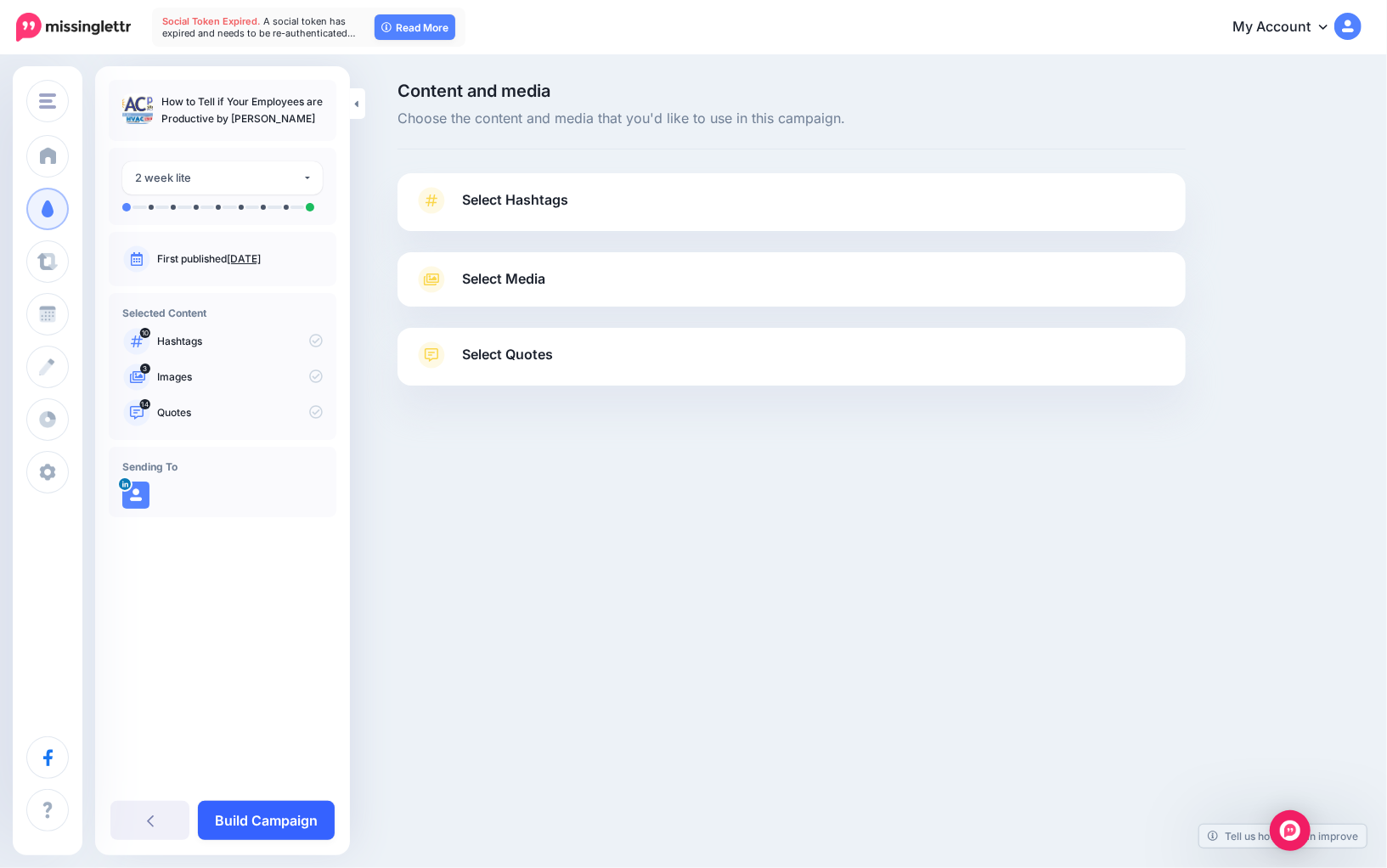
click at [269, 817] on link "Build Campaign" at bounding box center [266, 820] width 137 height 39
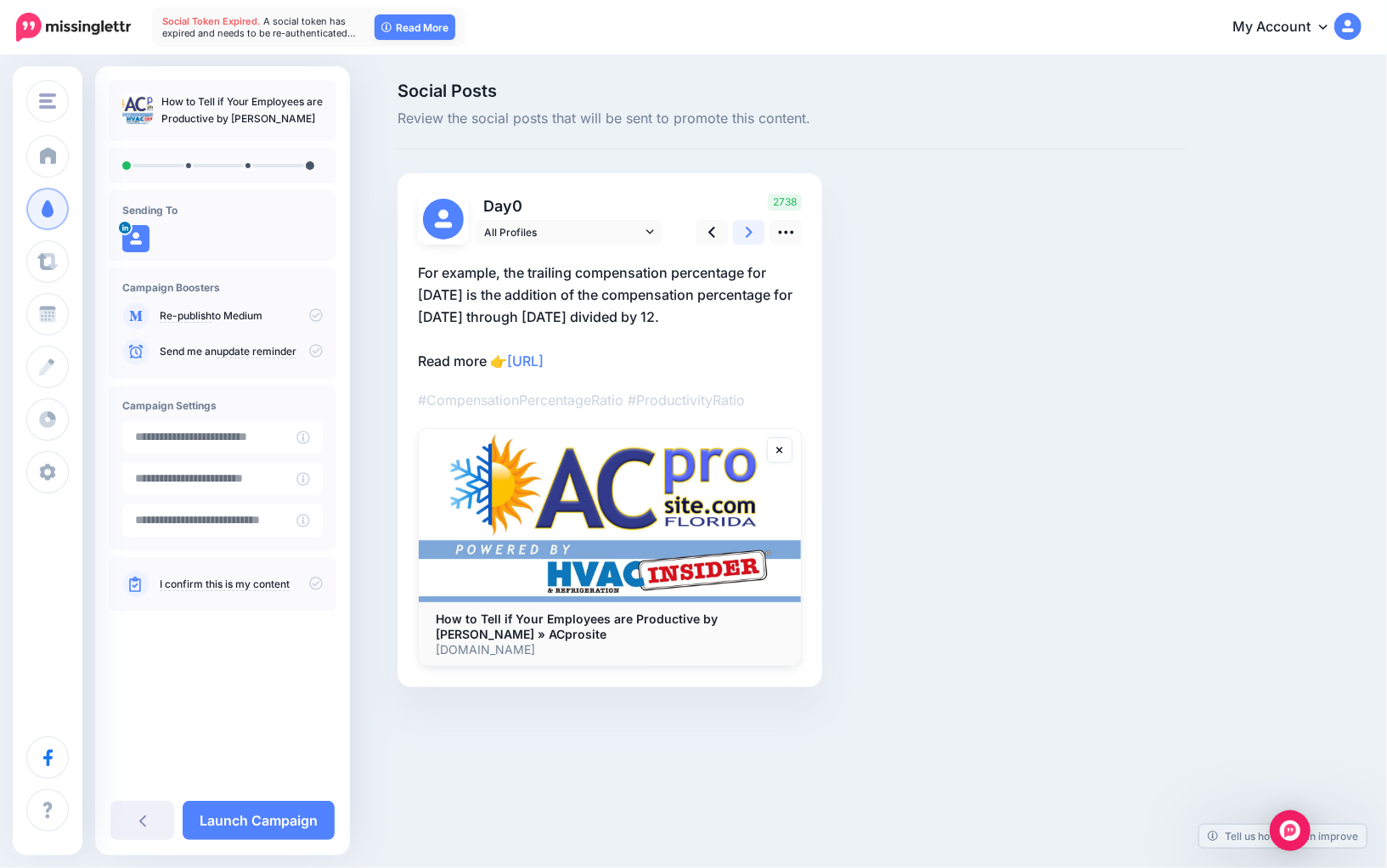
click at [757, 230] on link at bounding box center [748, 232] width 32 height 25
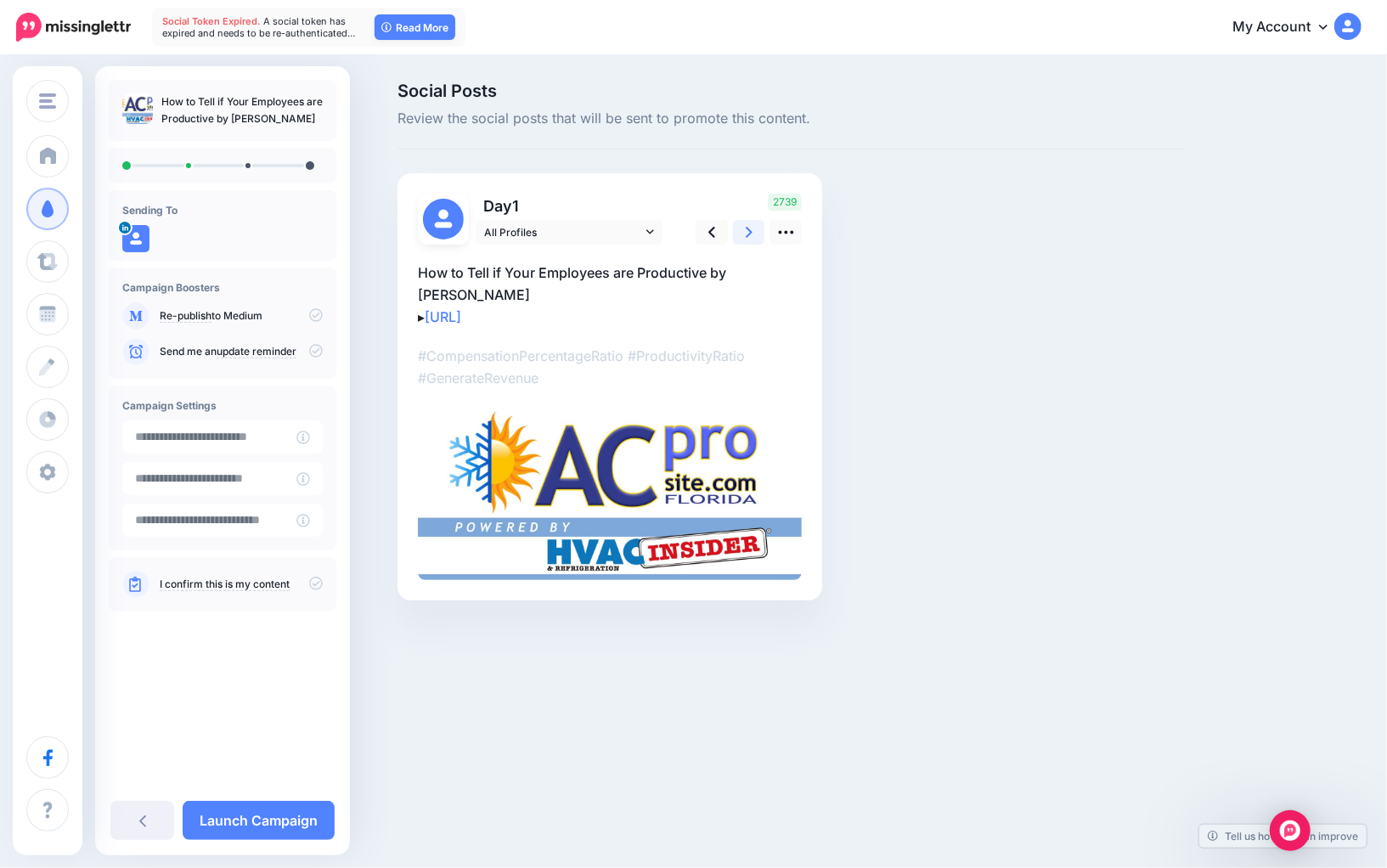
click at [757, 230] on link at bounding box center [748, 232] width 32 height 25
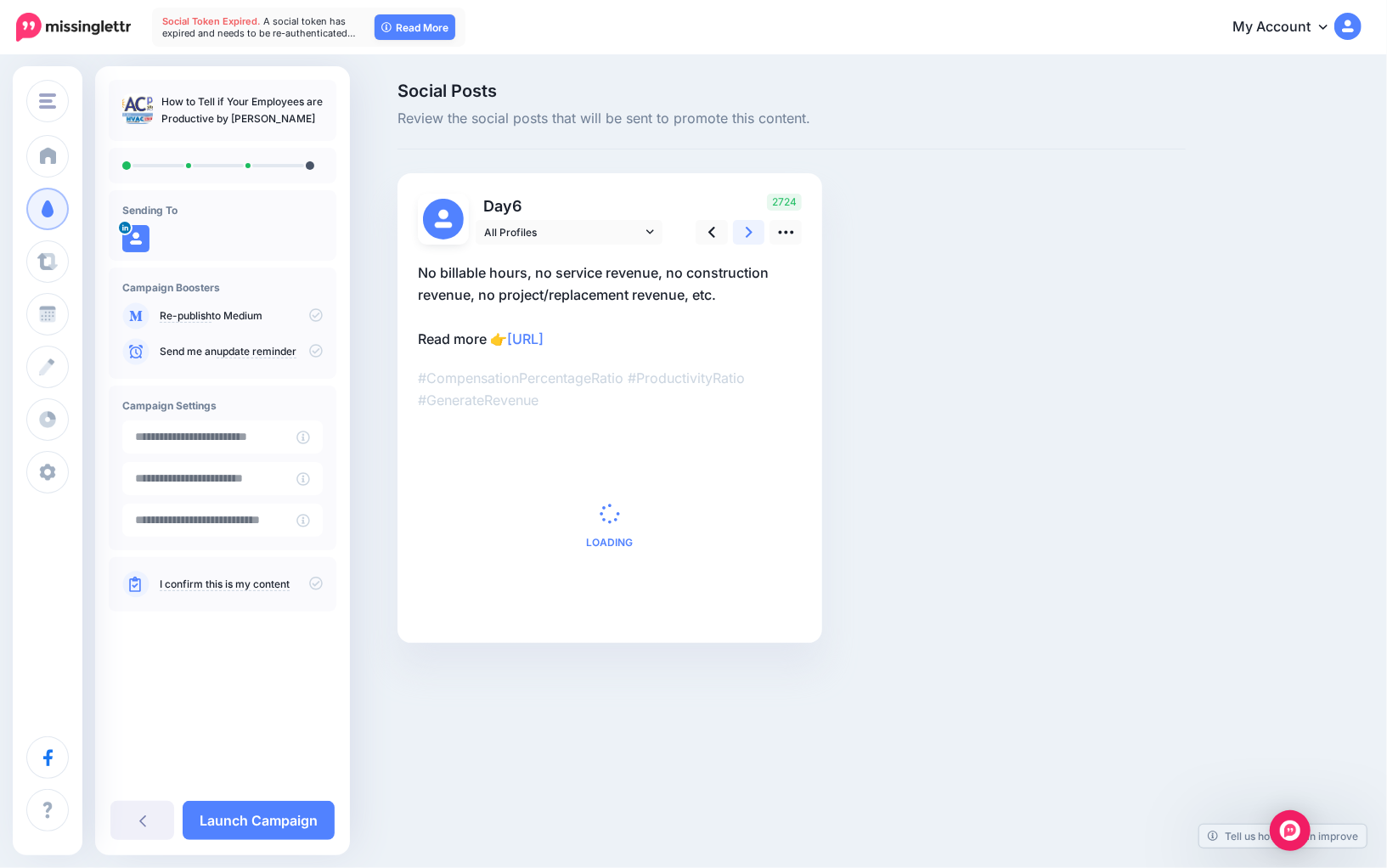
click at [757, 230] on link at bounding box center [748, 232] width 32 height 25
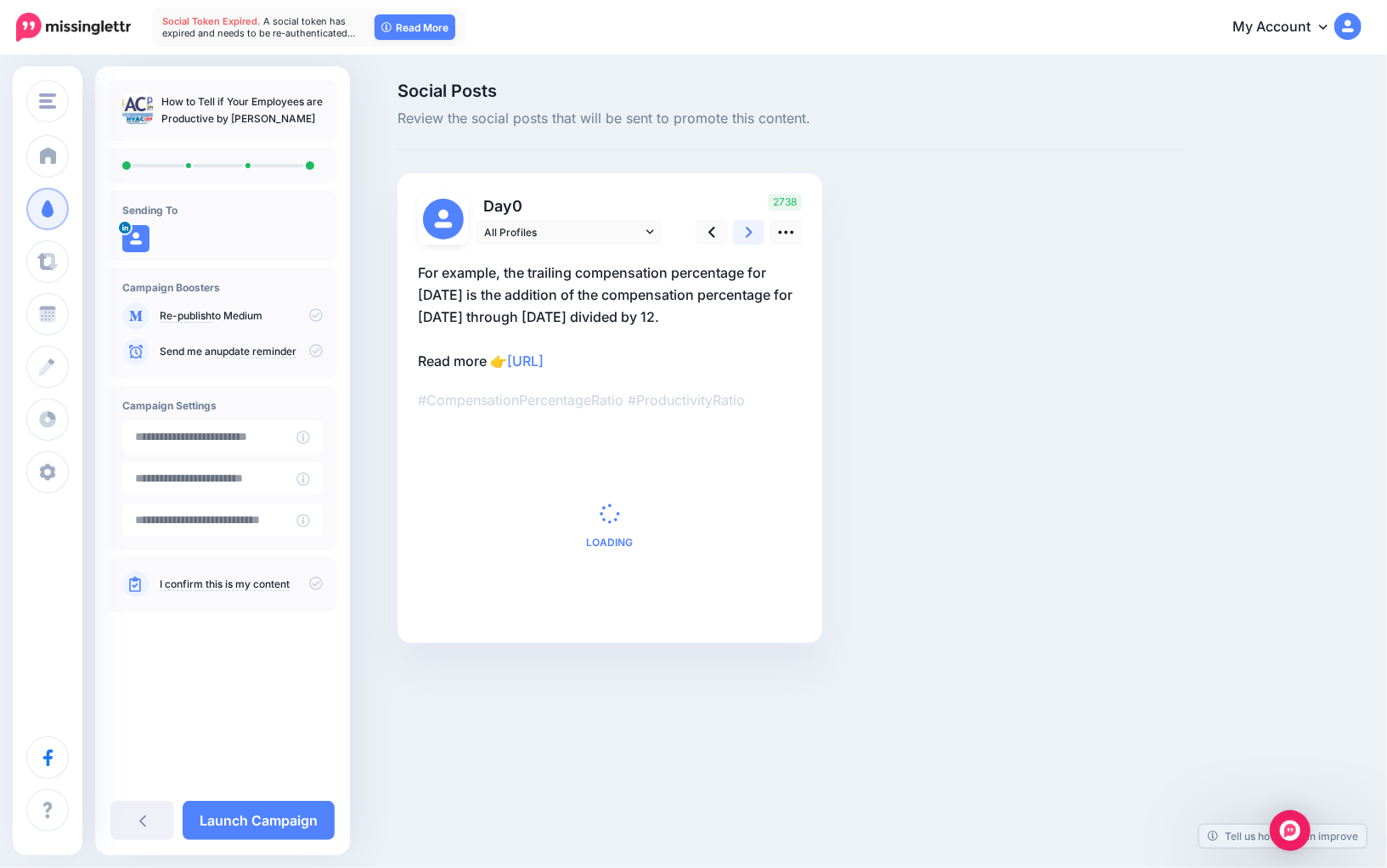
click at [757, 230] on link at bounding box center [748, 232] width 32 height 25
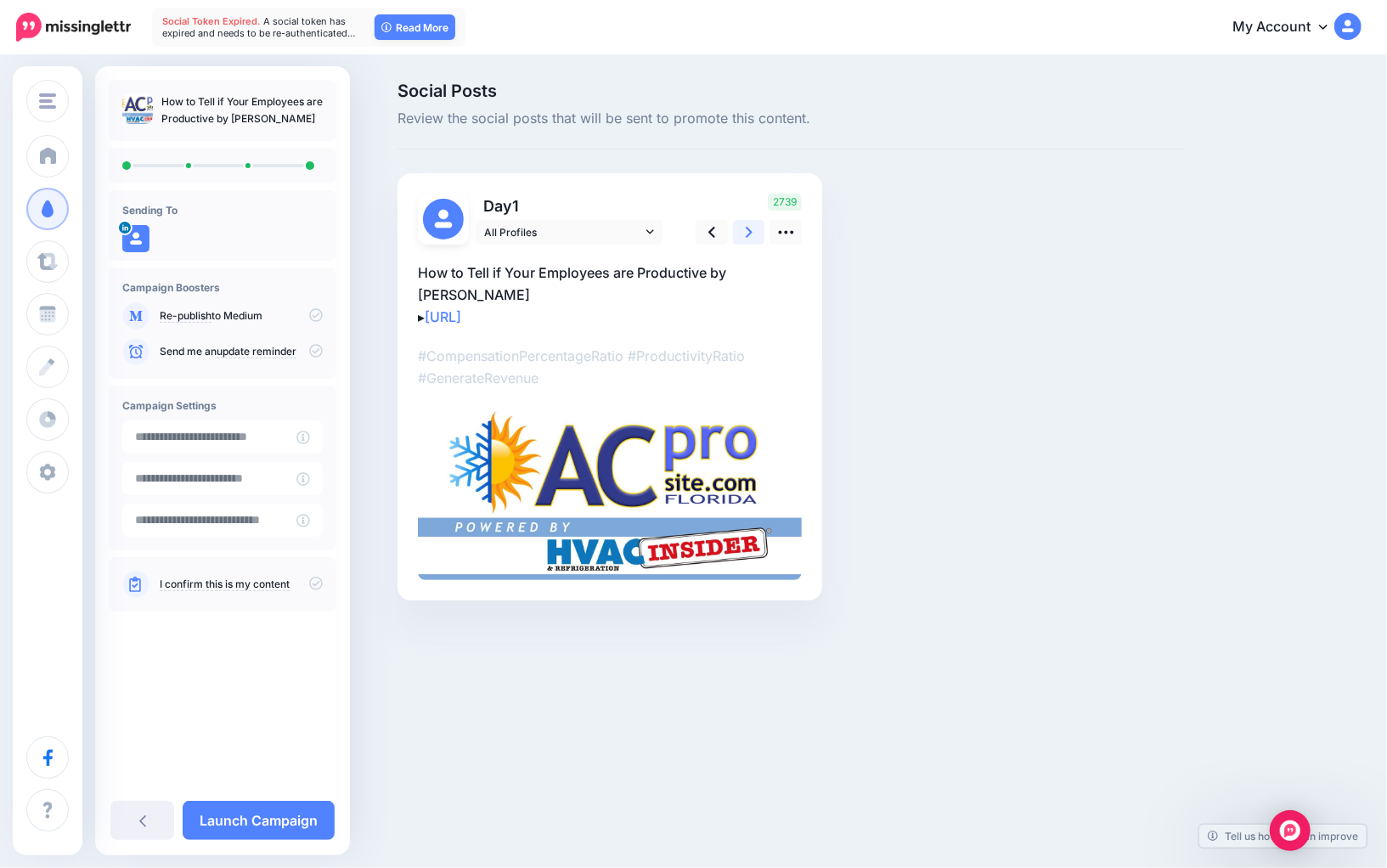
click at [757, 230] on link at bounding box center [748, 232] width 32 height 25
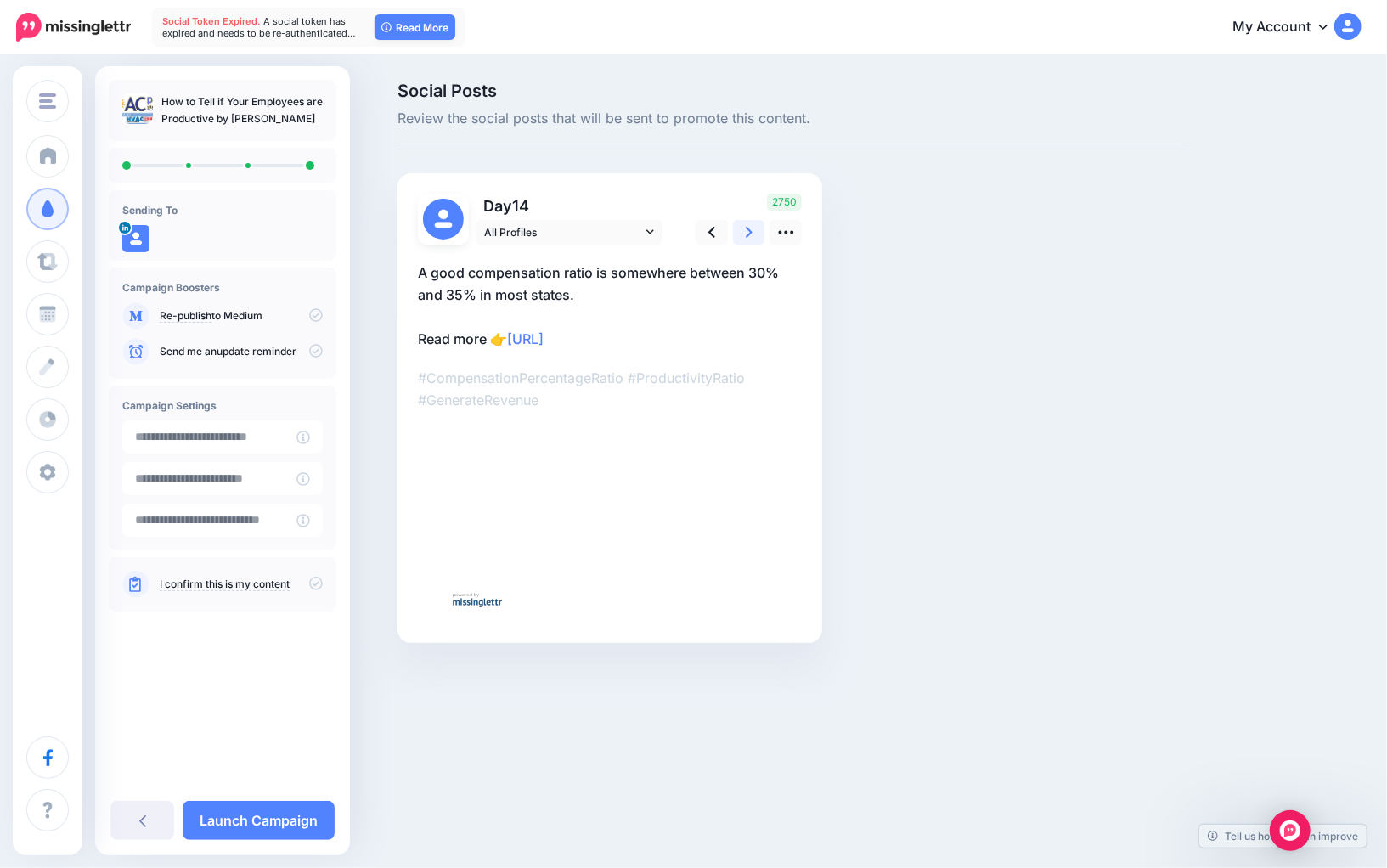
click at [757, 230] on link at bounding box center [748, 232] width 32 height 25
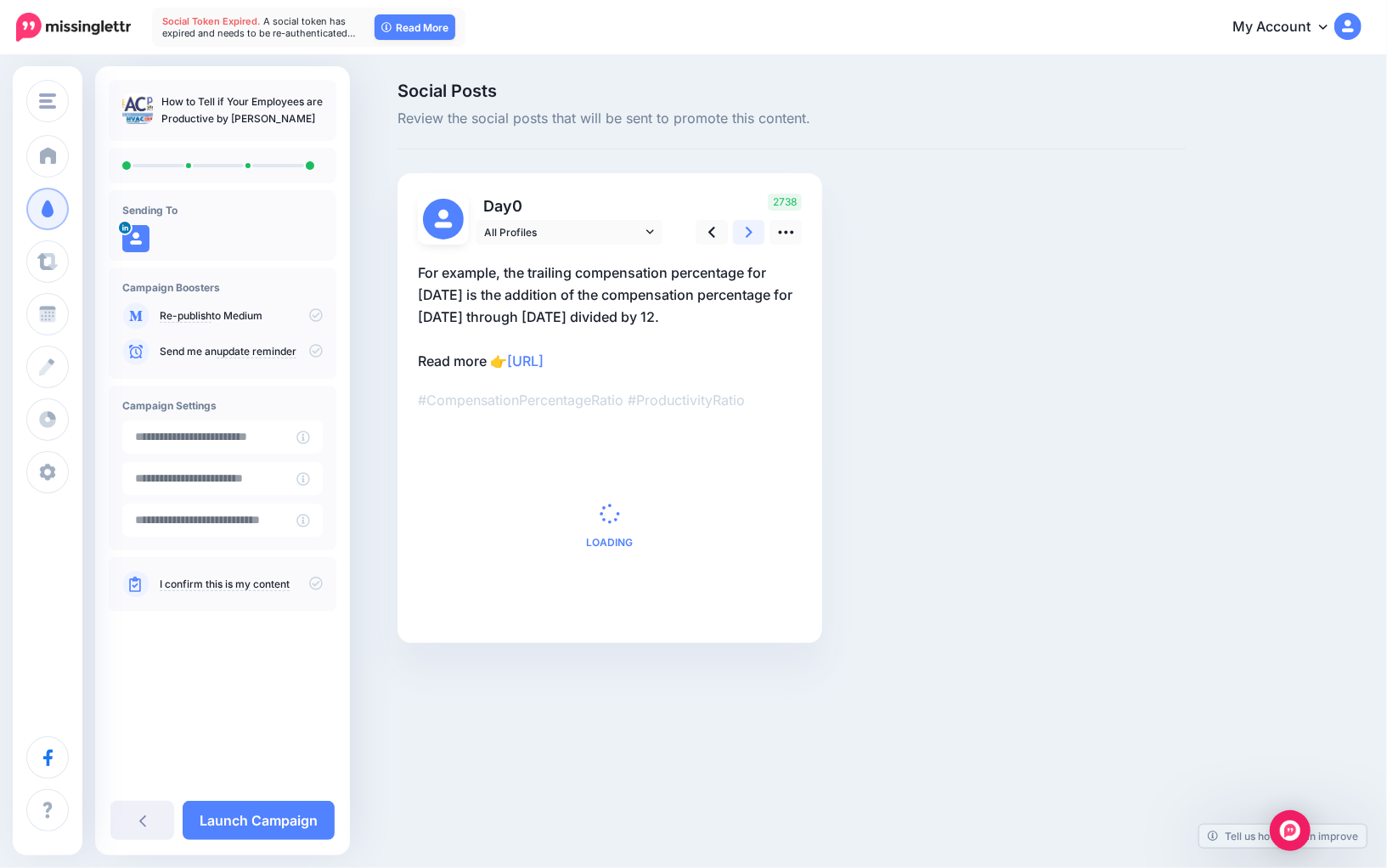
click at [757, 230] on link at bounding box center [748, 232] width 32 height 25
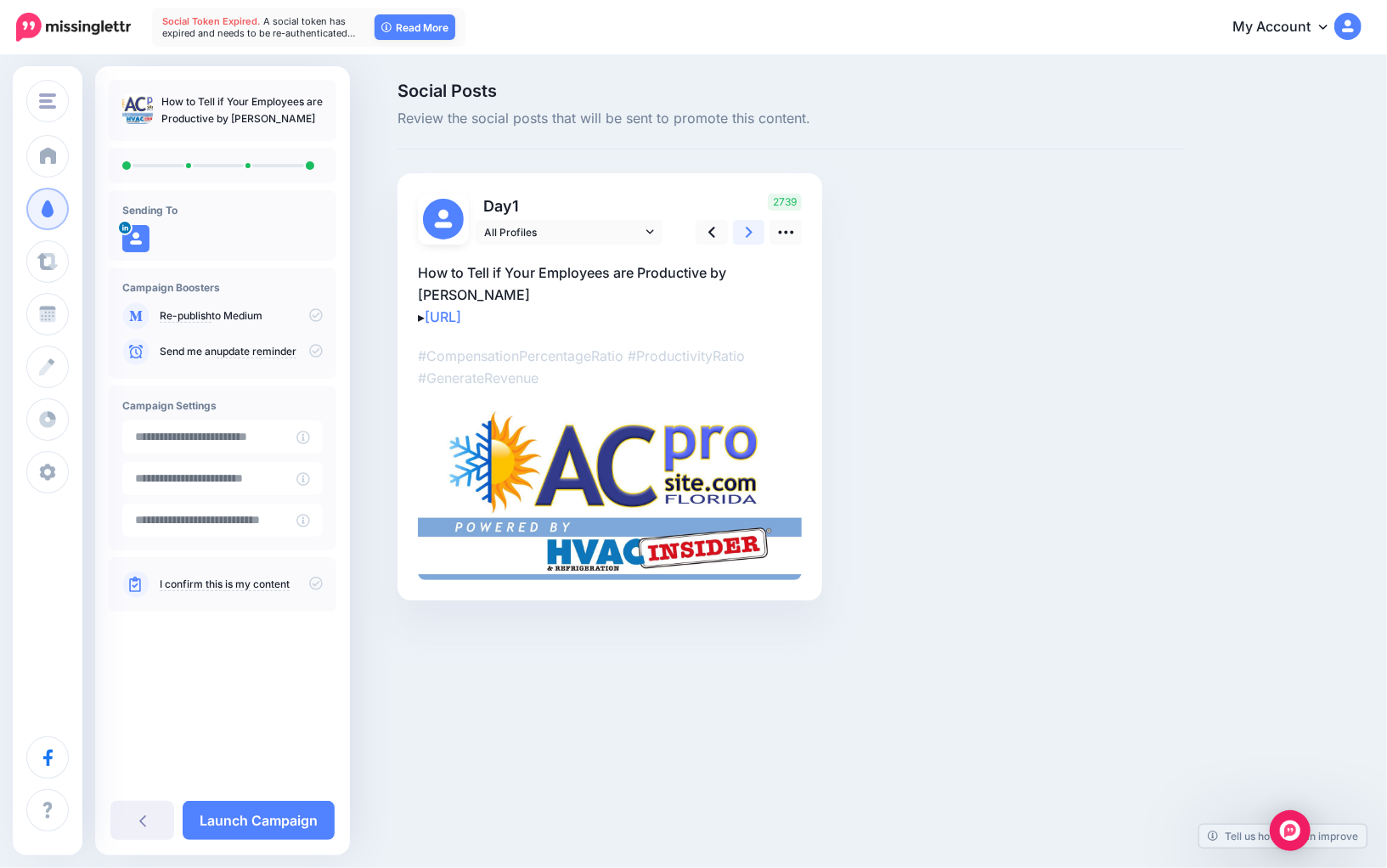
click at [757, 230] on link at bounding box center [748, 232] width 32 height 25
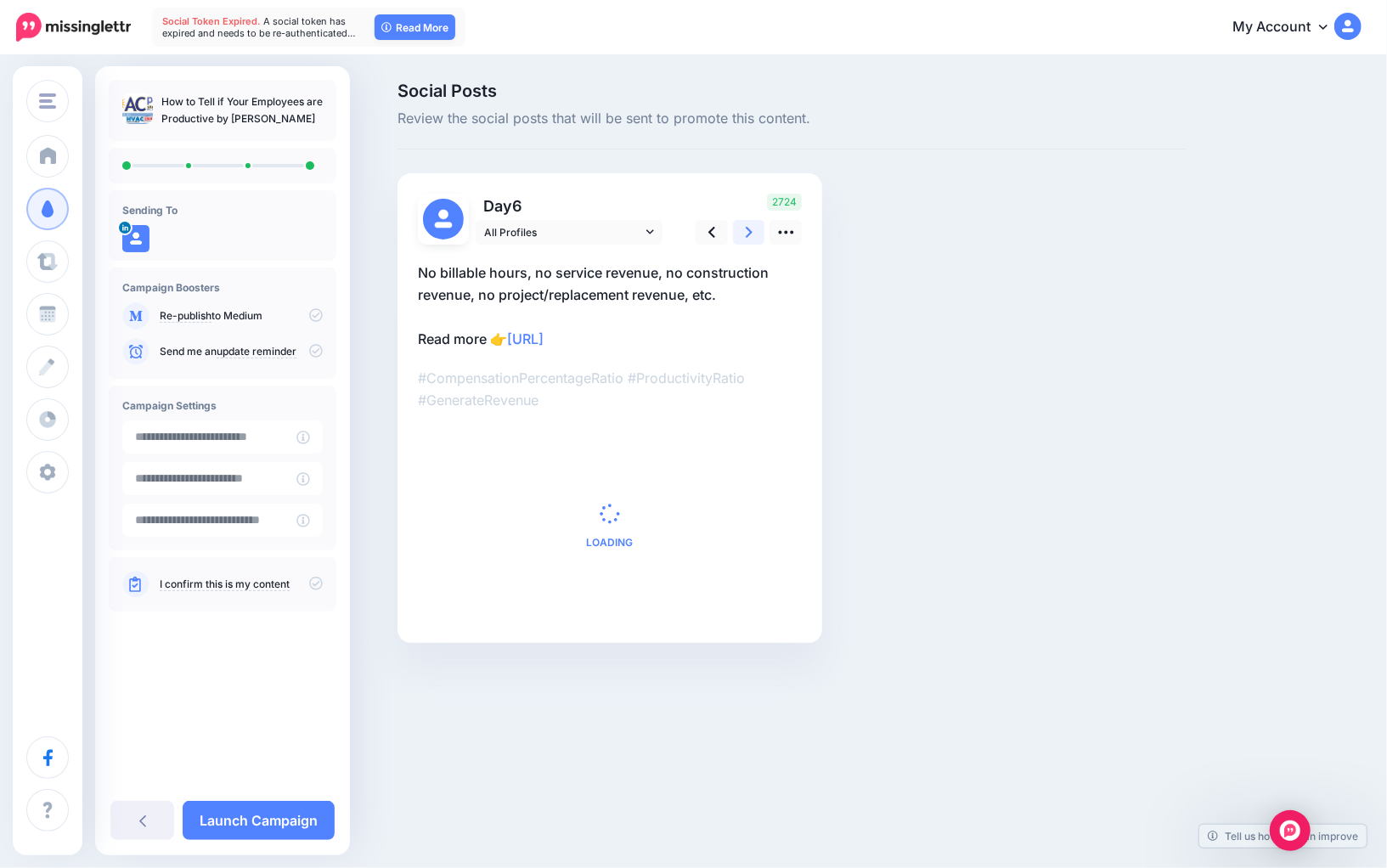
click at [757, 230] on link at bounding box center [748, 232] width 32 height 25
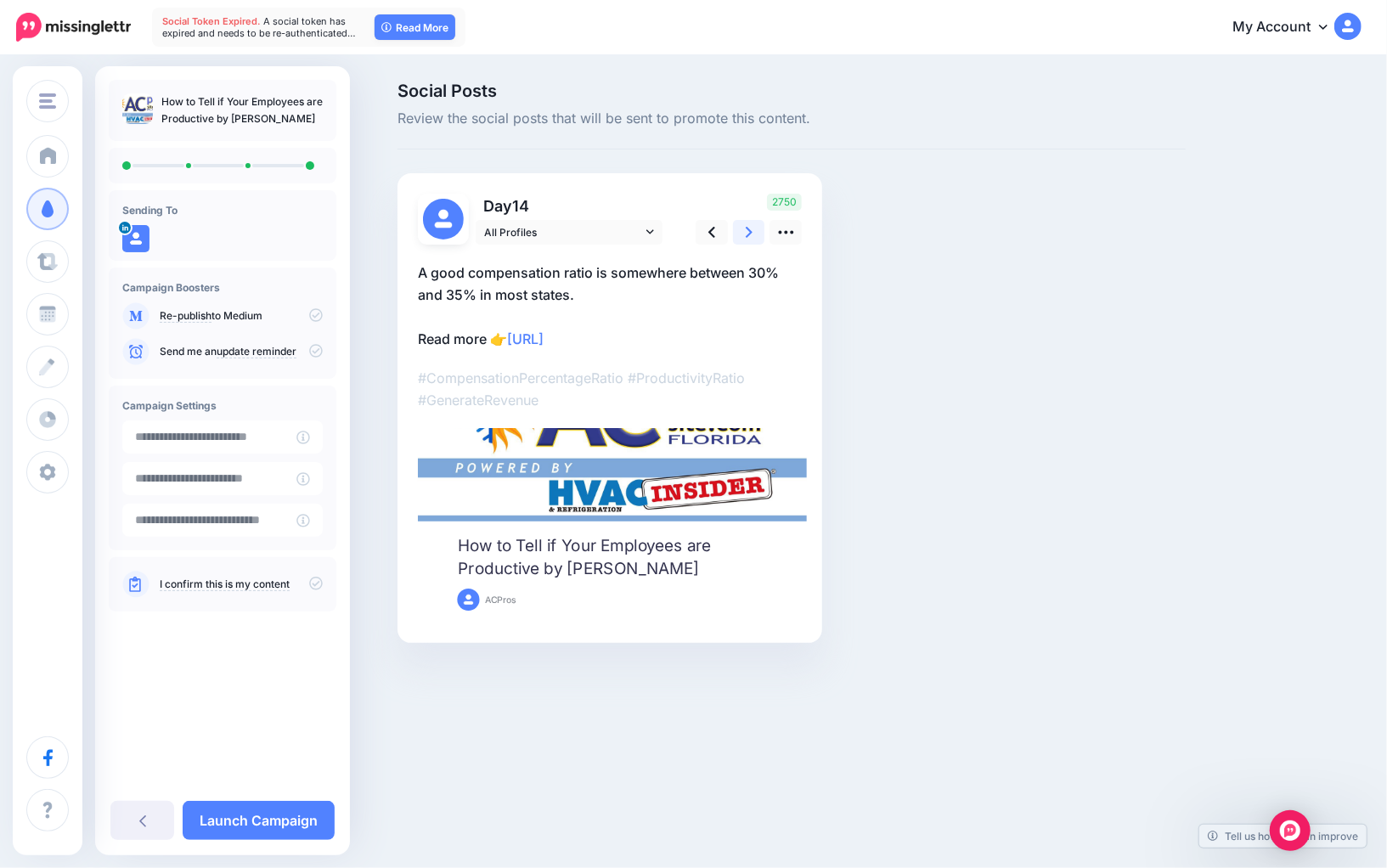
click at [748, 236] on icon at bounding box center [749, 232] width 7 height 18
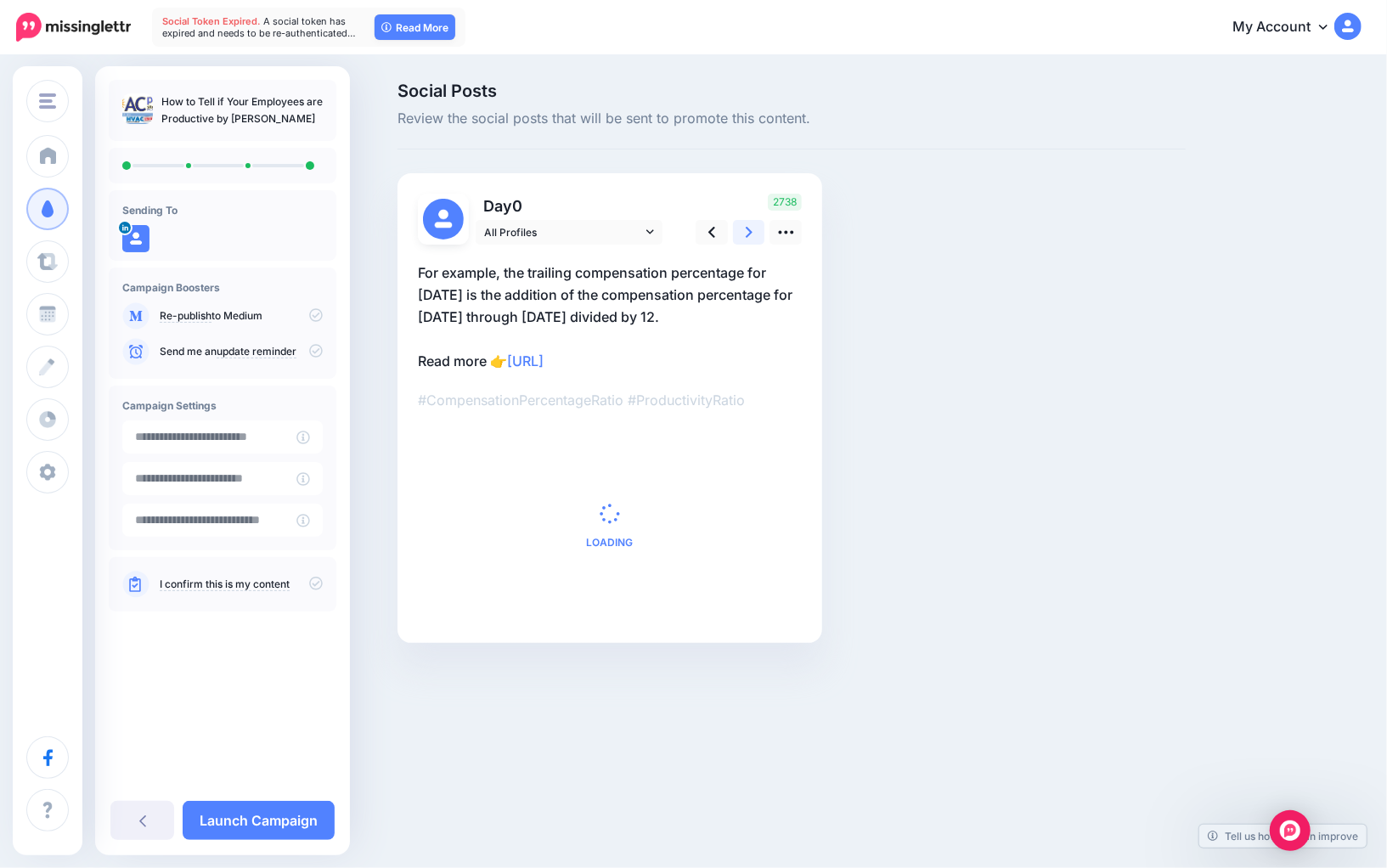
click at [748, 236] on icon at bounding box center [749, 232] width 7 height 18
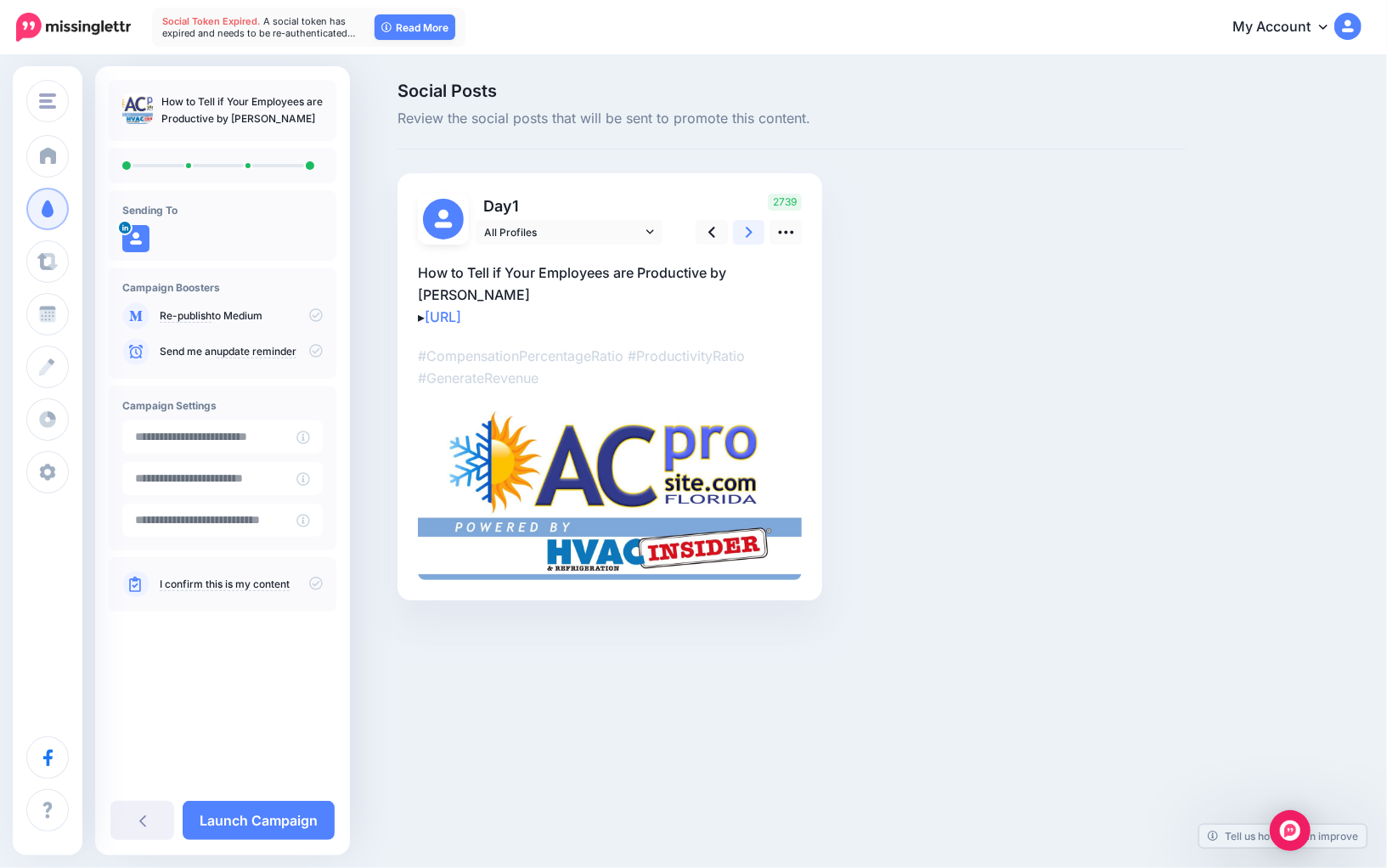
click at [748, 236] on icon at bounding box center [749, 232] width 7 height 18
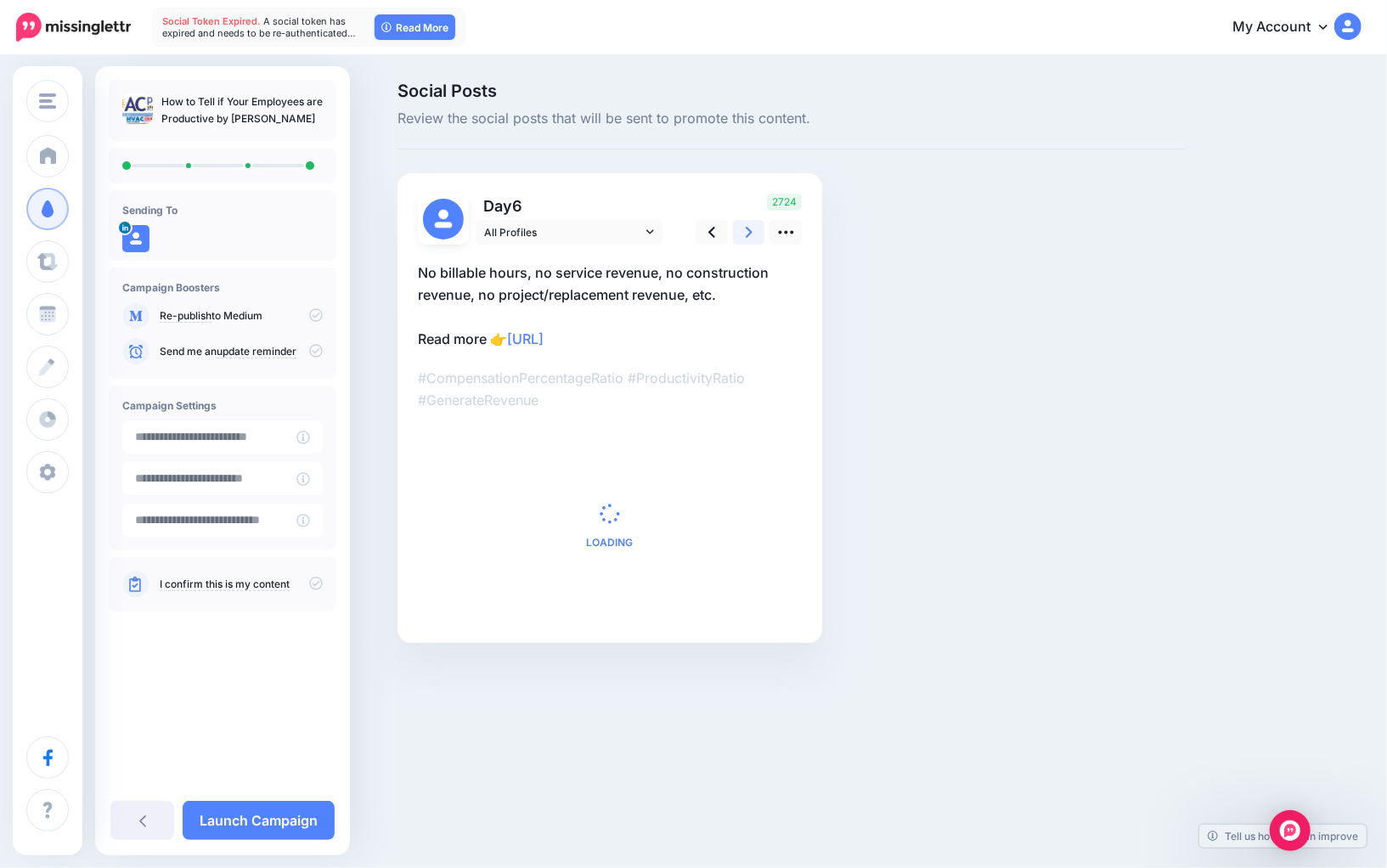
click at [748, 236] on icon at bounding box center [749, 232] width 7 height 18
click at [277, 809] on link "Launch Campaign" at bounding box center [259, 820] width 152 height 39
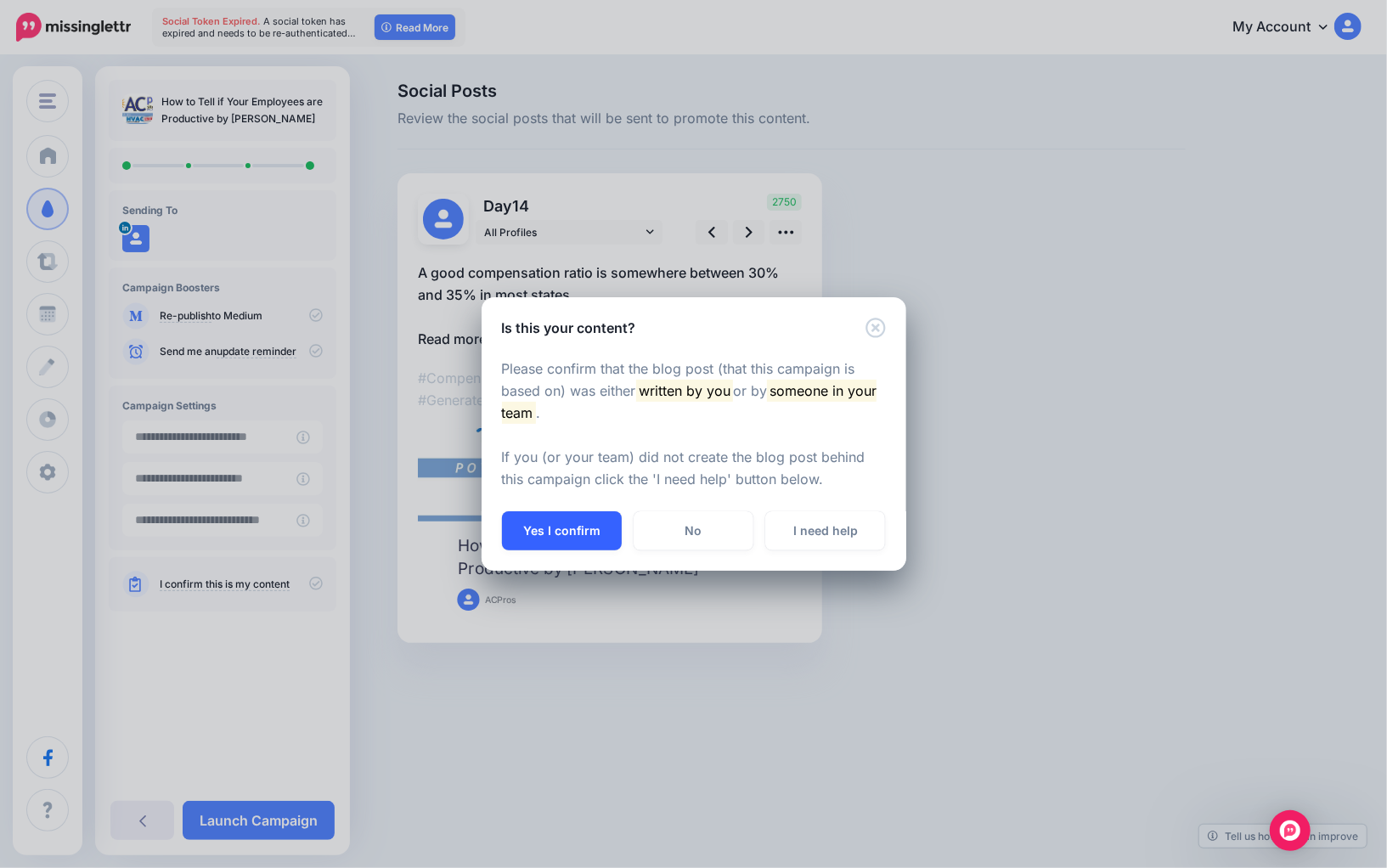
click at [559, 539] on button "Yes I confirm" at bounding box center [561, 530] width 120 height 39
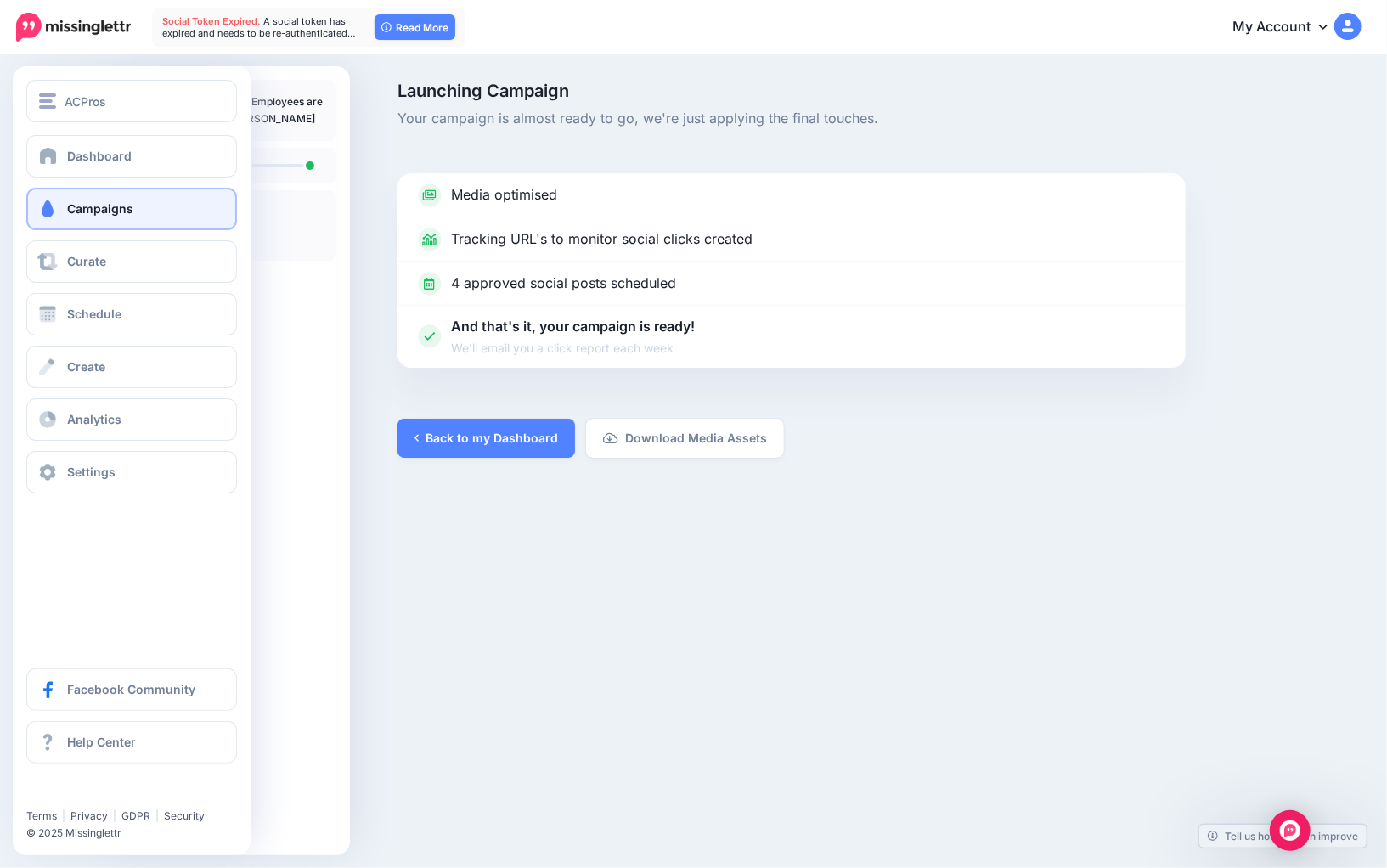
click at [97, 198] on link "Campaigns" at bounding box center [132, 209] width 210 height 42
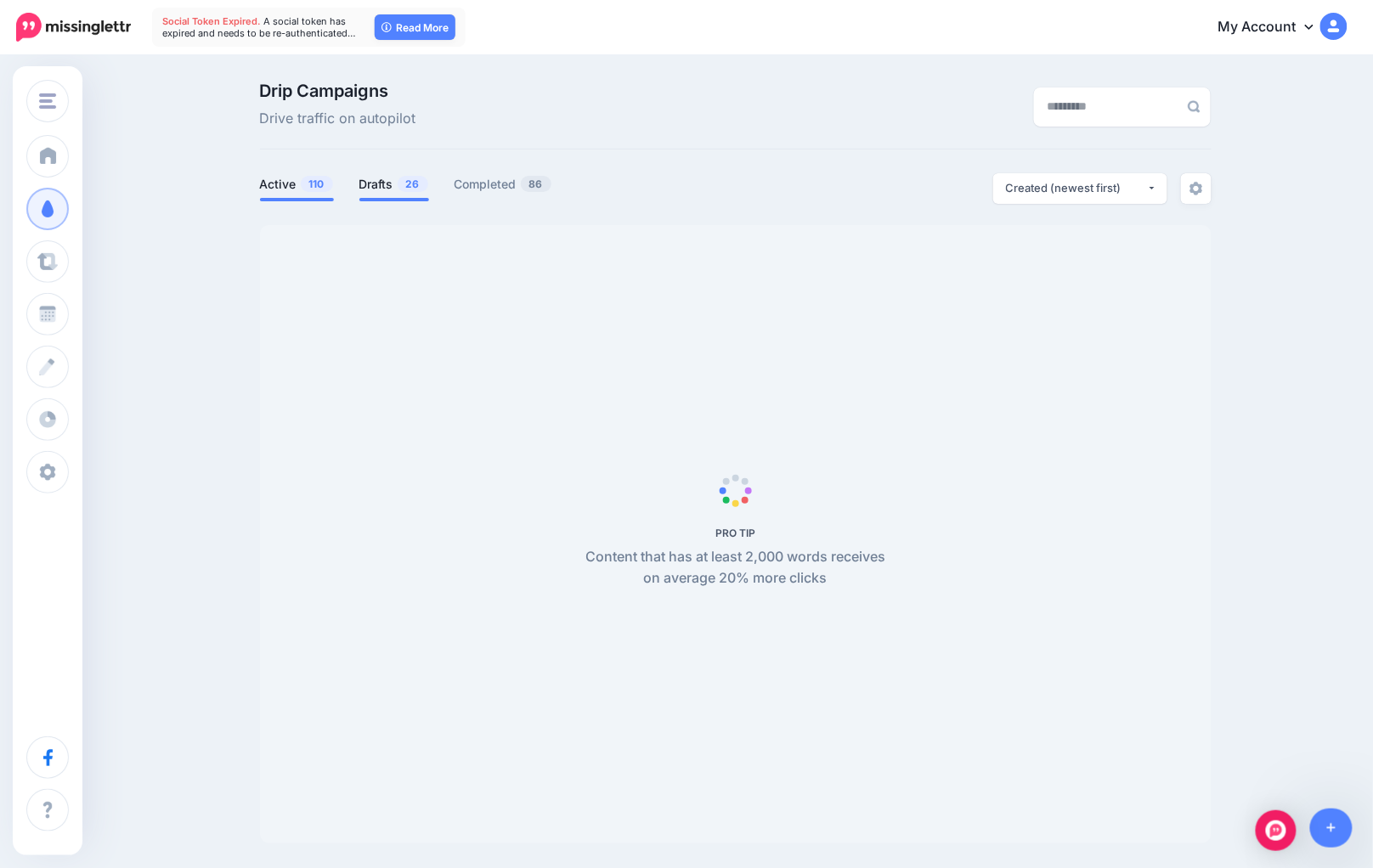
click at [375, 177] on link "Drafts 26" at bounding box center [394, 184] width 70 height 21
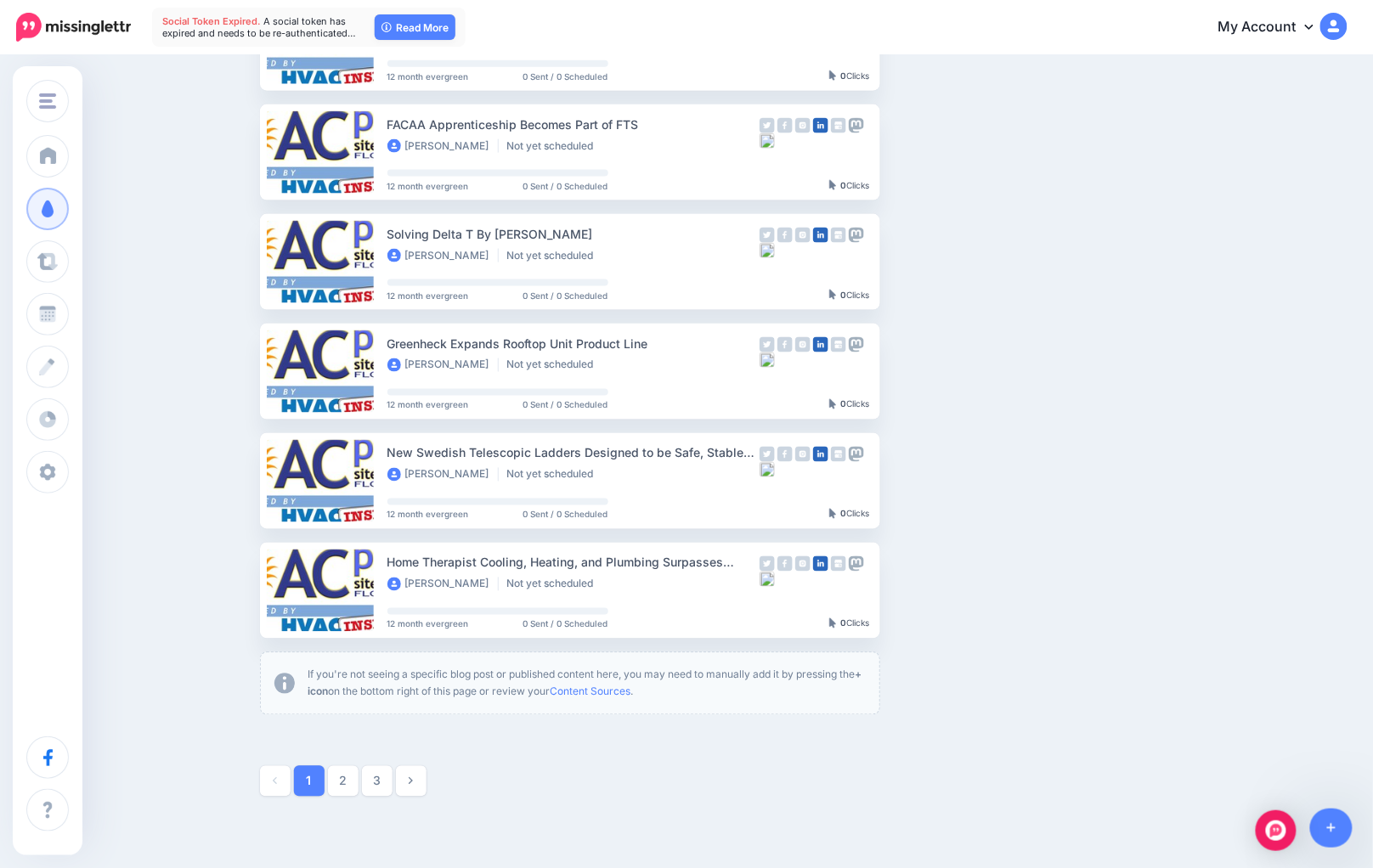
scroll to position [672, 0]
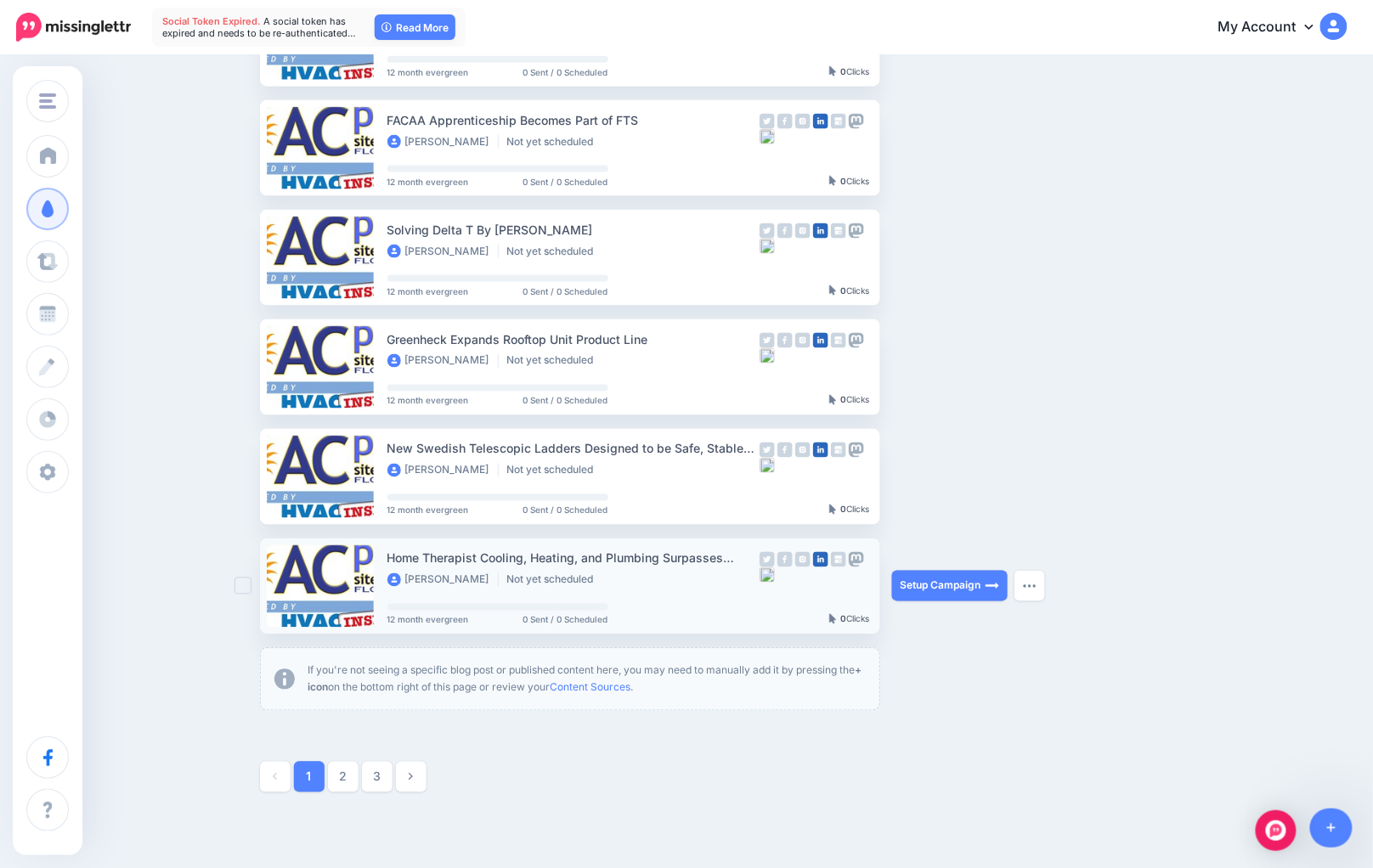
click at [595, 570] on div "Home Therapist Cooling, Heating, and Plumbing Surpasses 10,000 Customers, Reinf…" at bounding box center [573, 568] width 372 height 40
click at [600, 554] on div "Home Therapist Cooling, Heating, and Plumbing Surpasses 10,000 Customers, Reinf…" at bounding box center [573, 558] width 372 height 20
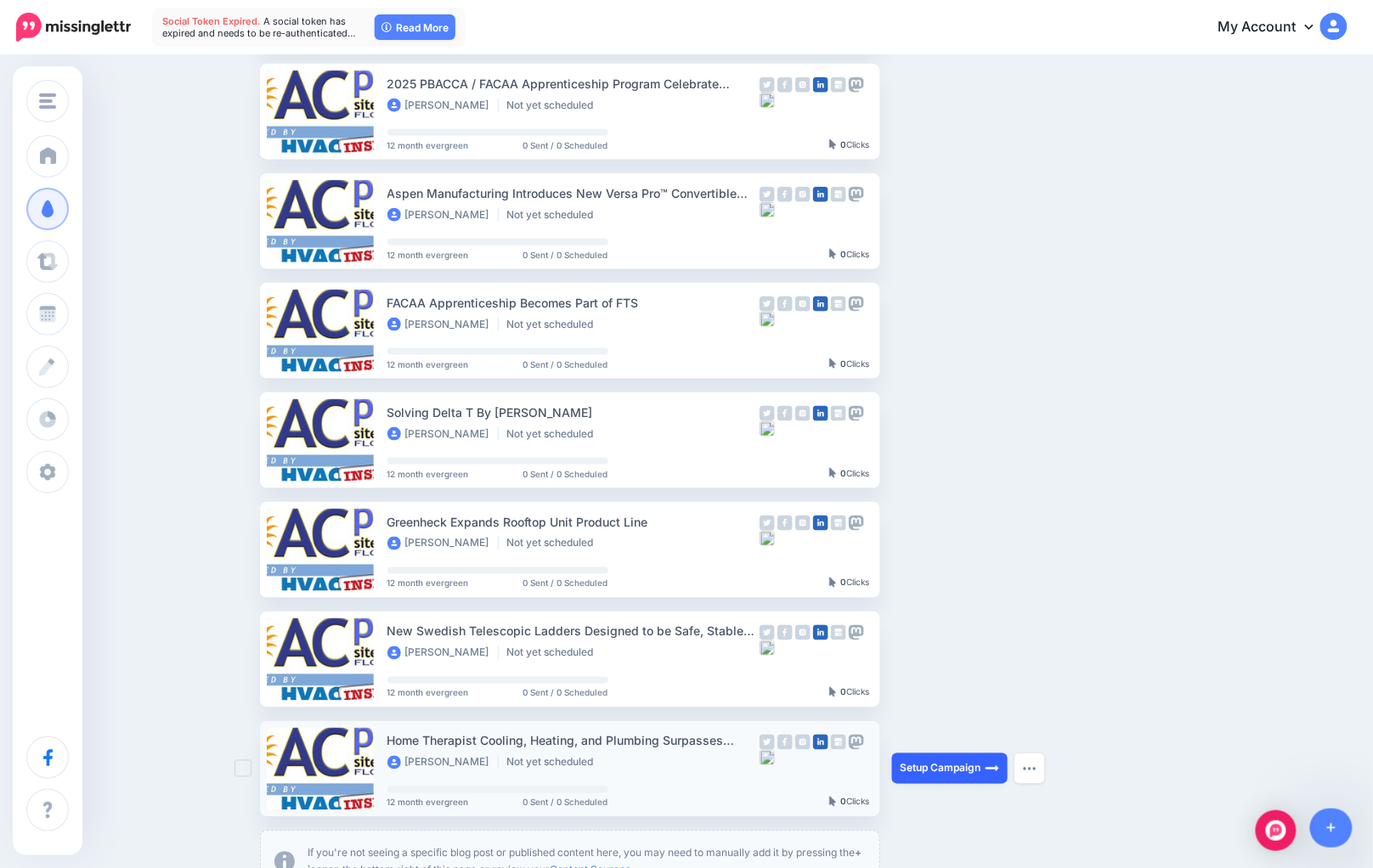
scroll to position [482, 0]
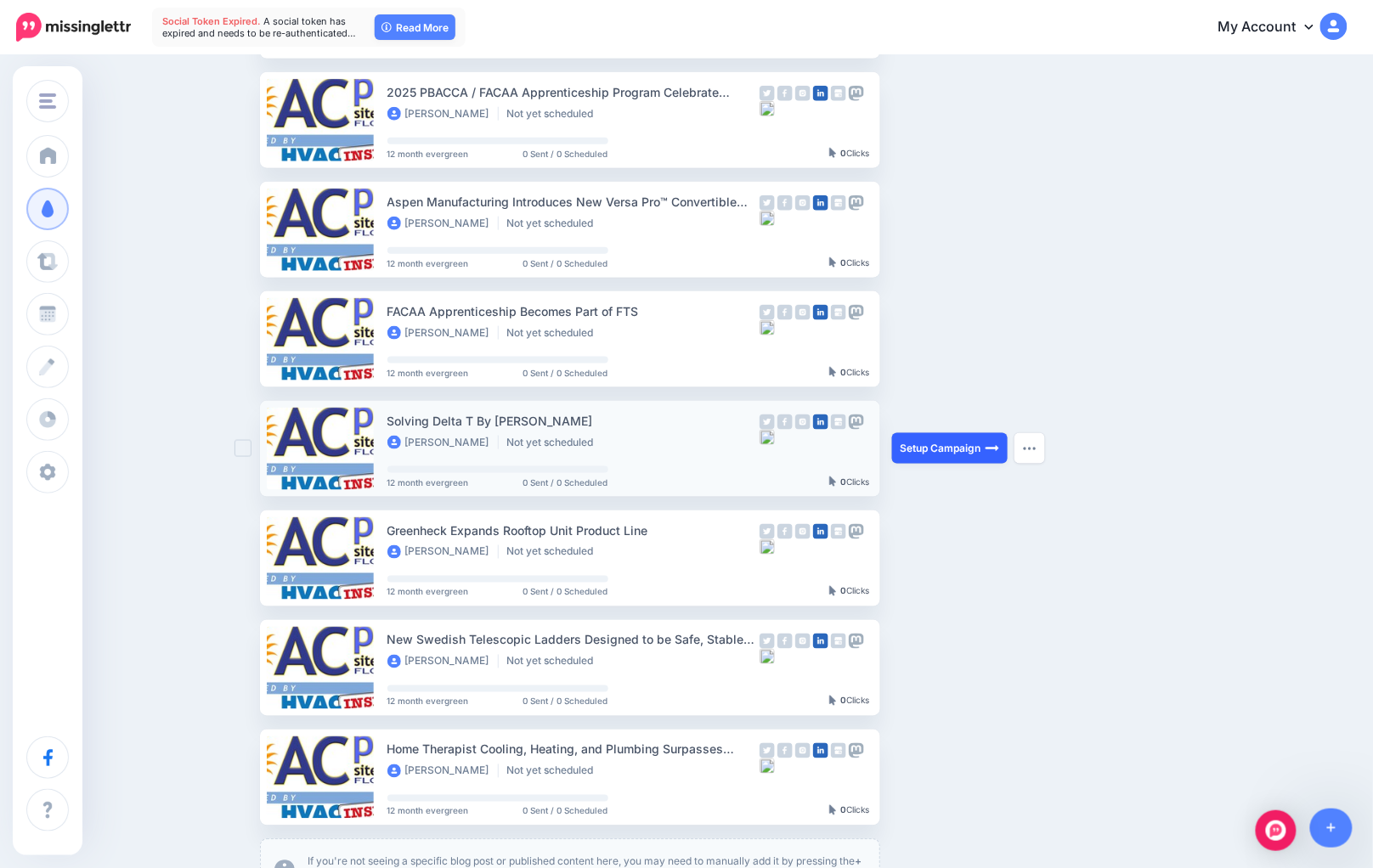
click at [970, 438] on link "Setup Campaign" at bounding box center [950, 447] width 116 height 30
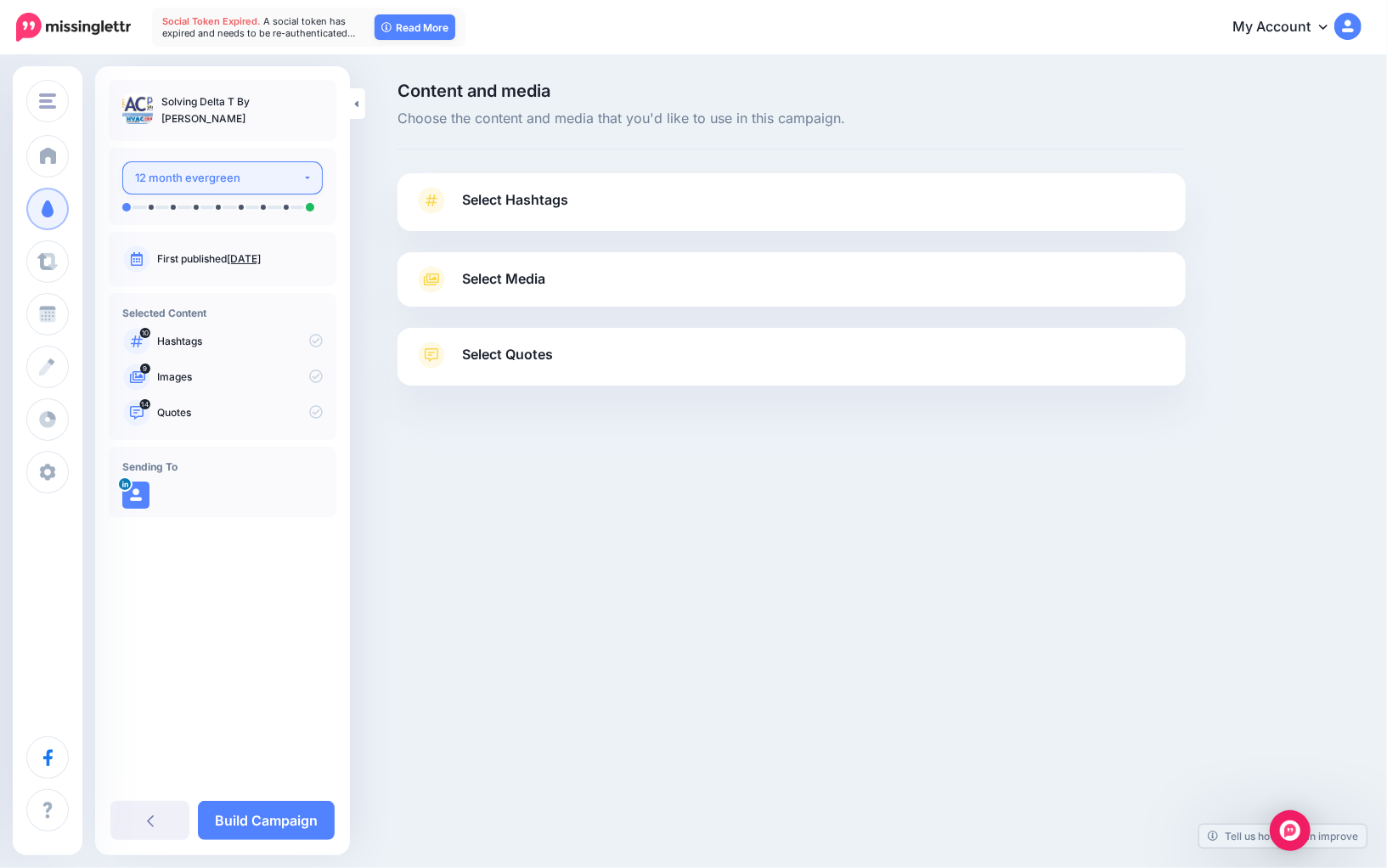
click at [253, 182] on div "12 month evergreen" at bounding box center [219, 178] width 167 height 20
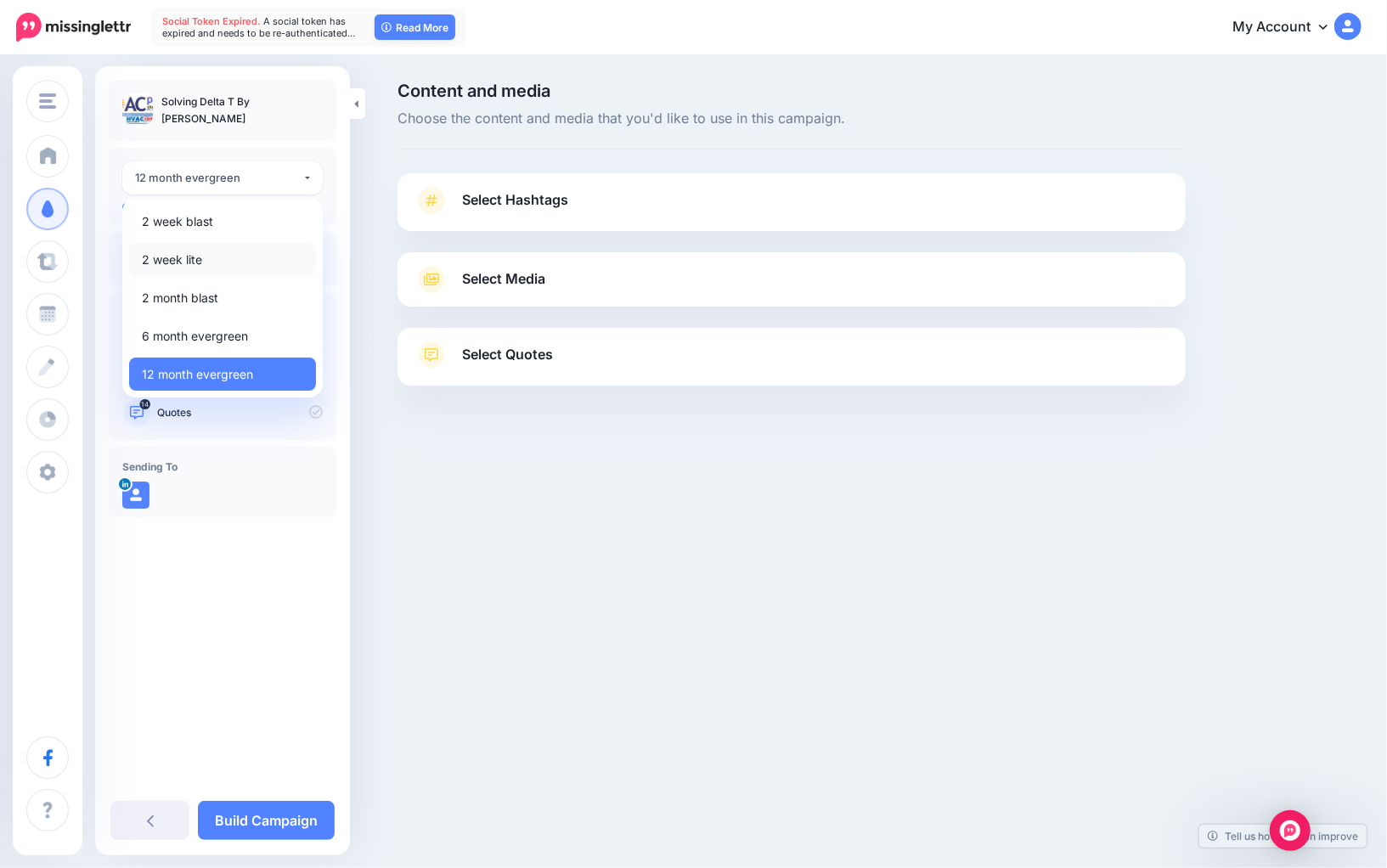
click at [239, 256] on link "2 week lite" at bounding box center [222, 259] width 187 height 33
select select "******"
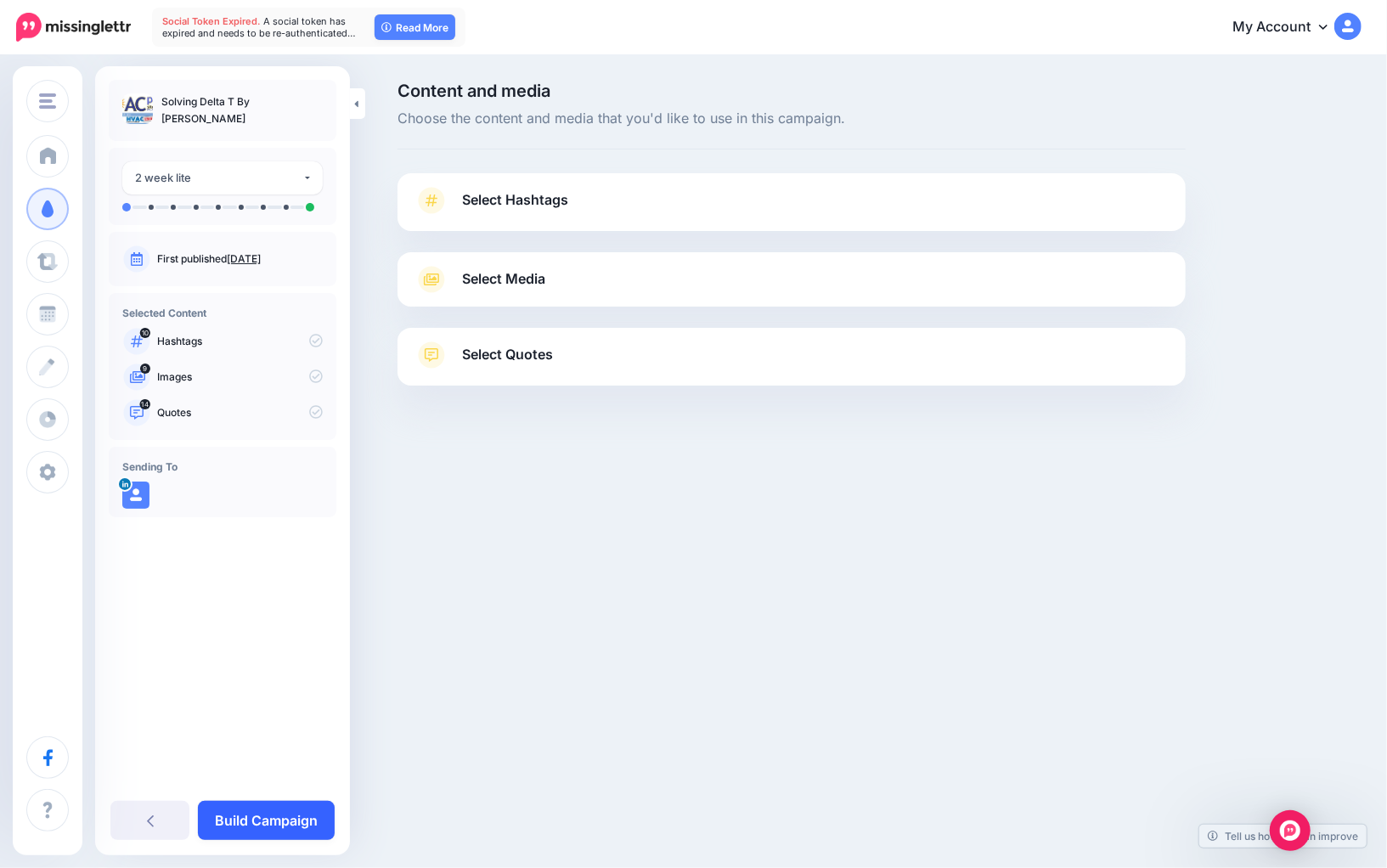
click at [280, 826] on link "Build Campaign" at bounding box center [266, 820] width 137 height 39
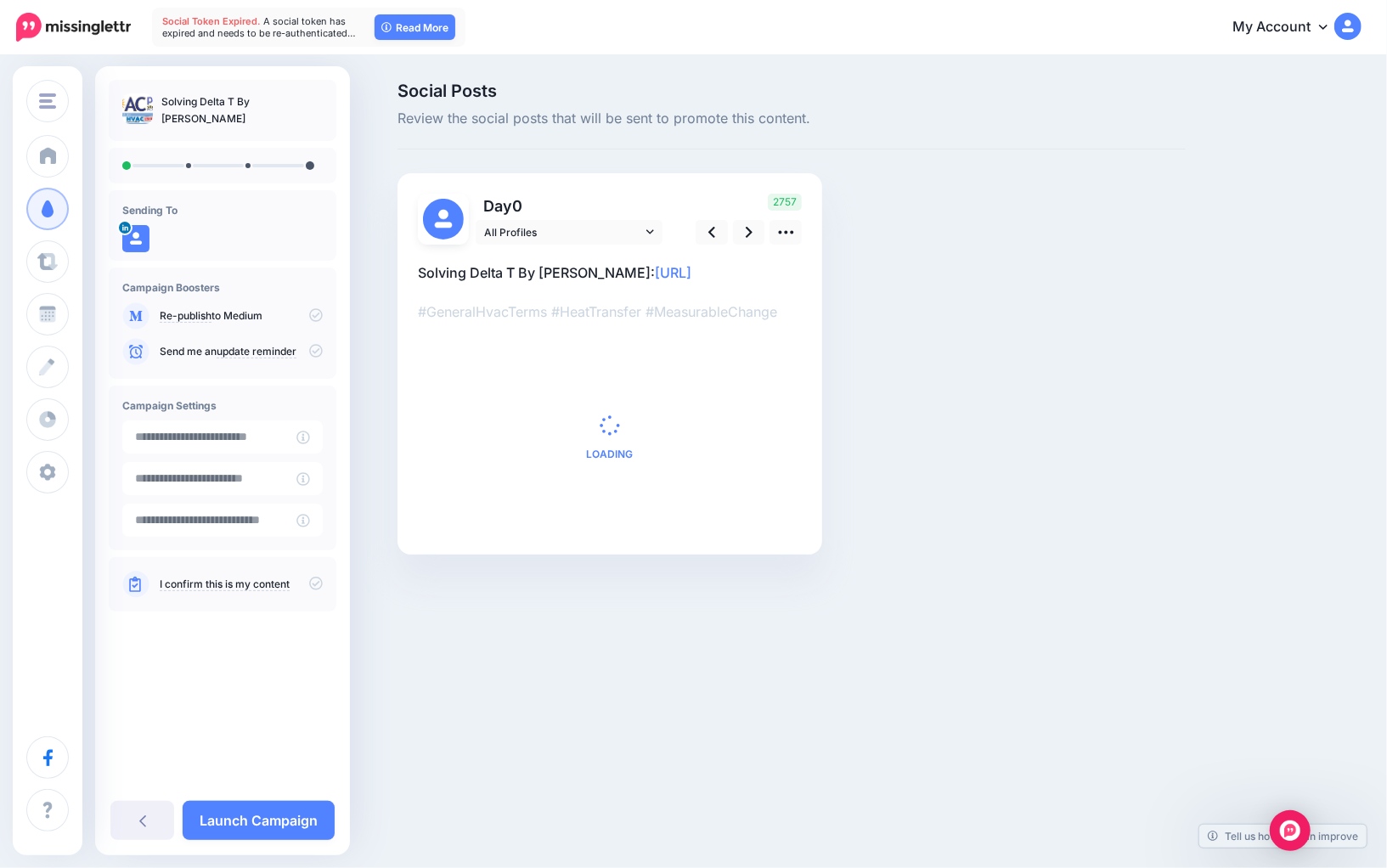
click at [280, 826] on link "Launch Campaign" at bounding box center [259, 820] width 152 height 39
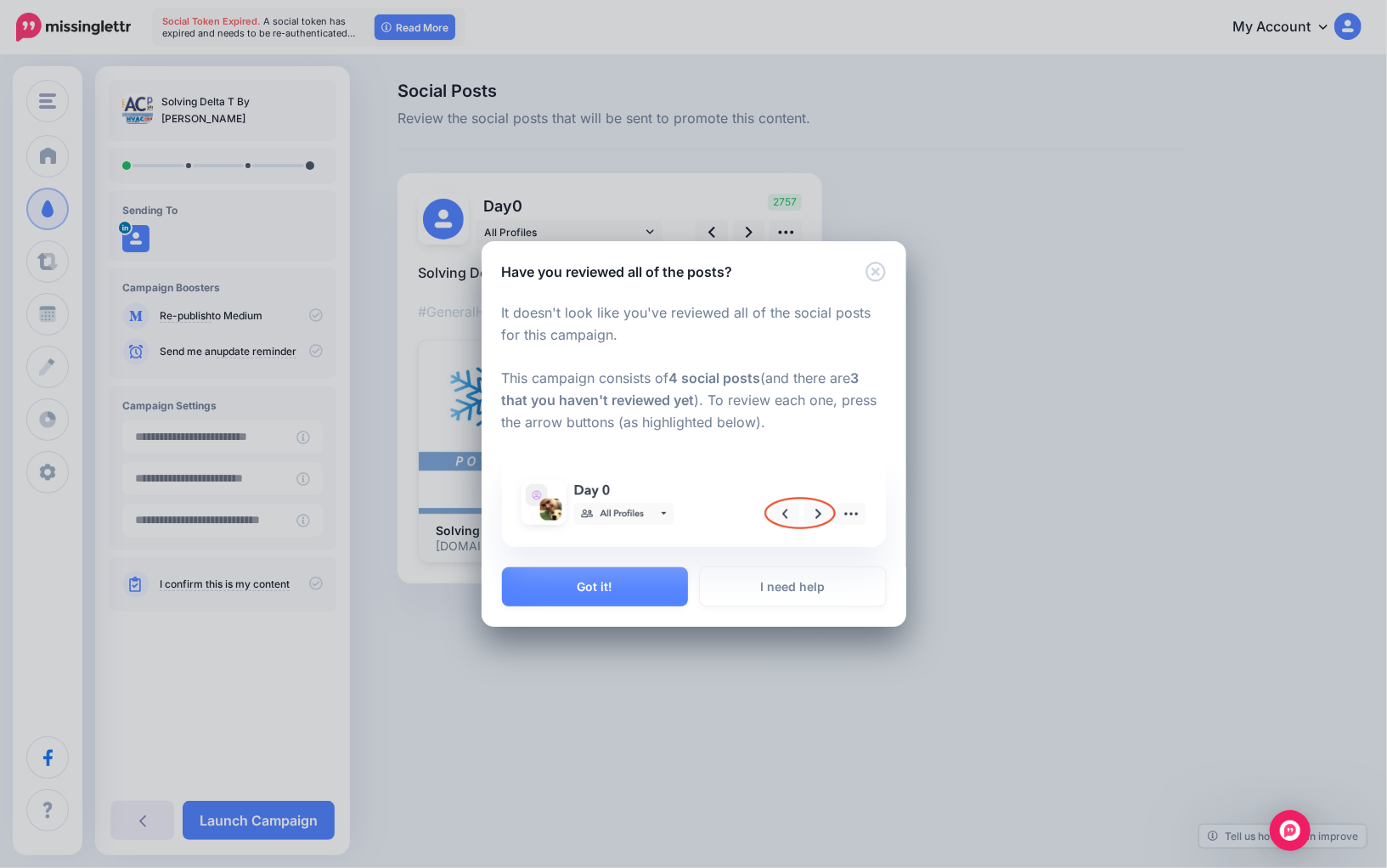
click at [280, 826] on div "Have you reviewed all of the posts? It doesn't look like you've reviewed all of…" at bounding box center [693, 434] width 1387 height 868
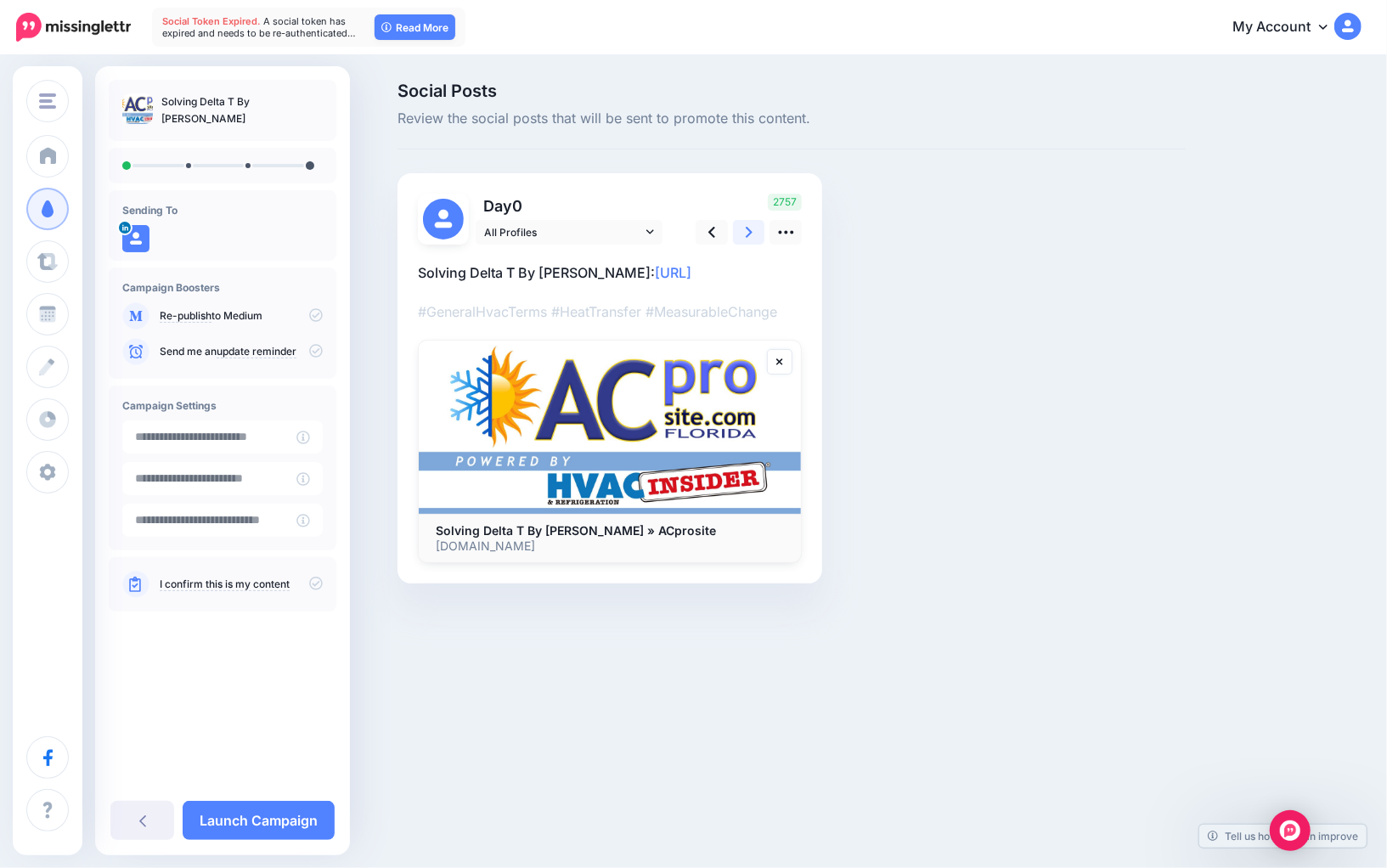
click at [748, 235] on icon at bounding box center [749, 232] width 7 height 11
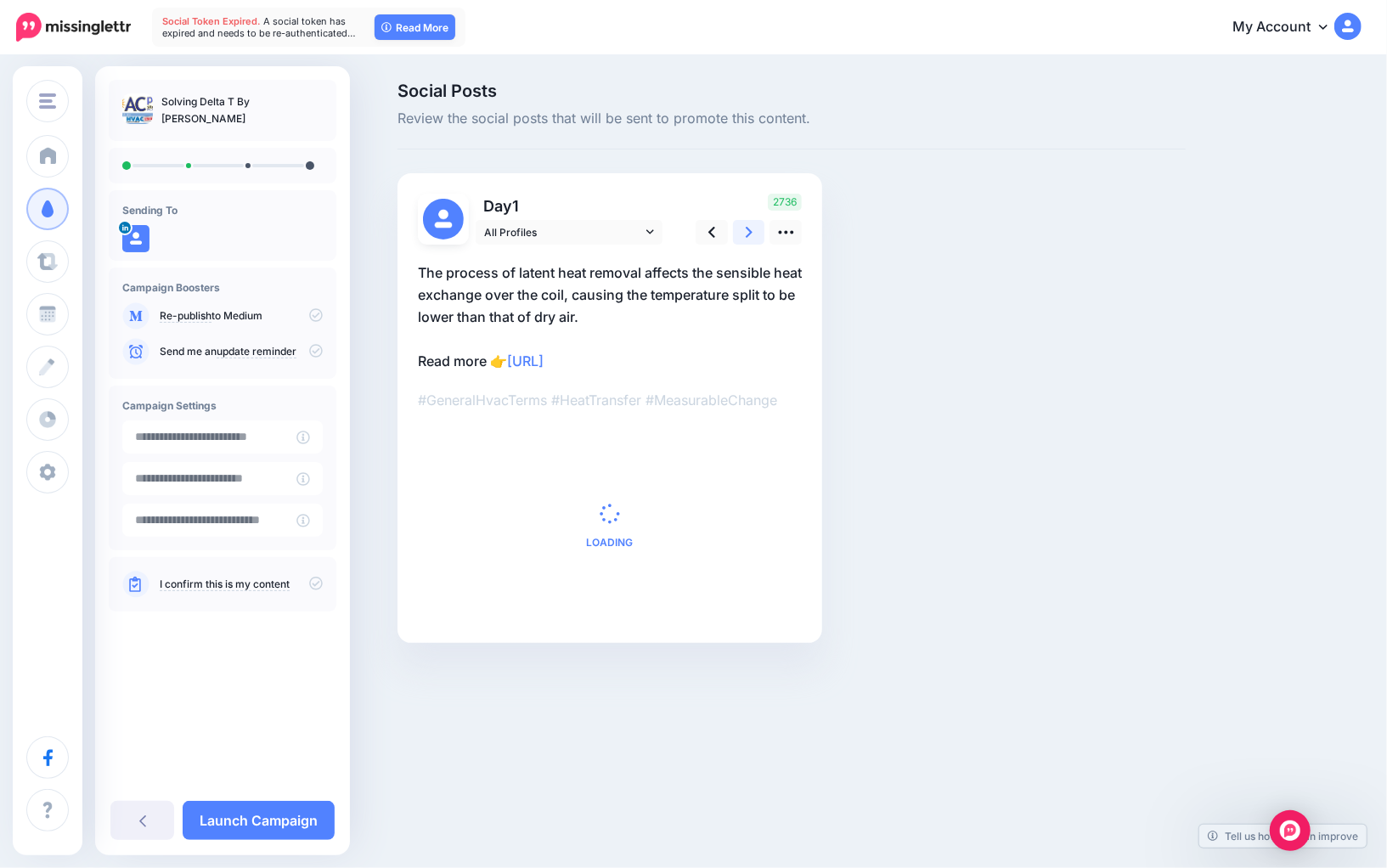
click at [748, 235] on icon at bounding box center [749, 232] width 7 height 11
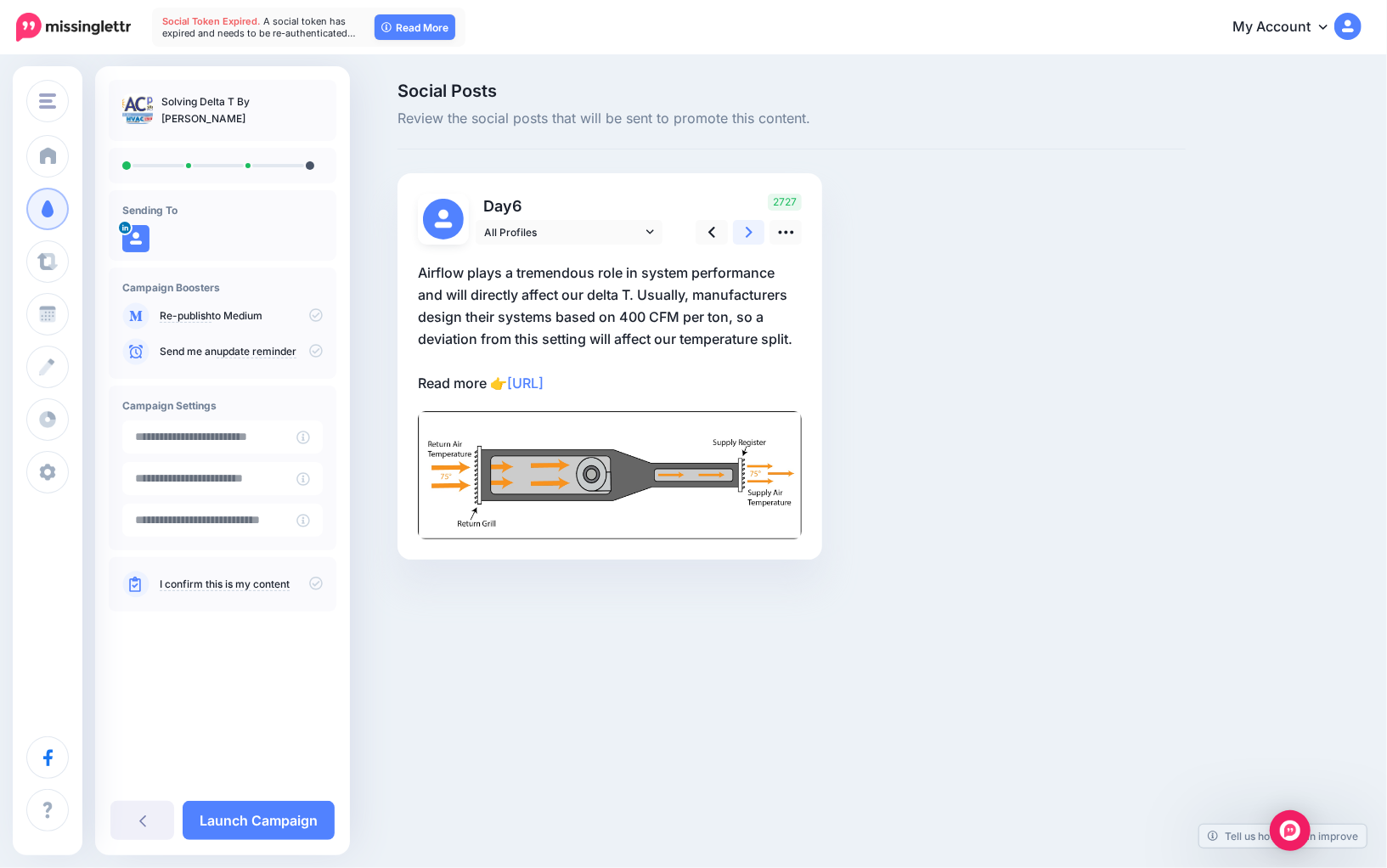
click at [748, 235] on icon at bounding box center [749, 232] width 7 height 11
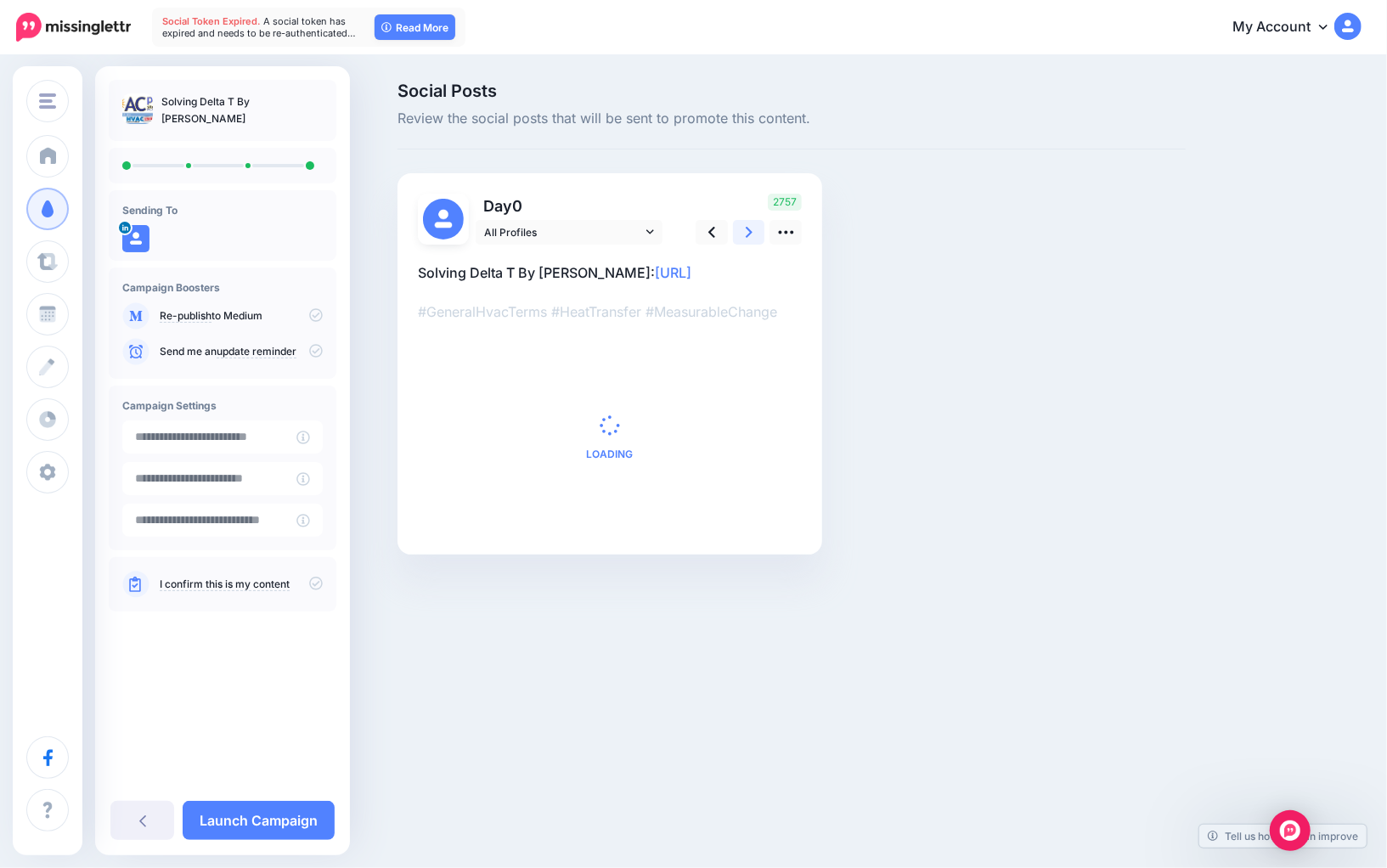
click at [748, 235] on icon at bounding box center [749, 232] width 7 height 11
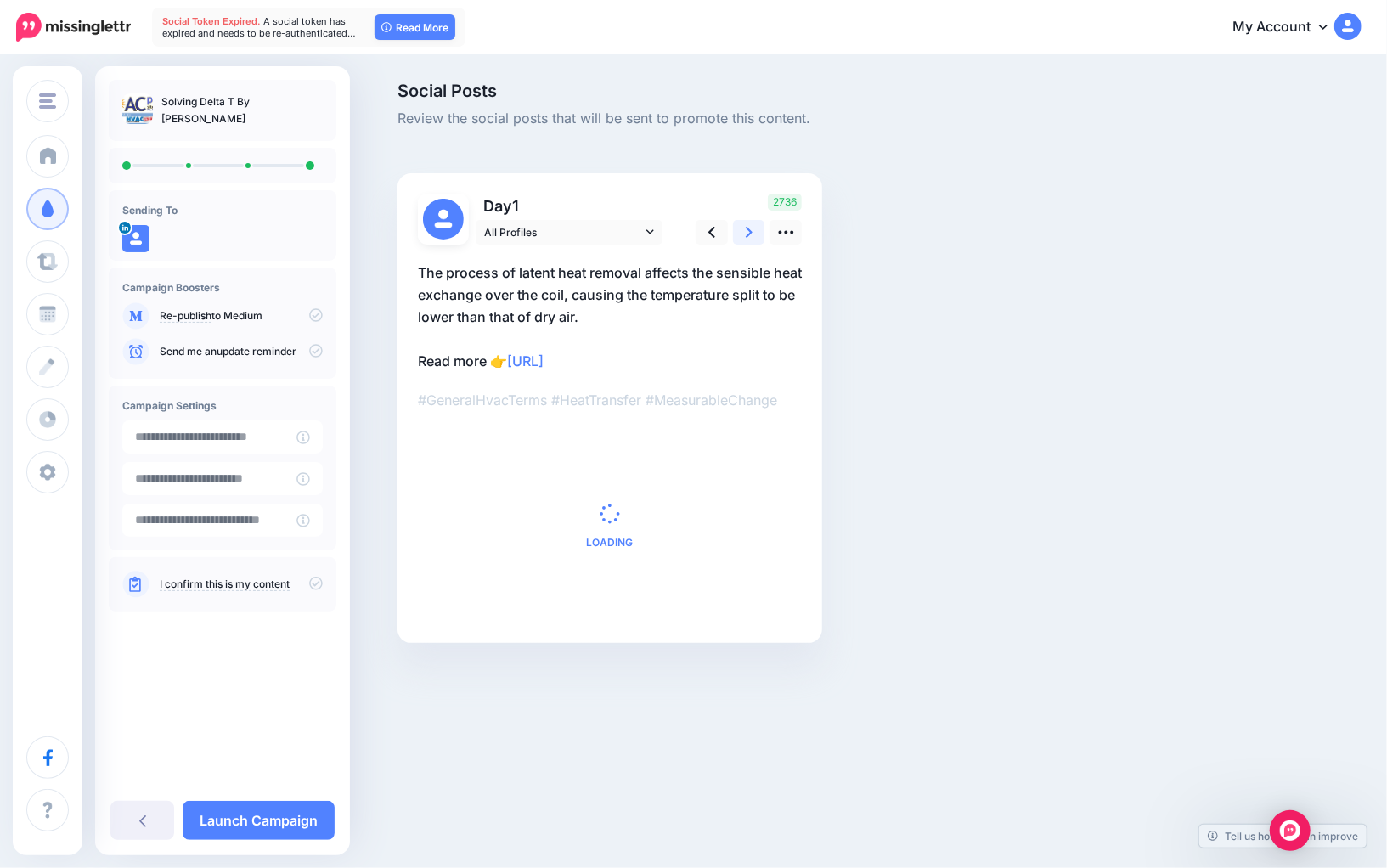
click at [748, 235] on icon at bounding box center [749, 232] width 7 height 11
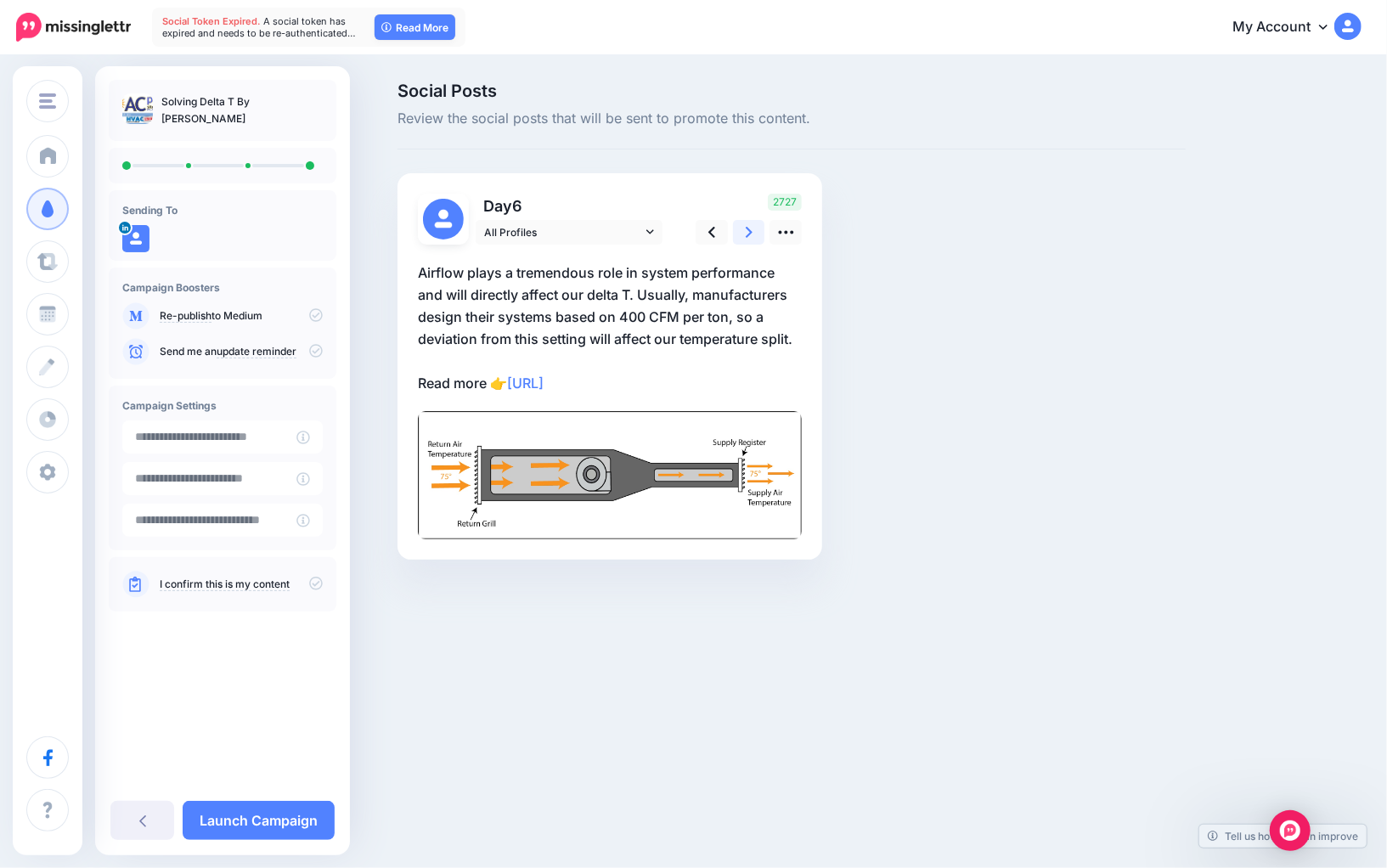
click at [748, 235] on icon at bounding box center [749, 232] width 7 height 11
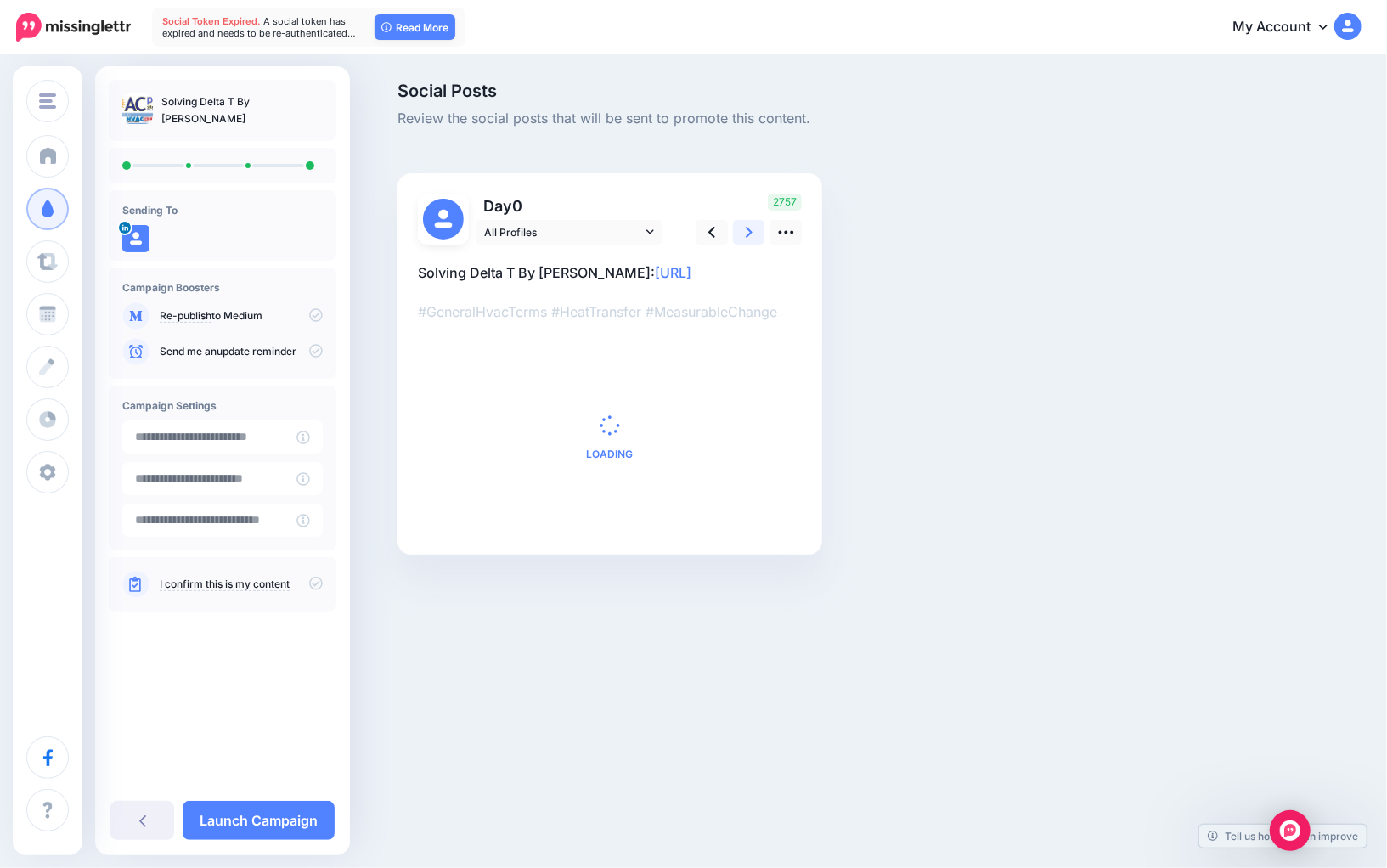
click at [748, 235] on icon at bounding box center [749, 232] width 7 height 11
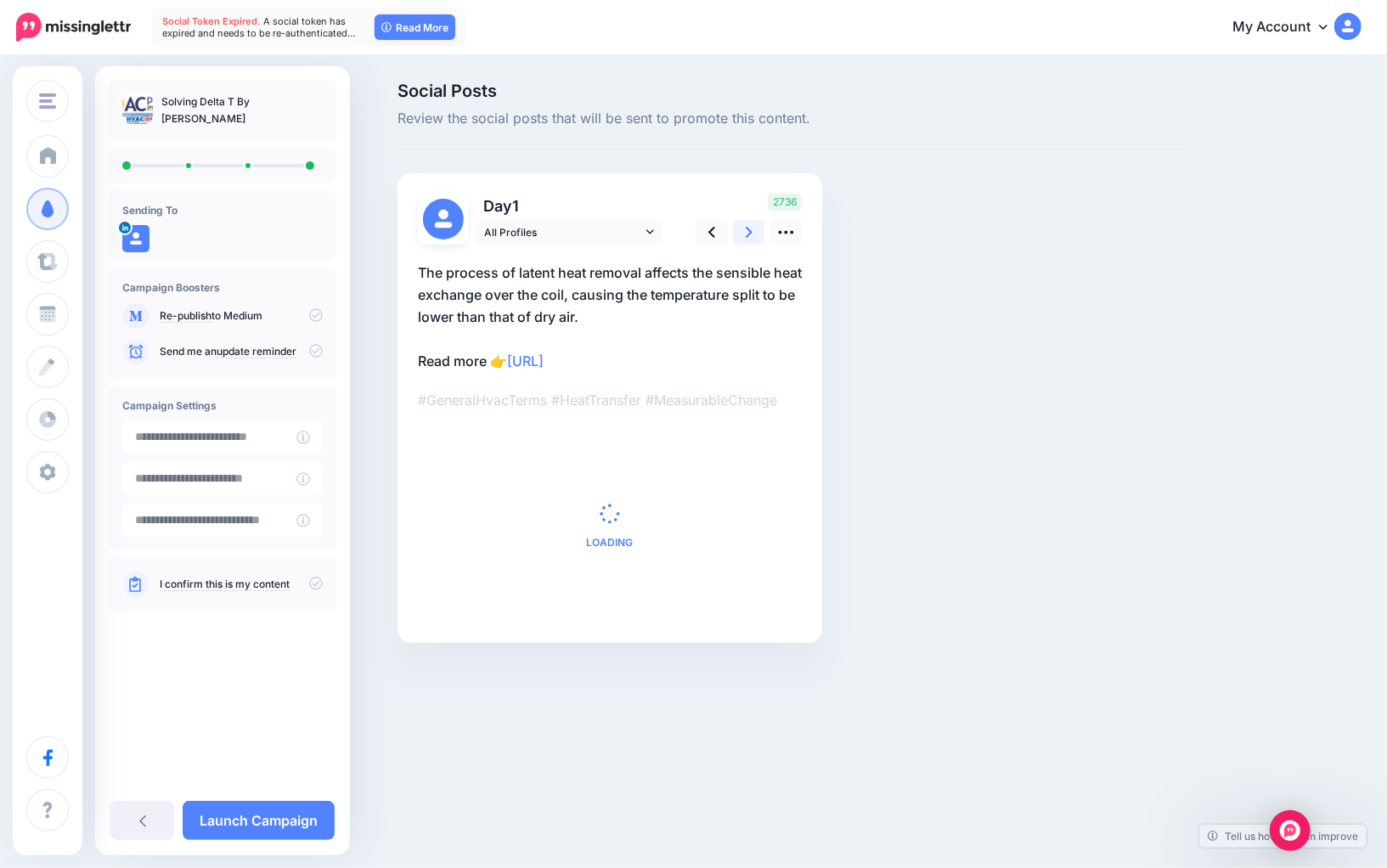
click at [748, 235] on icon at bounding box center [749, 232] width 7 height 11
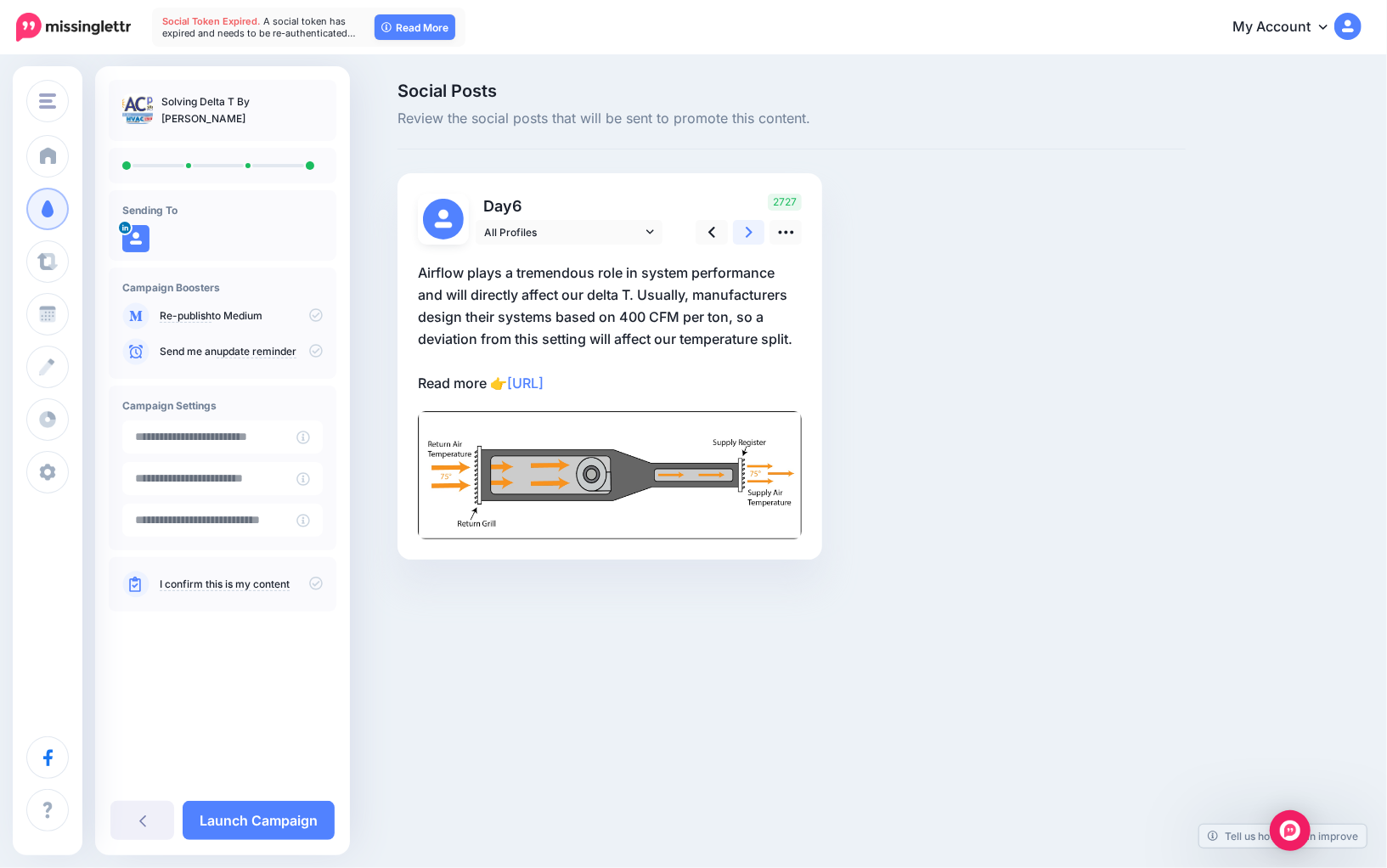
click at [748, 235] on icon at bounding box center [749, 232] width 7 height 11
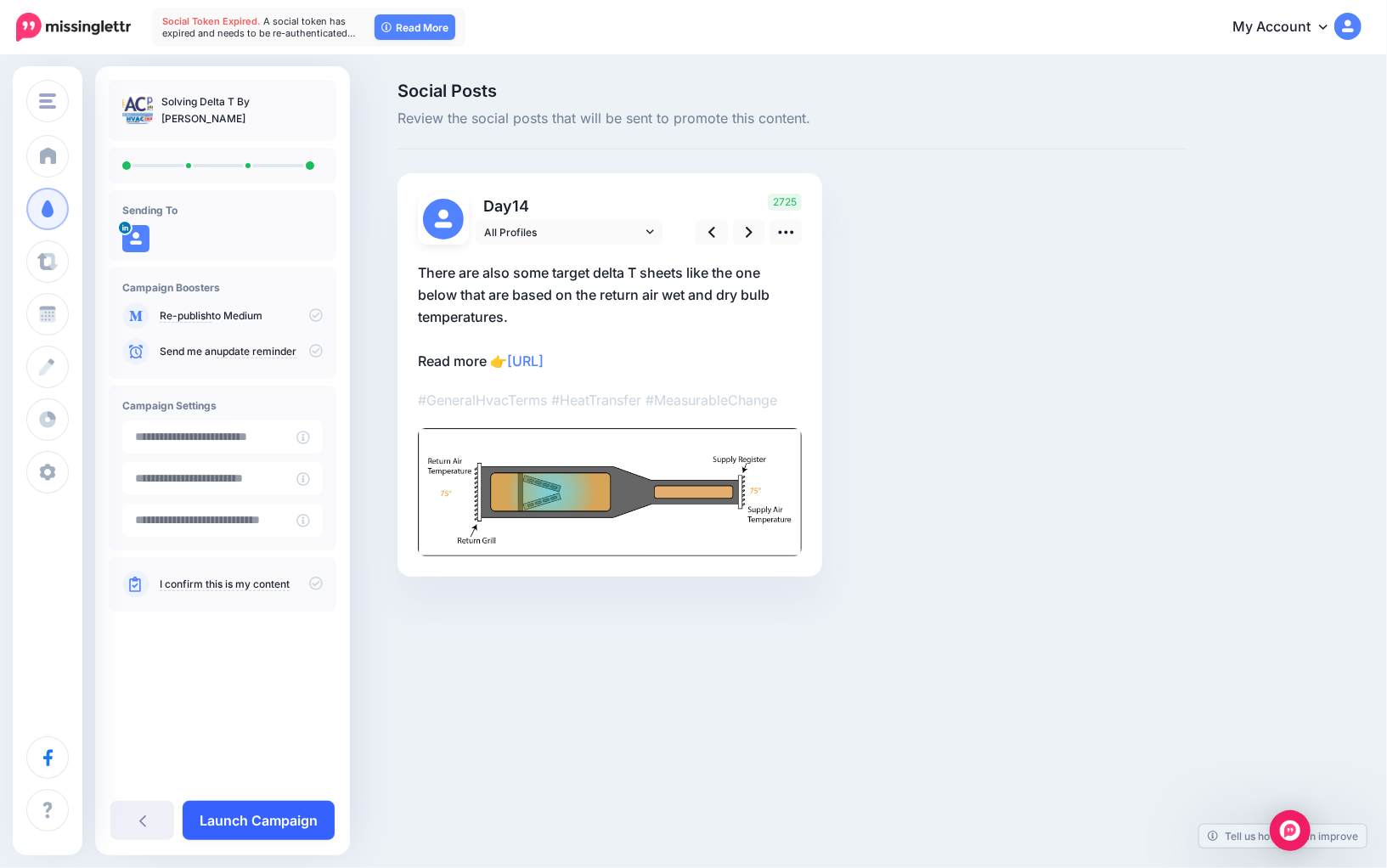
click at [234, 806] on link "Launch Campaign" at bounding box center [259, 820] width 152 height 39
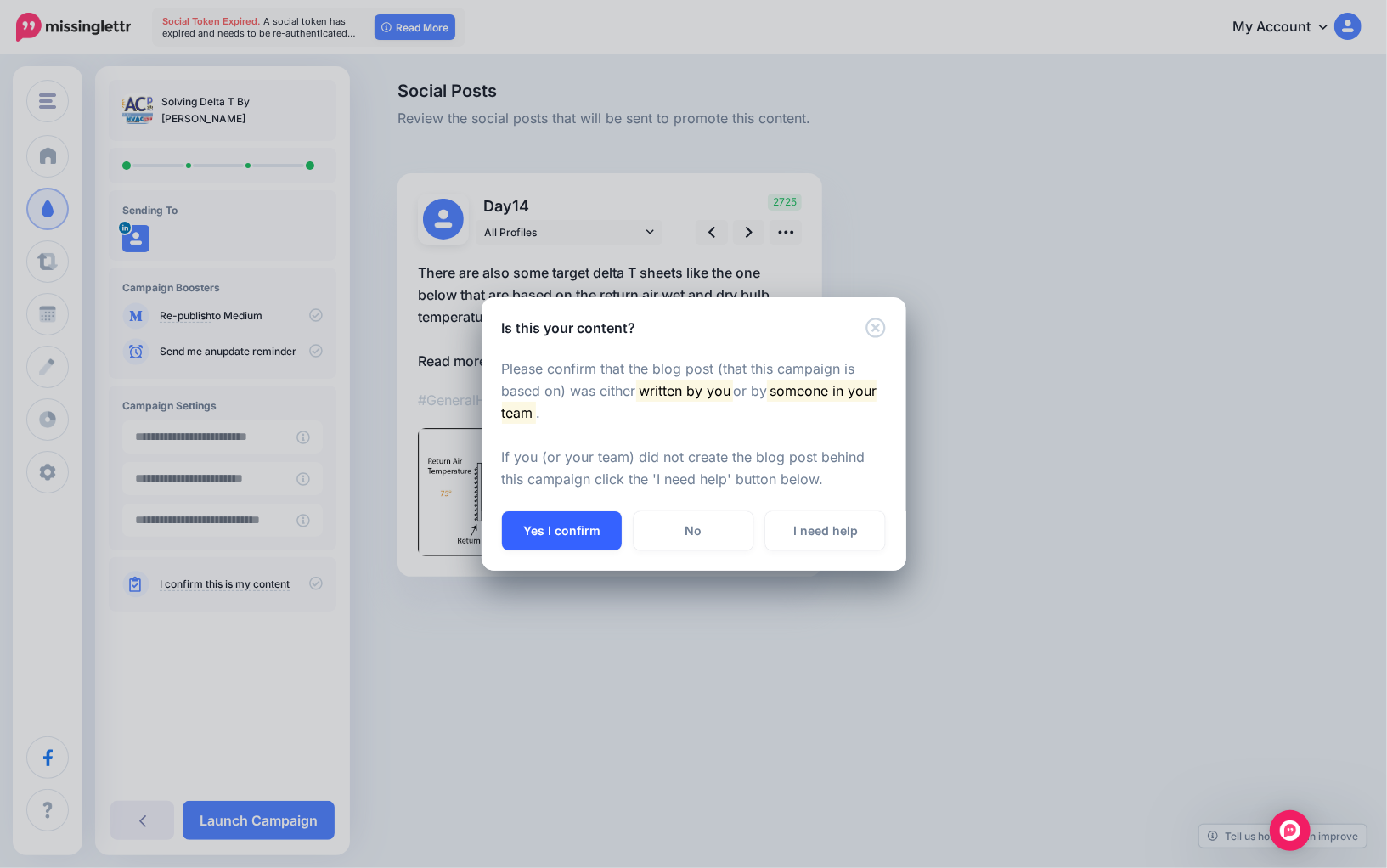
click at [559, 532] on button "Yes I confirm" at bounding box center [561, 530] width 120 height 39
